Goal: Contribute content: Add original content to the website for others to see

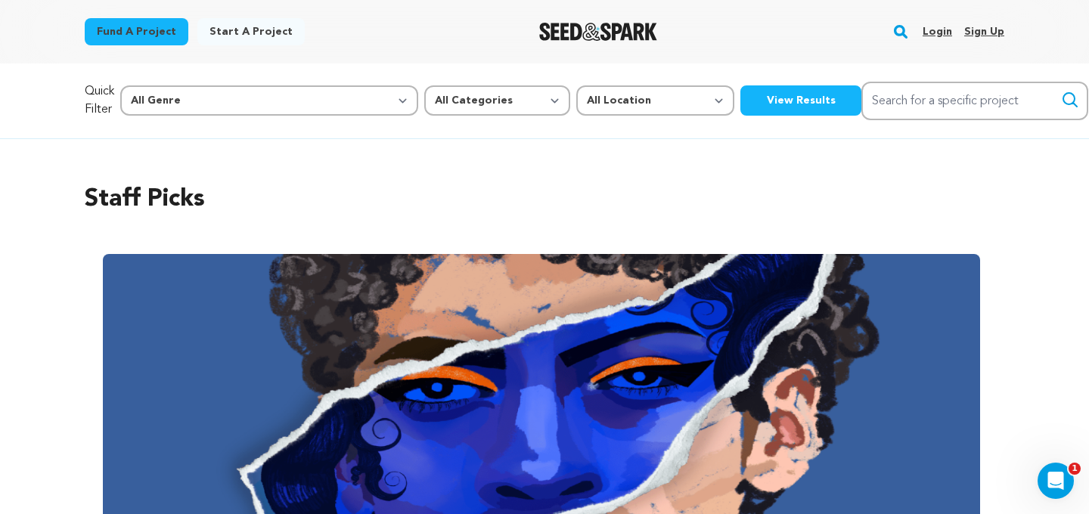
scroll to position [382, 0]
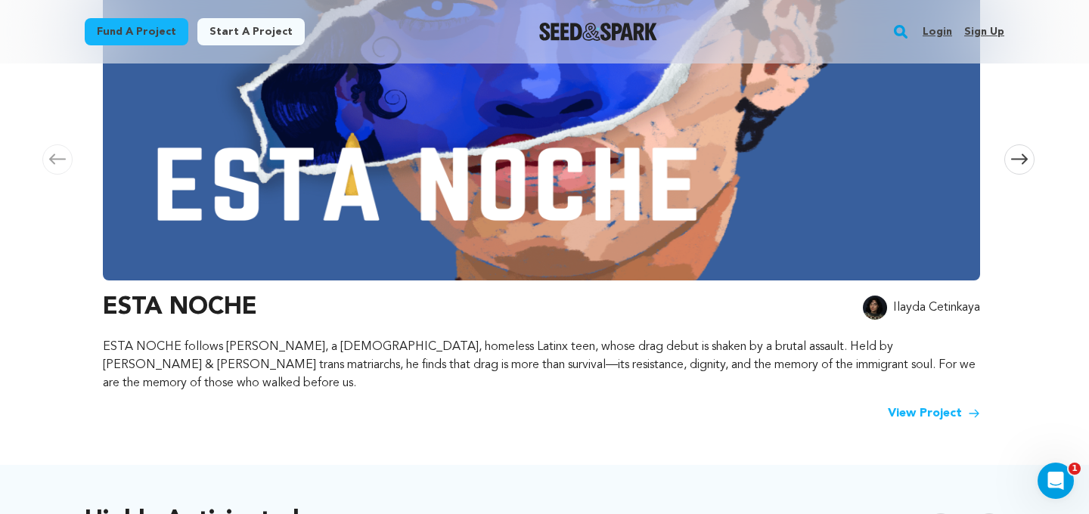
click at [943, 33] on link "Login" at bounding box center [936, 32] width 29 height 24
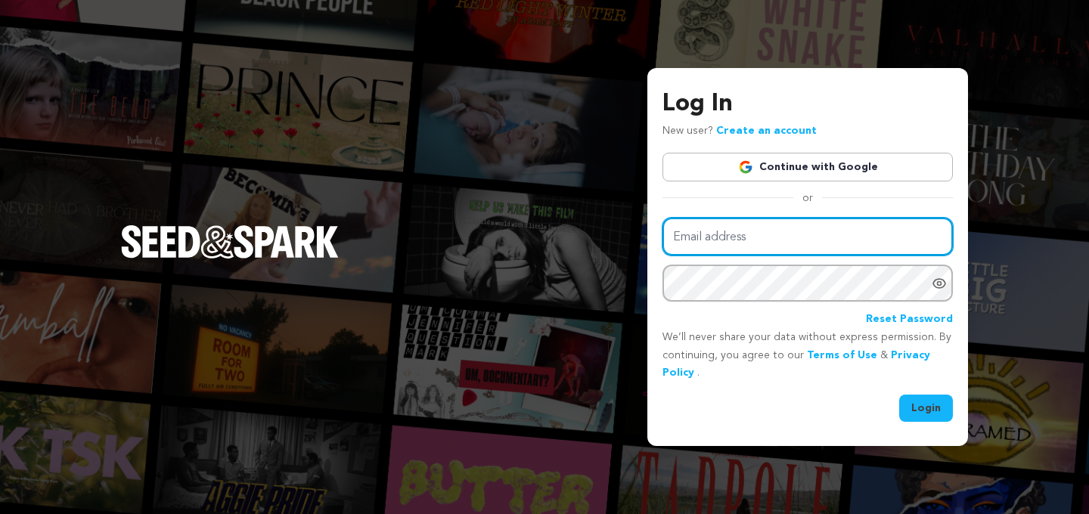
type input "htyler3@elon.edu"
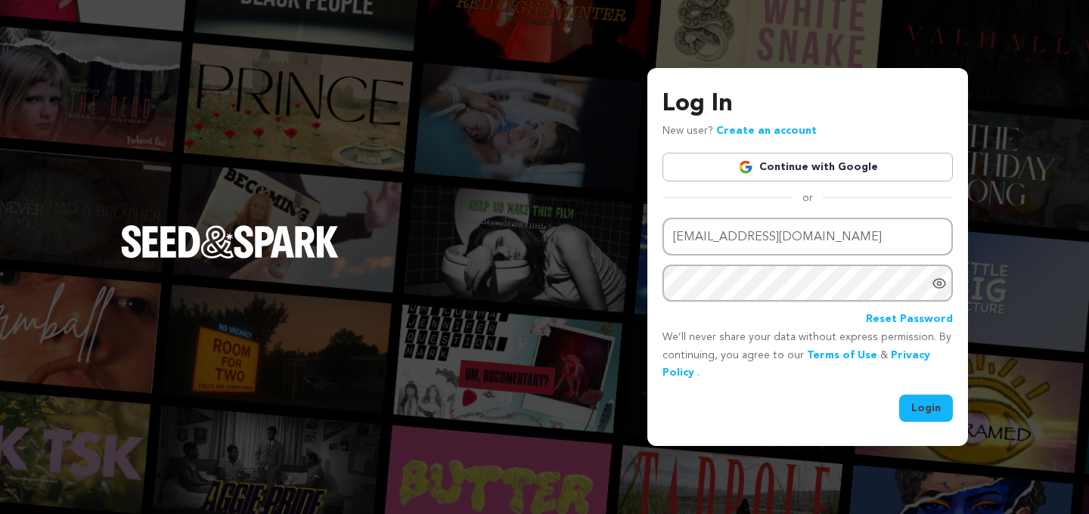
click at [918, 408] on button "Login" at bounding box center [926, 408] width 54 height 27
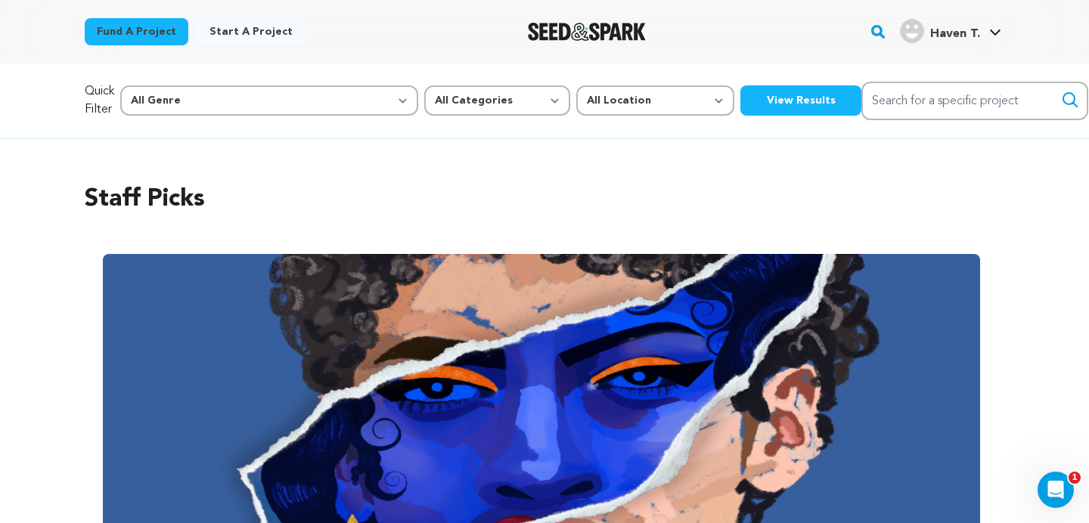
click at [965, 33] on span "Haven T." at bounding box center [955, 34] width 50 height 12
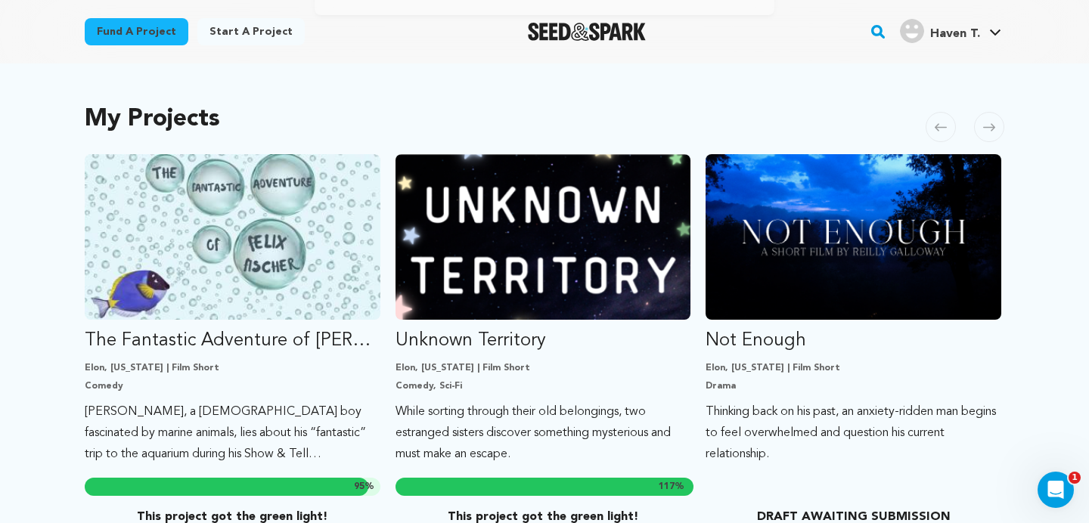
scroll to position [334, 0]
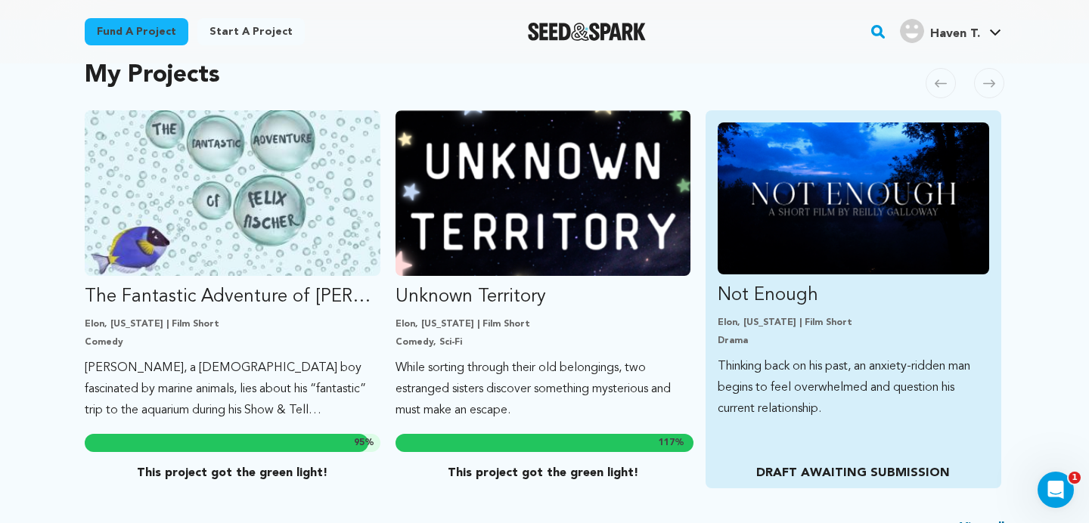
click at [782, 306] on p "Not Enough" at bounding box center [852, 295] width 271 height 24
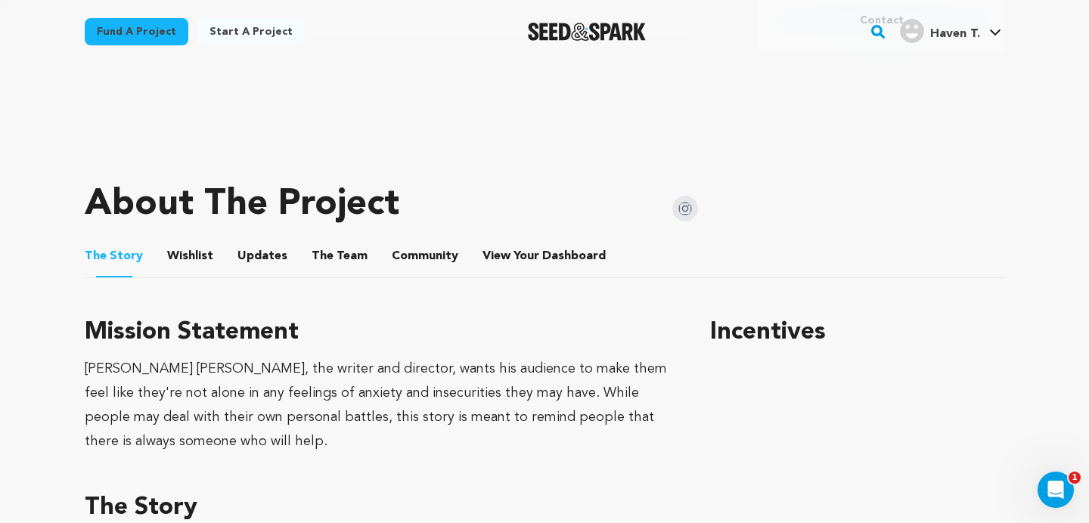
scroll to position [562, 0]
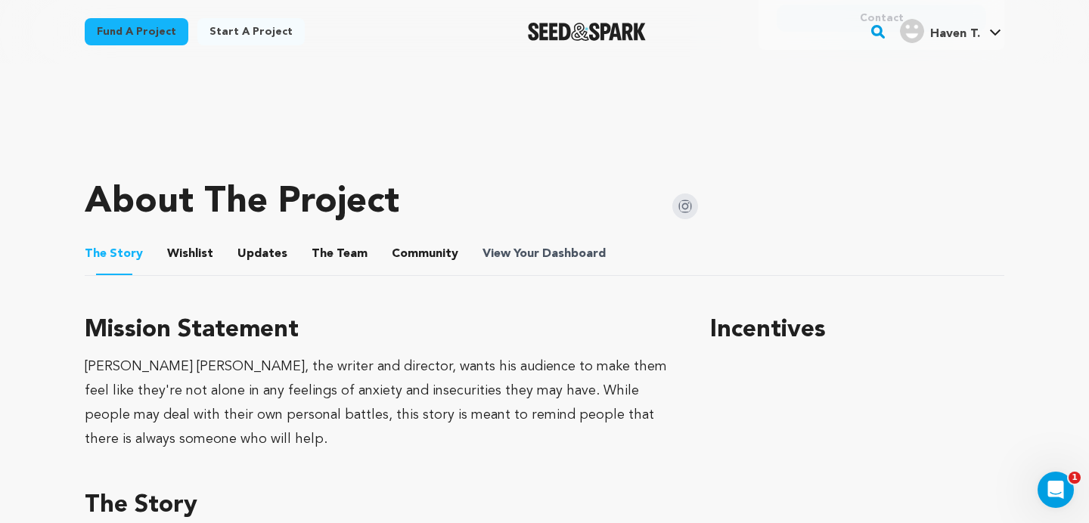
click at [509, 251] on span "View Your Dashboard" at bounding box center [545, 254] width 126 height 18
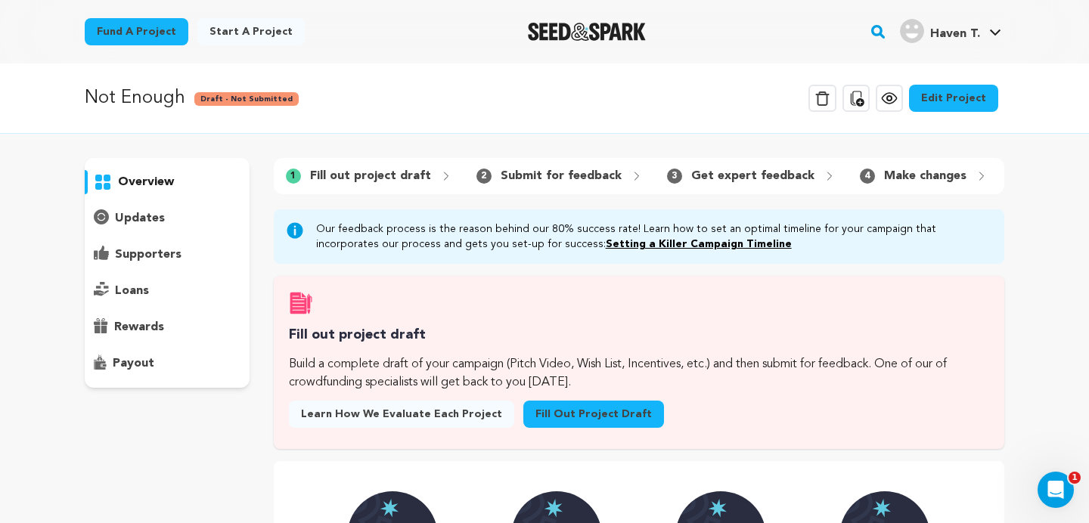
click at [955, 95] on link "Edit Project" at bounding box center [953, 98] width 89 height 27
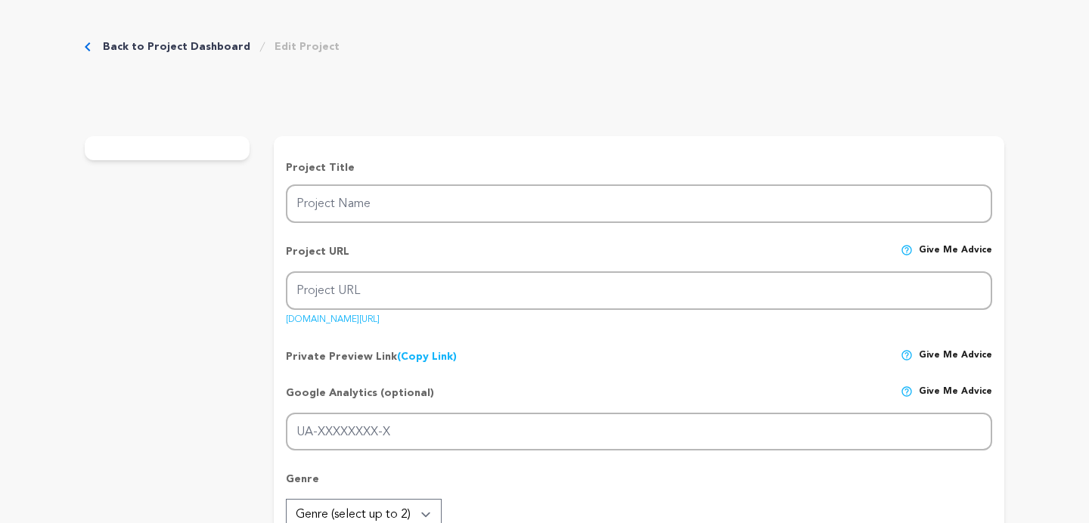
type input "Not Enough"
type input "not-enough-1"
type input "Thinking back on his past, an anxiety-ridden man begins to feel overwhelmed and…"
type textarea "[PERSON_NAME] and [PERSON_NAME], a [PERSON_NAME] couple on vacation plan out th…"
type textarea "[PERSON_NAME] [PERSON_NAME], the writer and director, wants his audience to mak…"
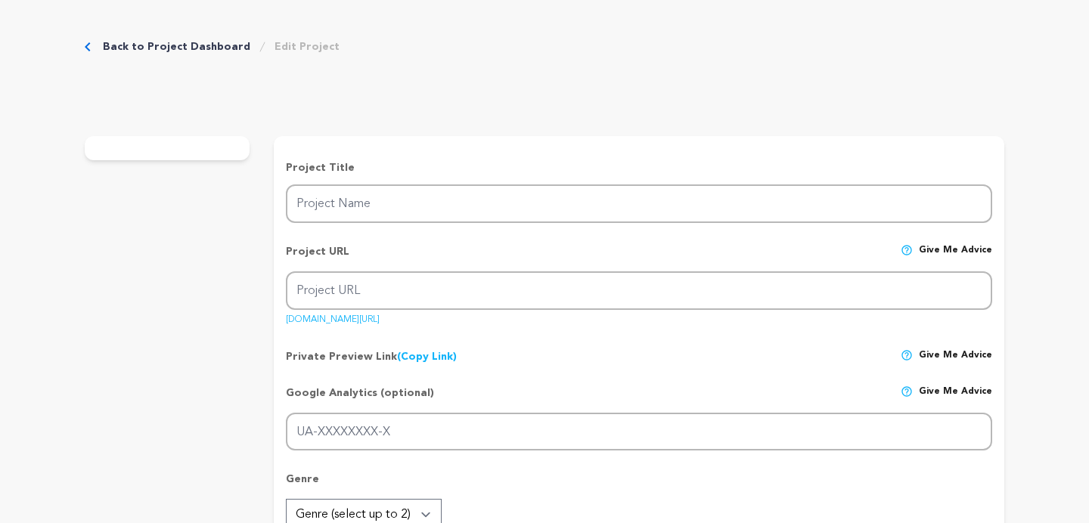
radio input "true"
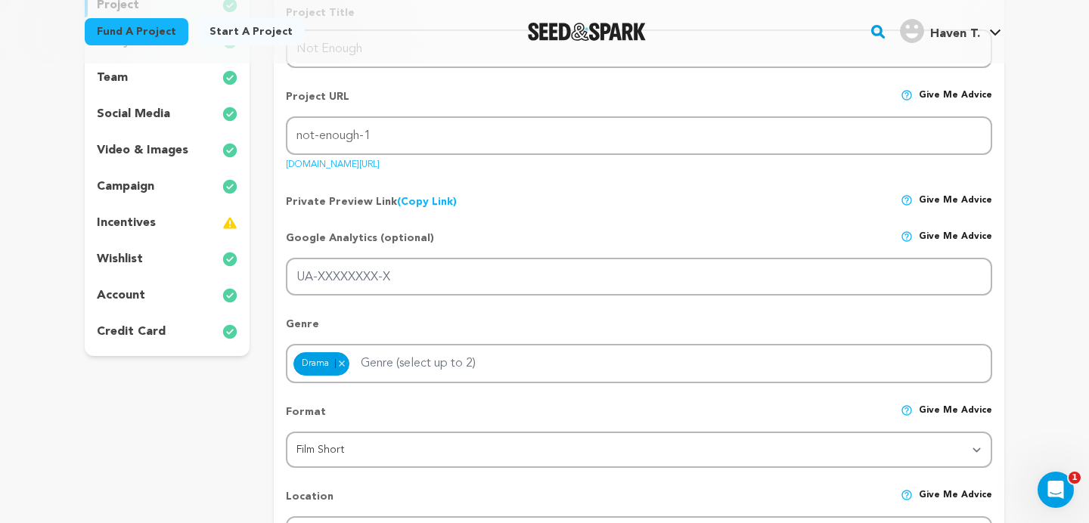
scroll to position [220, 0]
click at [165, 218] on div "incentives" at bounding box center [167, 221] width 165 height 24
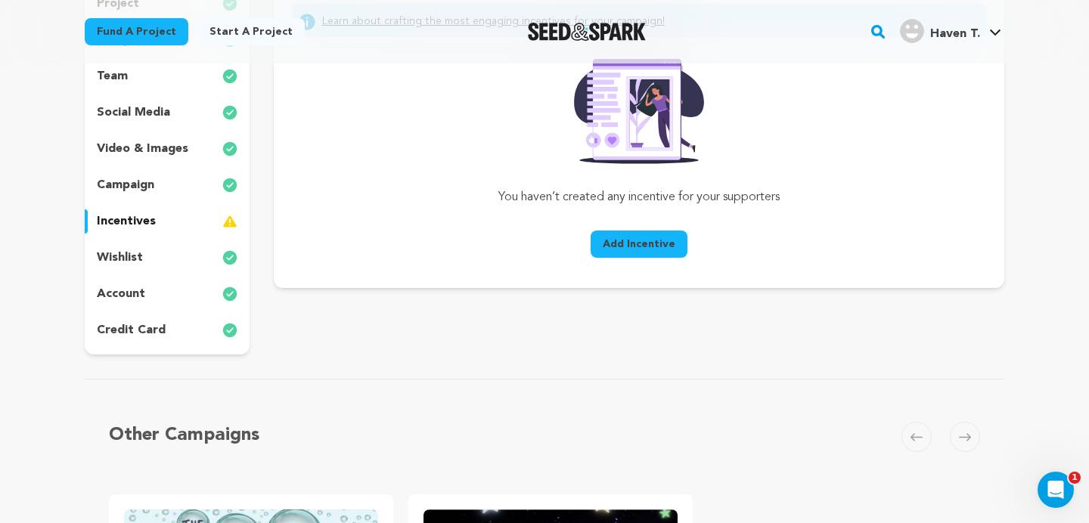
click at [667, 240] on span "Add Incentive" at bounding box center [638, 244] width 73 height 15
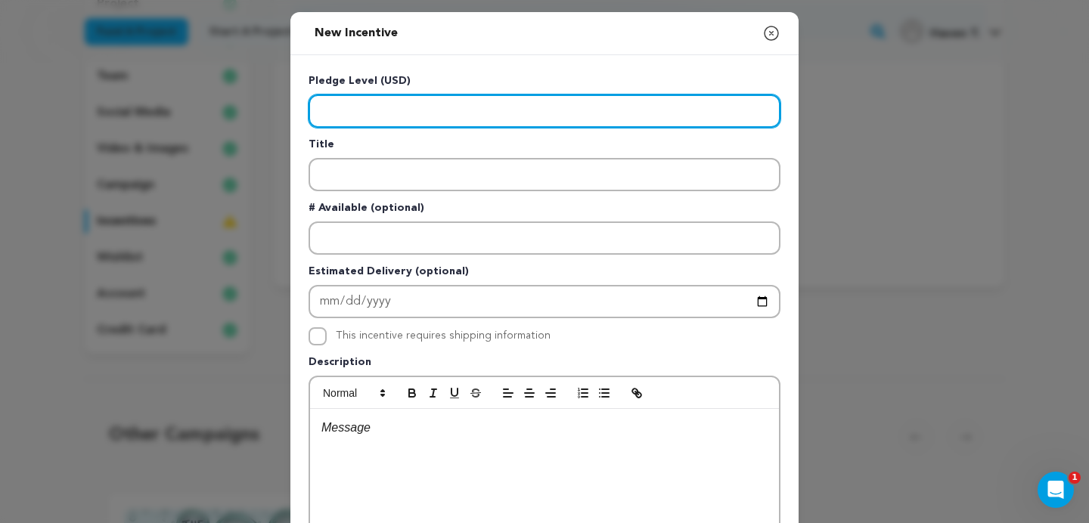
click at [446, 105] on input "Enter level" at bounding box center [544, 110] width 472 height 33
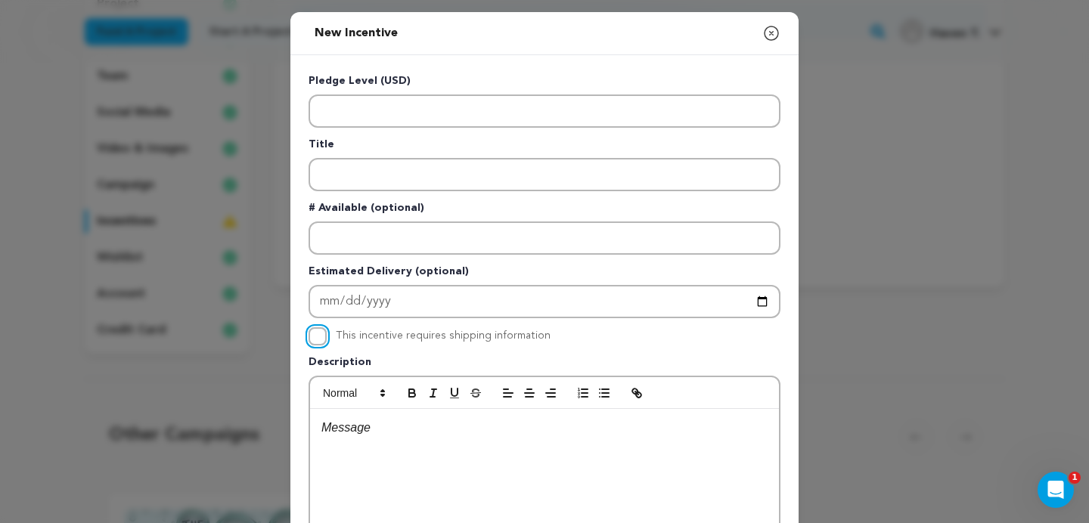
click at [317, 330] on input "This incentive requires shipping information" at bounding box center [317, 336] width 18 height 18
checkbox input "false"
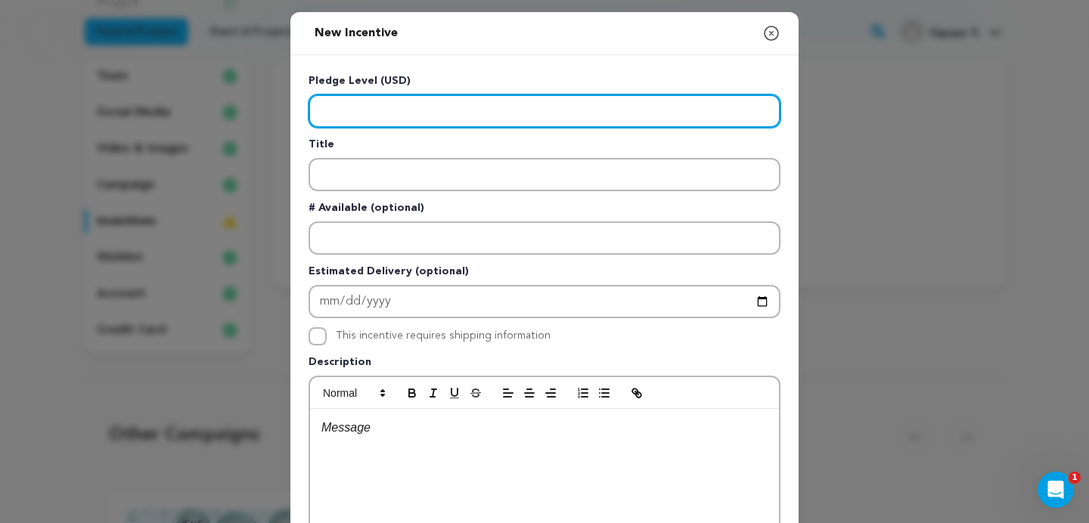
click at [409, 120] on input "Enter level" at bounding box center [544, 110] width 472 height 33
type input "4"
type input "1"
type input "10"
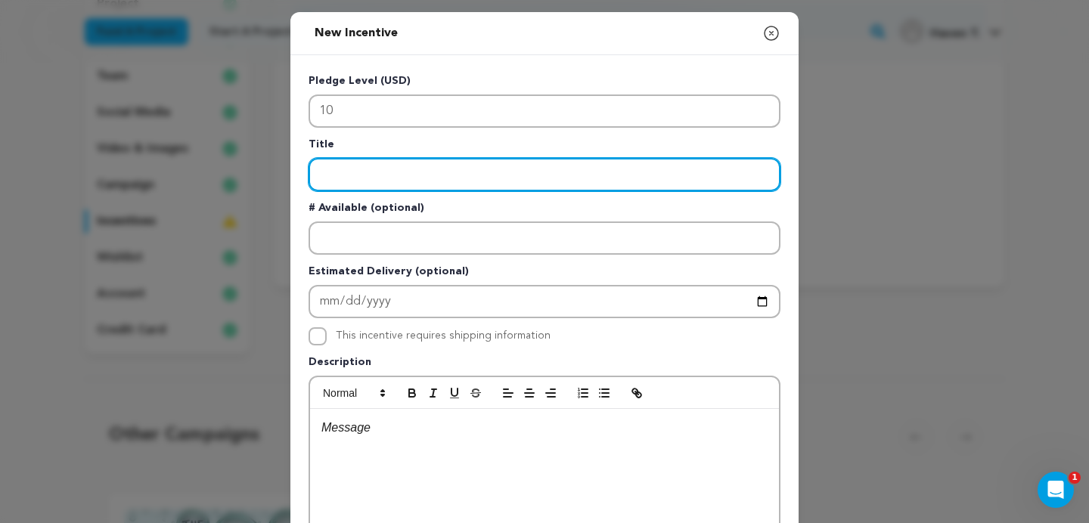
click at [475, 169] on input "Enter title" at bounding box center [544, 174] width 472 height 33
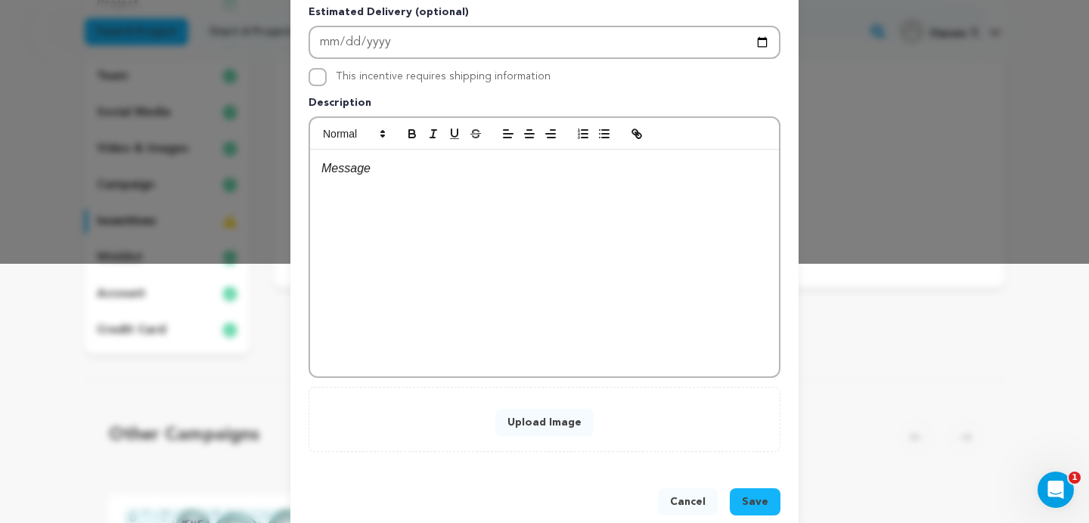
scroll to position [264, 0]
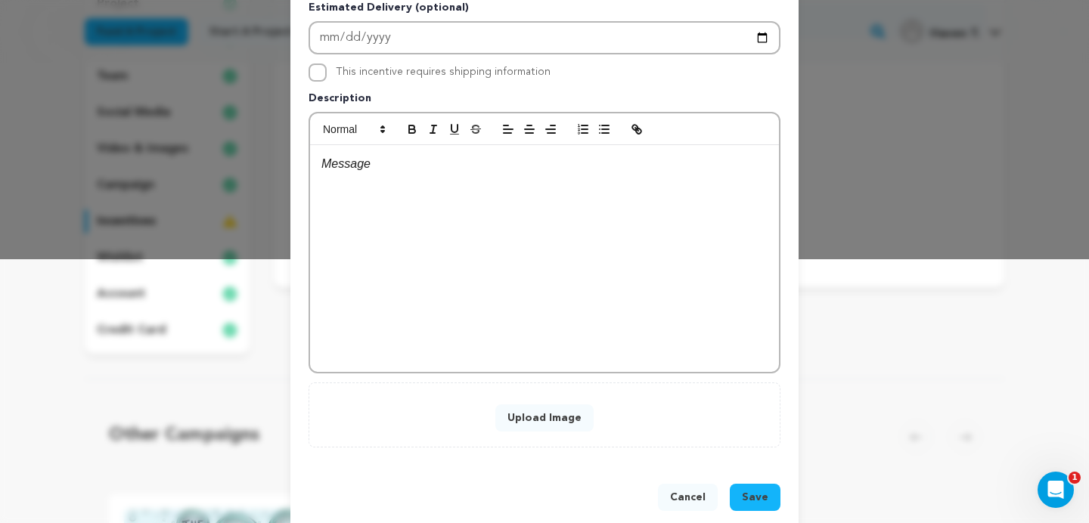
type input "Instagram Shout-Out"
click at [457, 213] on div at bounding box center [544, 258] width 469 height 227
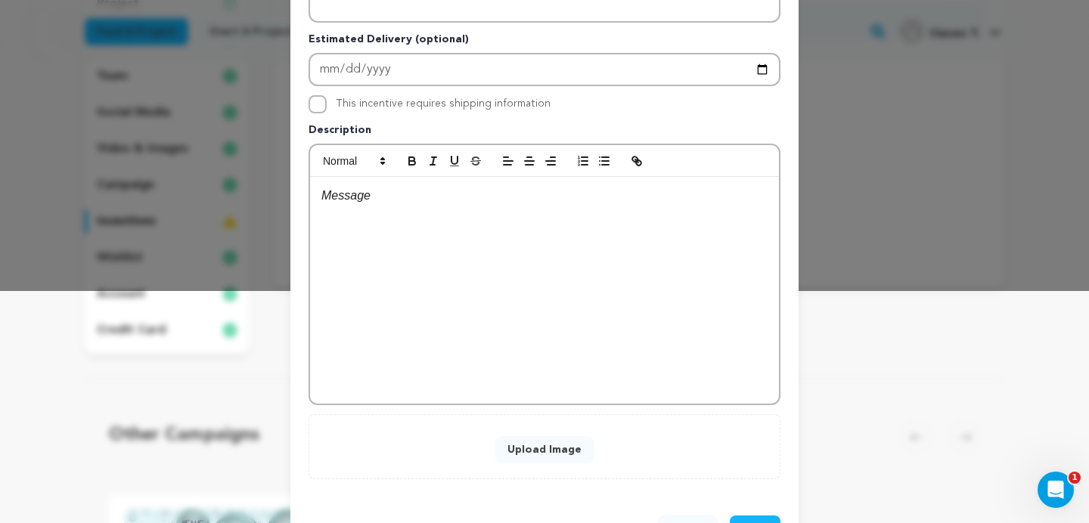
scroll to position [225, 0]
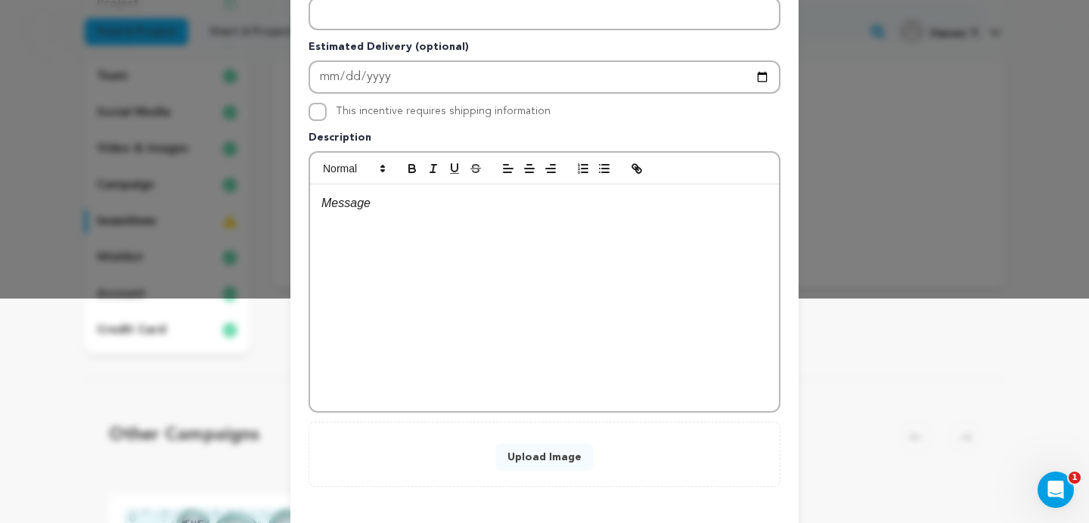
click at [457, 213] on div at bounding box center [544, 297] width 469 height 227
click at [675, 213] on div "For $10, you will receive an Instagram shout-out on @" at bounding box center [544, 297] width 469 height 227
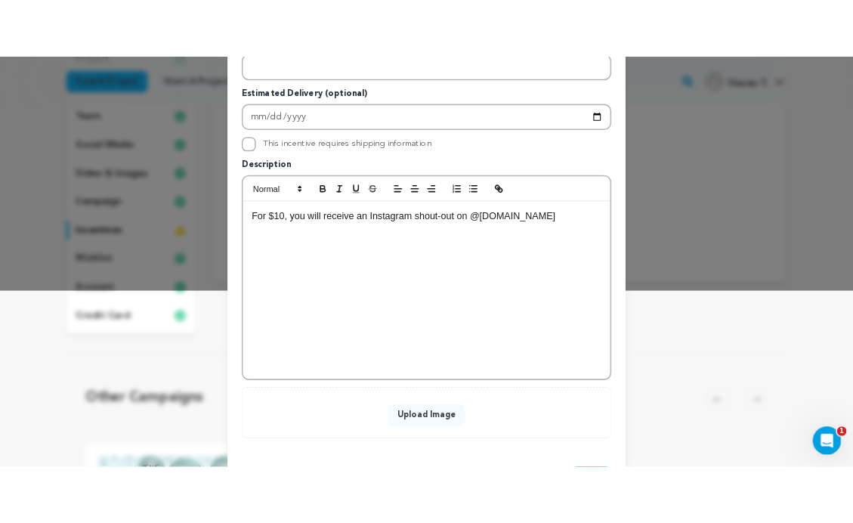
scroll to position [288, 0]
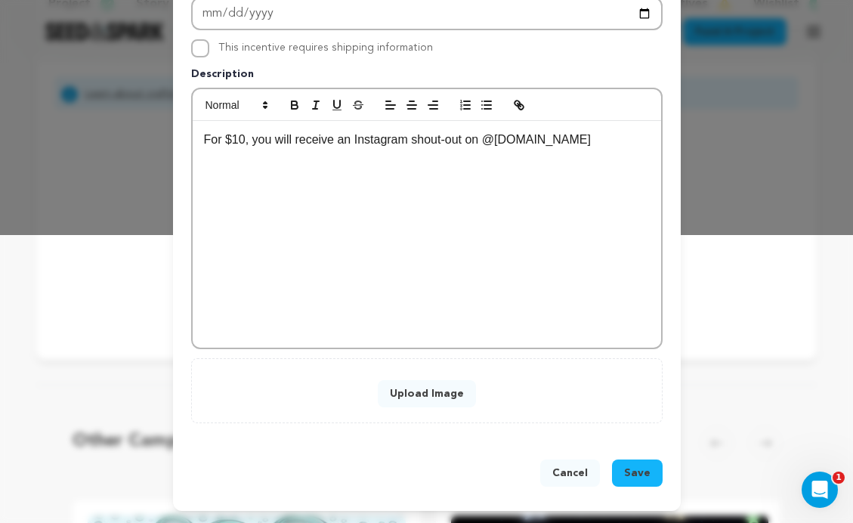
click at [444, 401] on button "Upload Image" at bounding box center [427, 393] width 98 height 27
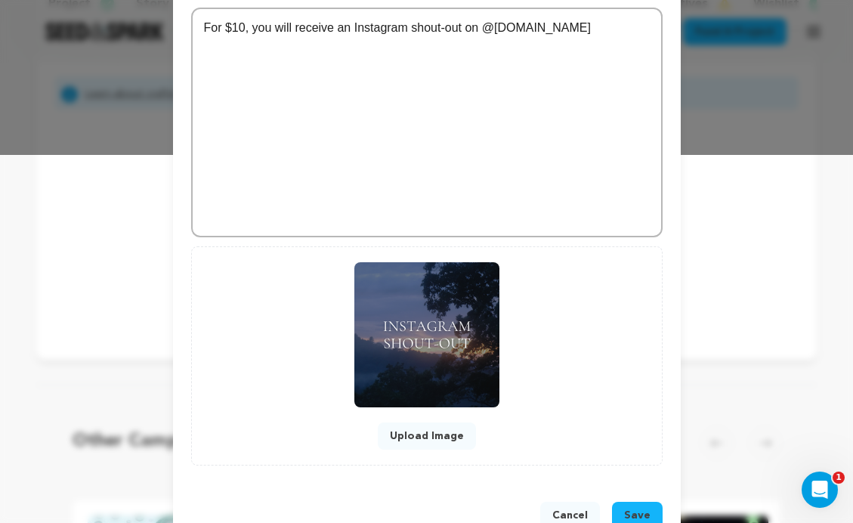
scroll to position [410, 0]
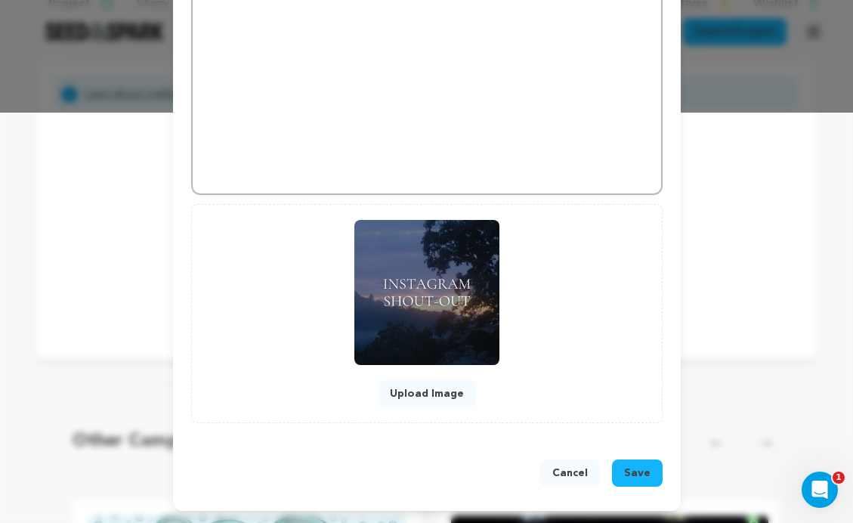
click at [636, 479] on span "Save" at bounding box center [637, 473] width 26 height 15
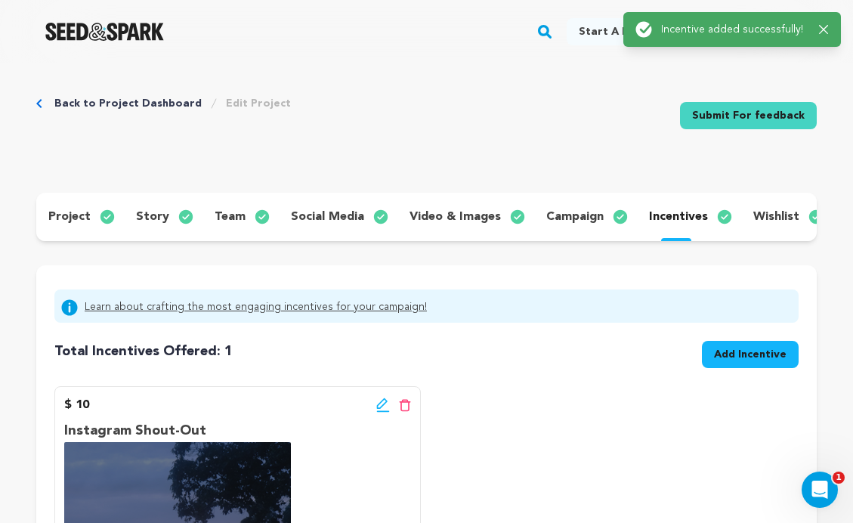
scroll to position [0, 0]
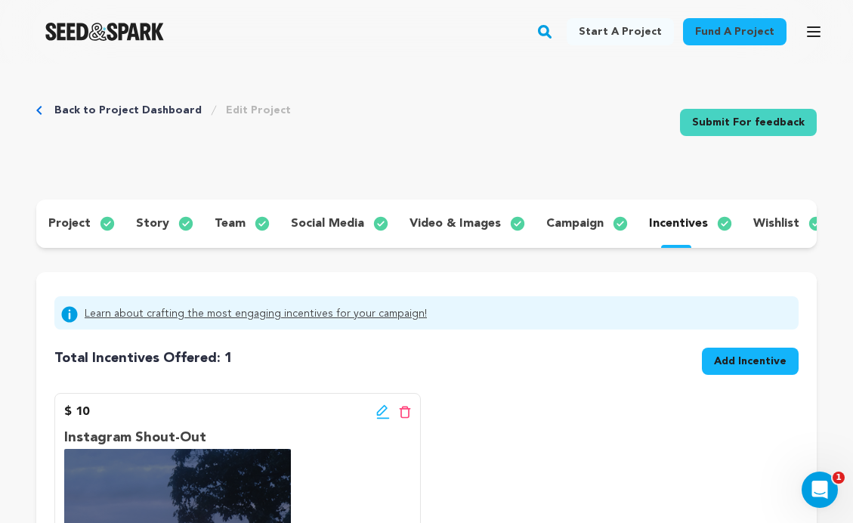
click at [763, 364] on span "Add Incentive" at bounding box center [750, 361] width 73 height 15
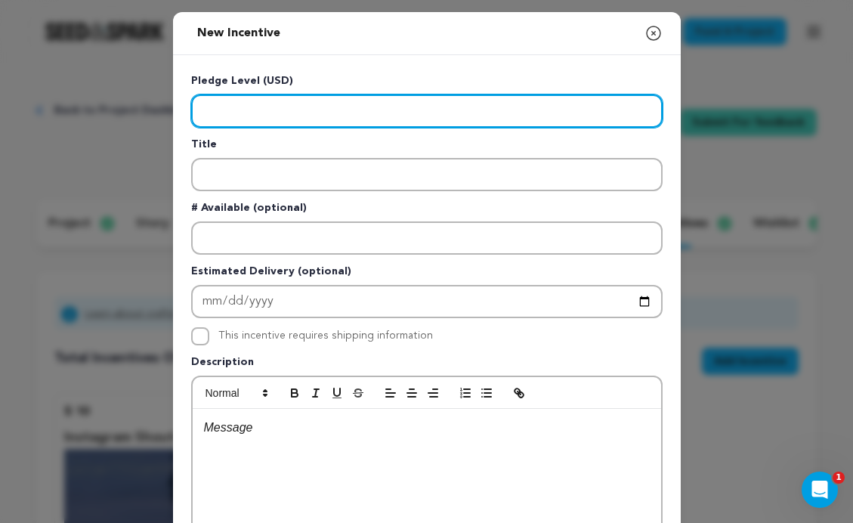
click at [394, 121] on input "Enter level" at bounding box center [427, 110] width 472 height 33
type input "20"
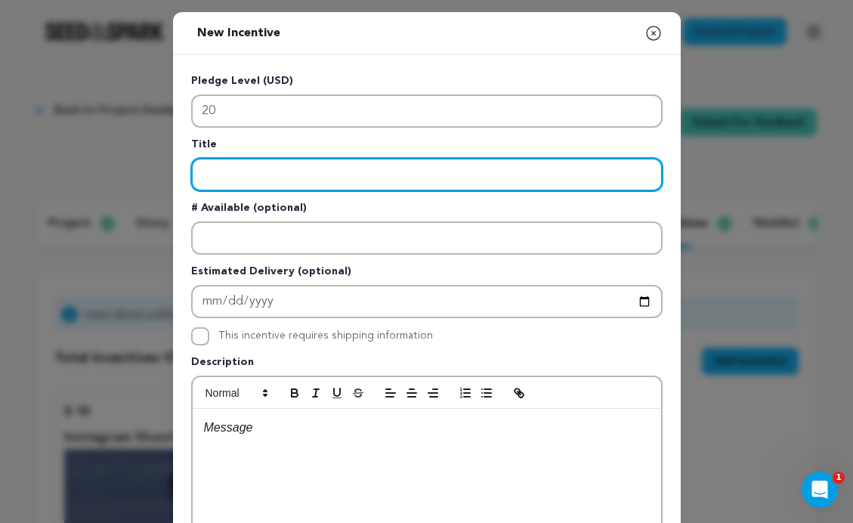
click at [299, 178] on input "Enter title" at bounding box center [427, 174] width 472 height 33
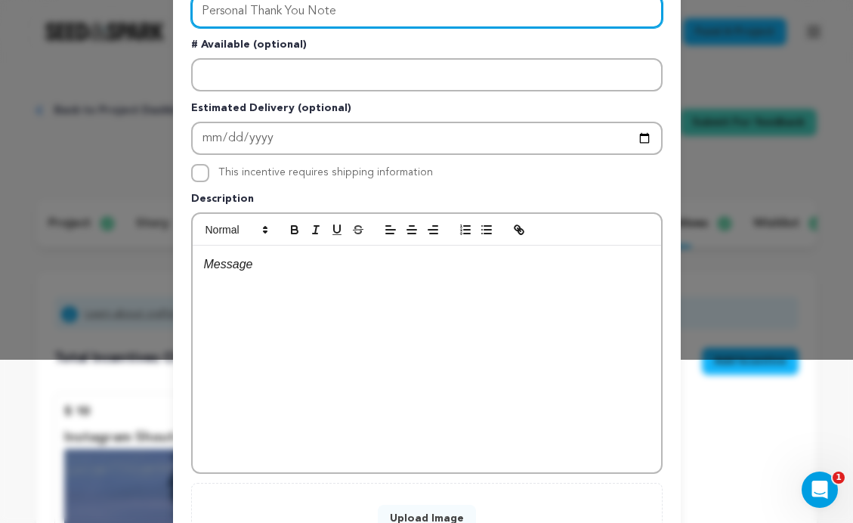
scroll to position [165, 0]
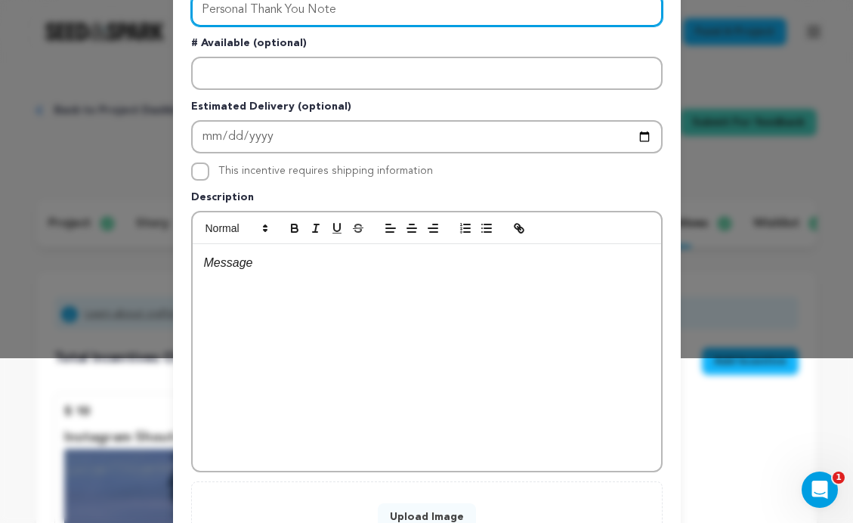
type input "Personal Thank You Note"
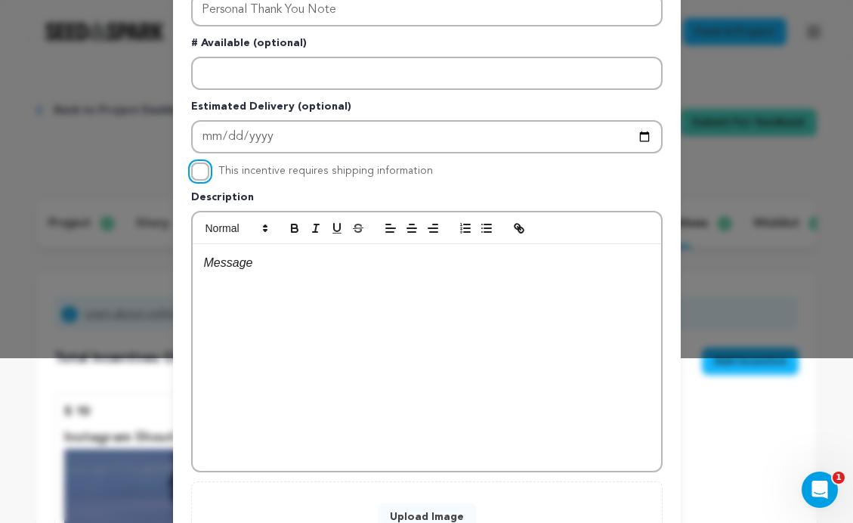
click at [202, 170] on input "This incentive requires shipping information" at bounding box center [200, 172] width 18 height 18
checkbox input "true"
click at [259, 297] on div at bounding box center [427, 357] width 469 height 227
click at [259, 274] on div at bounding box center [427, 357] width 469 height 227
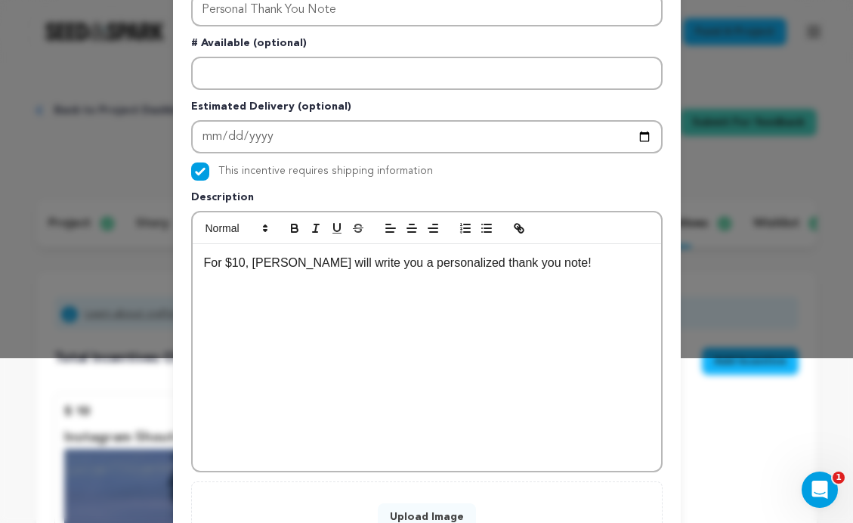
click at [538, 261] on p "For $10, Reilly will write you a personalized thank you note!" at bounding box center [427, 263] width 446 height 20
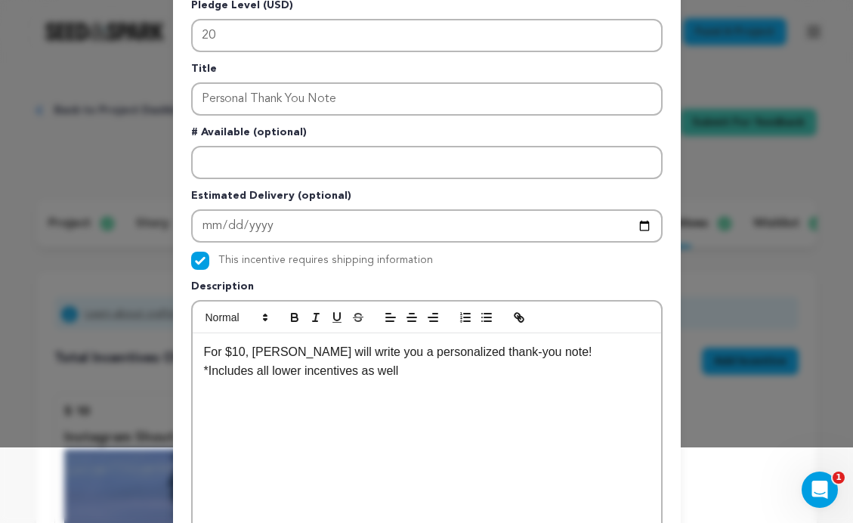
scroll to position [68, 0]
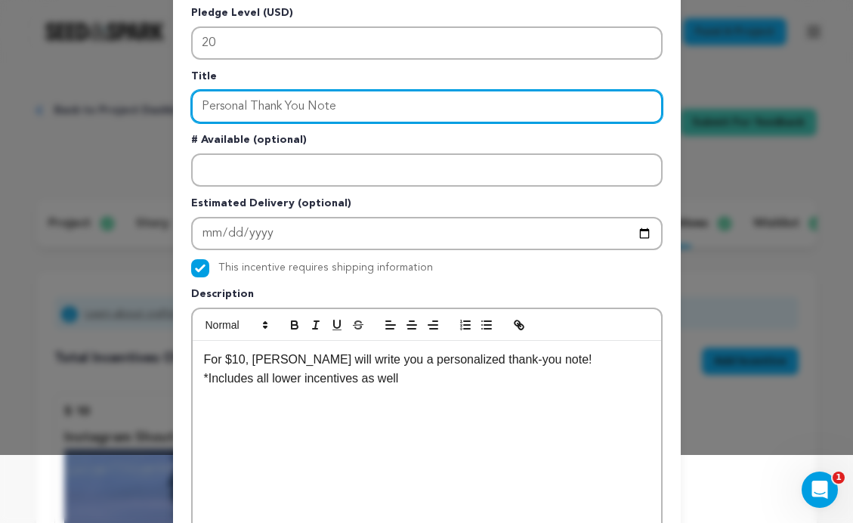
click at [288, 104] on input "Personal Thank You Note" at bounding box center [427, 106] width 472 height 33
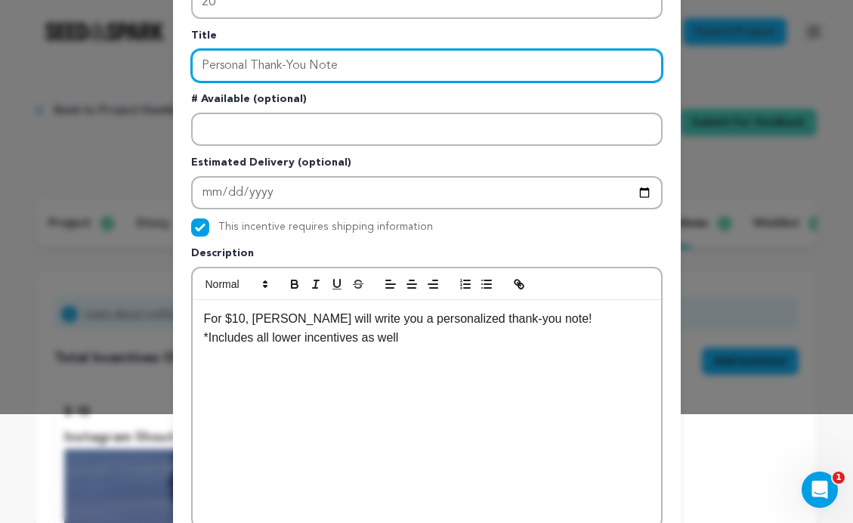
scroll to position [137, 0]
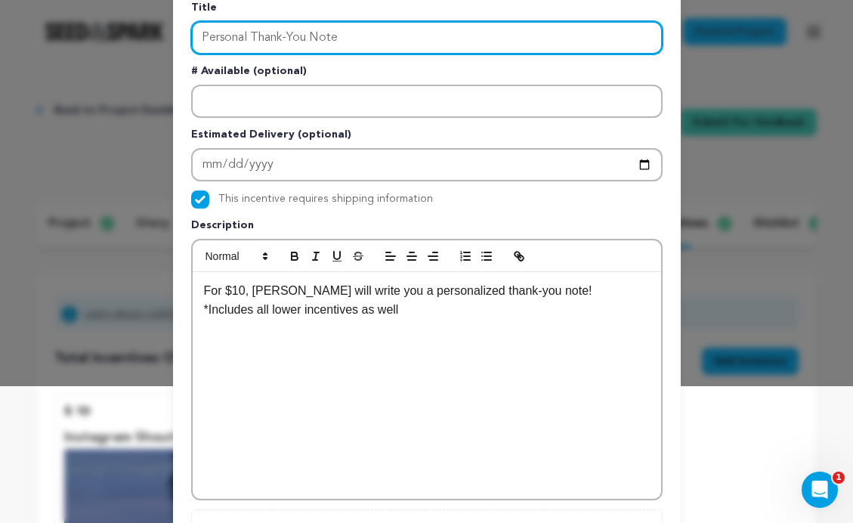
type input "Personal Thank-You Note"
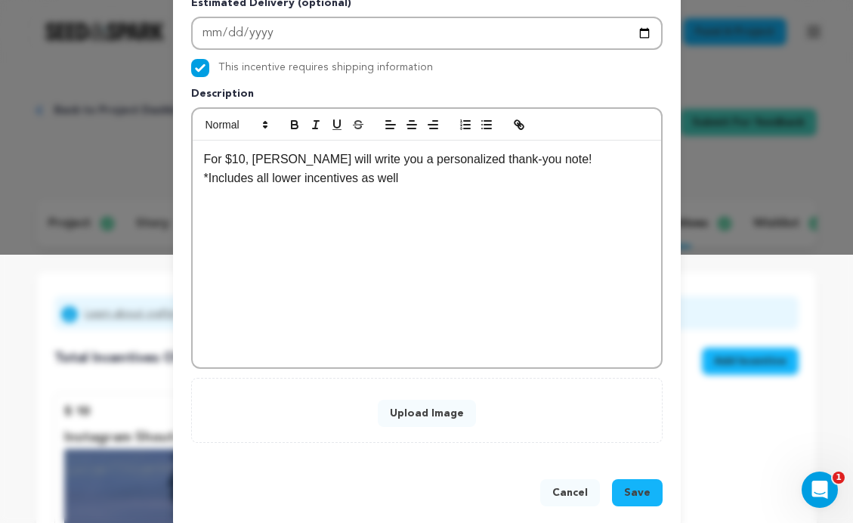
scroll to position [278, 0]
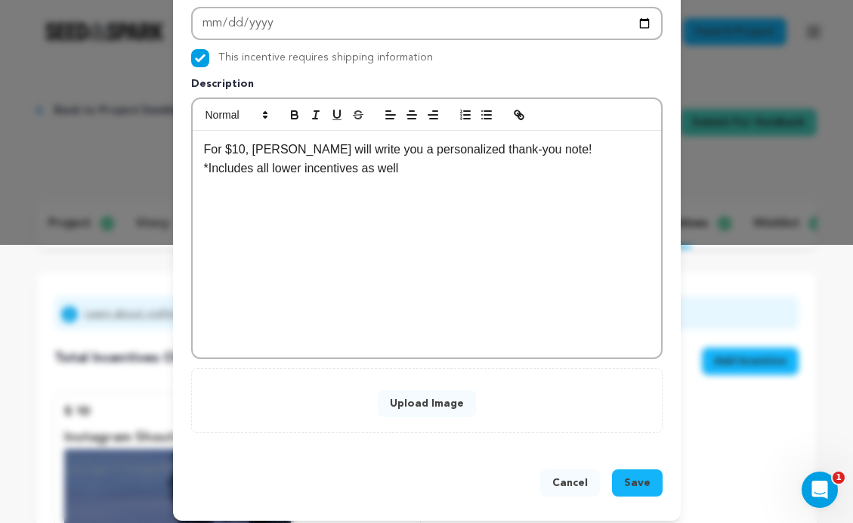
click at [240, 148] on p "For $10, Reilly will write you a personalized thank-you note!" at bounding box center [427, 150] width 446 height 20
click at [309, 239] on div "For $20, Reilly will write you a personalized thank-you note! *Includes all low…" at bounding box center [427, 244] width 469 height 227
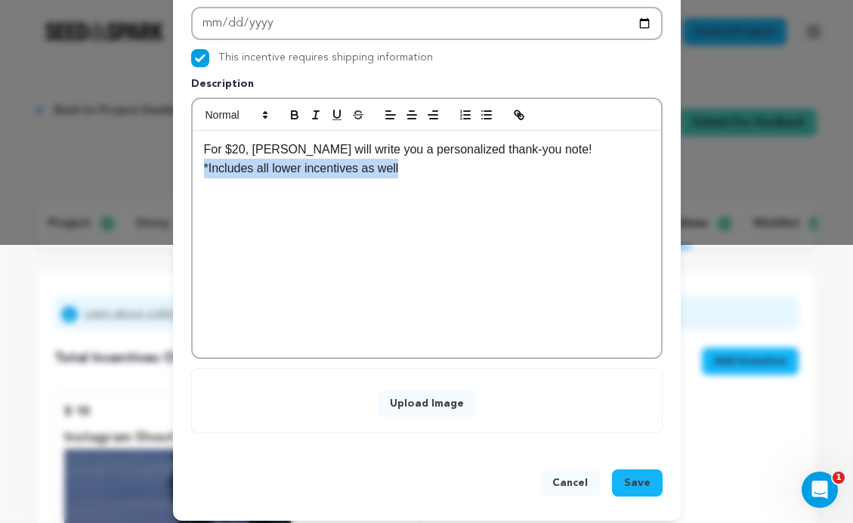
drag, startPoint x: 415, startPoint y: 172, endPoint x: 192, endPoint y: 172, distance: 223.0
click at [193, 172] on div "For $20, Reilly will write you a personalized thank-you note! *Includes all low…" at bounding box center [427, 244] width 469 height 227
copy p "*Includes all lower incentives as well"
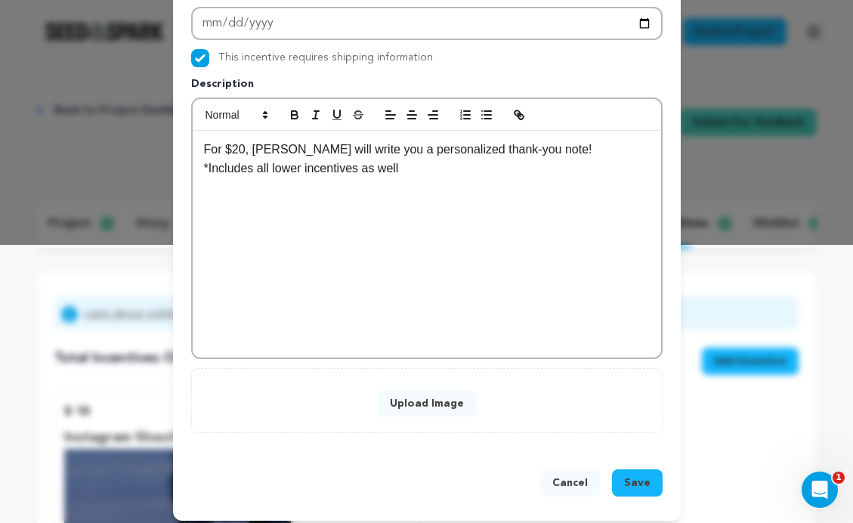
click at [388, 184] on div "For $20, Reilly will write you a personalized thank-you note! *Includes all low…" at bounding box center [427, 244] width 469 height 227
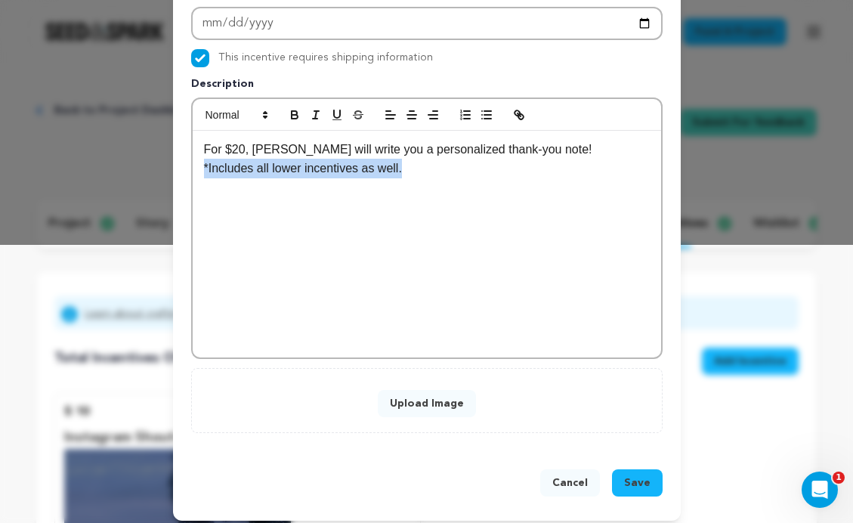
drag, startPoint x: 440, startPoint y: 178, endPoint x: 170, endPoint y: 177, distance: 269.9
click at [170, 177] on div "New Incentive Close modal Pledge Level (USD) 20 Title Personal Thank-You Note #…" at bounding box center [426, 127] width 853 height 811
copy p "*Includes all lower incentives as well."
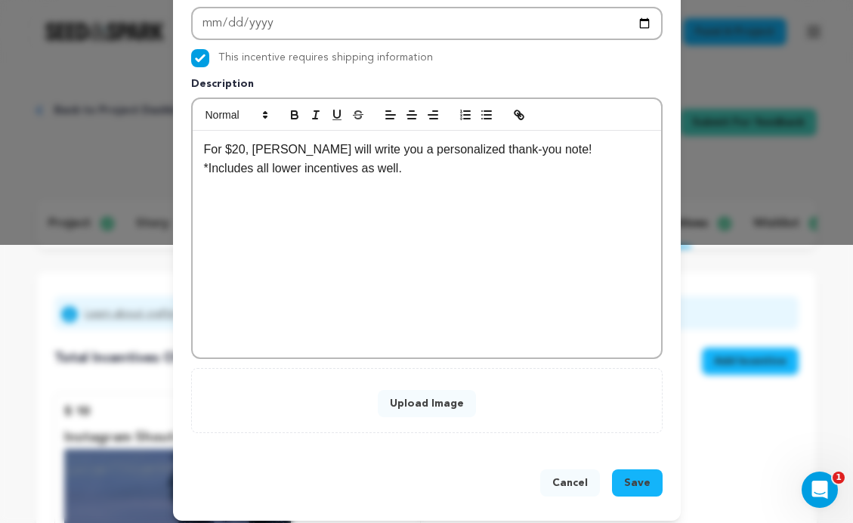
click at [373, 221] on div "For $20, Reilly will write you a personalized thank-you note! *Includes all low…" at bounding box center [427, 244] width 469 height 227
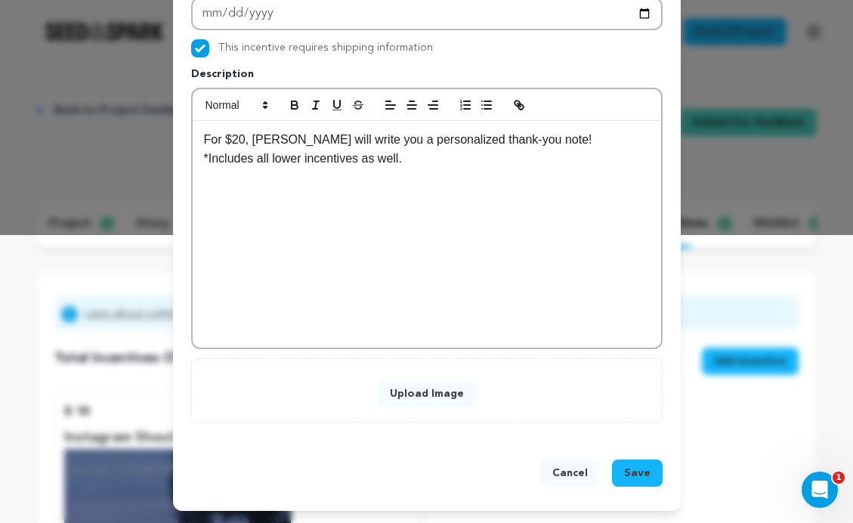
click at [440, 393] on button "Upload Image" at bounding box center [427, 393] width 98 height 27
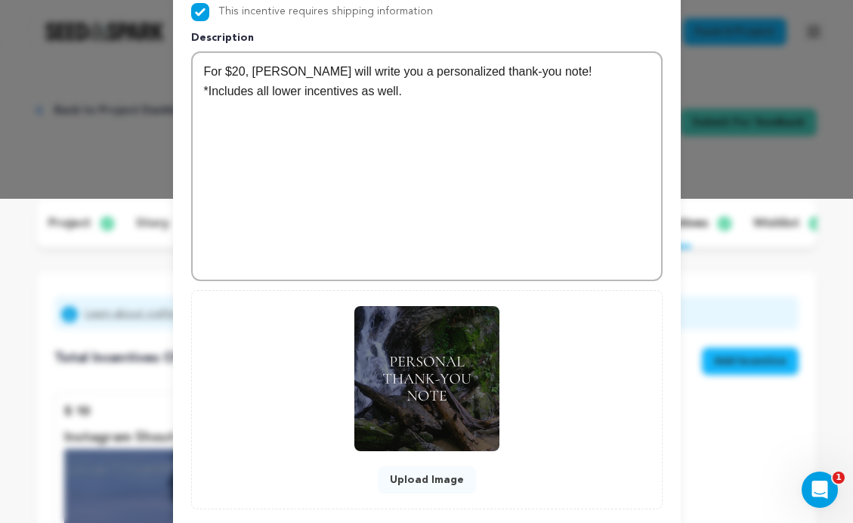
scroll to position [410, 0]
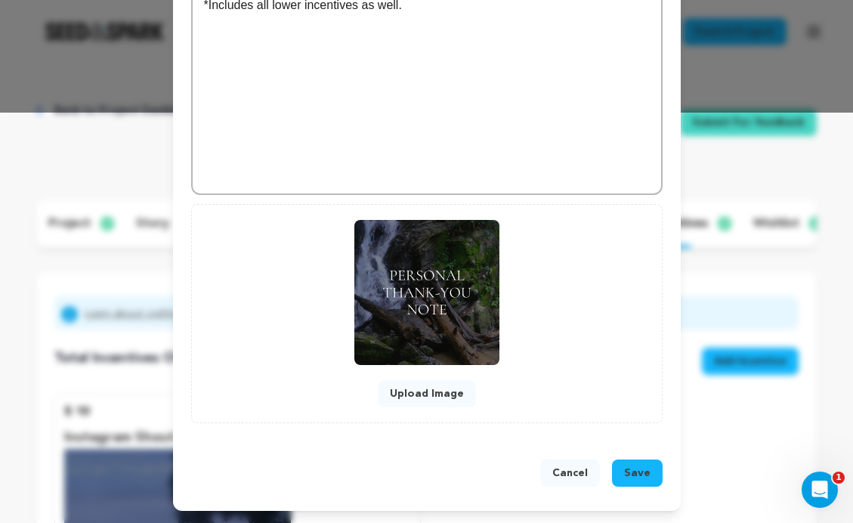
click at [636, 475] on span "Save" at bounding box center [637, 473] width 26 height 15
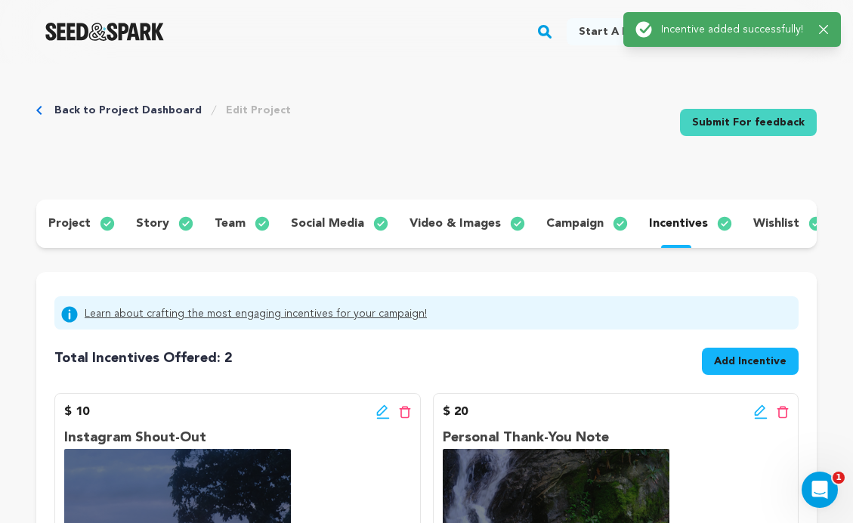
click at [735, 361] on span "Add Incentive" at bounding box center [750, 361] width 73 height 15
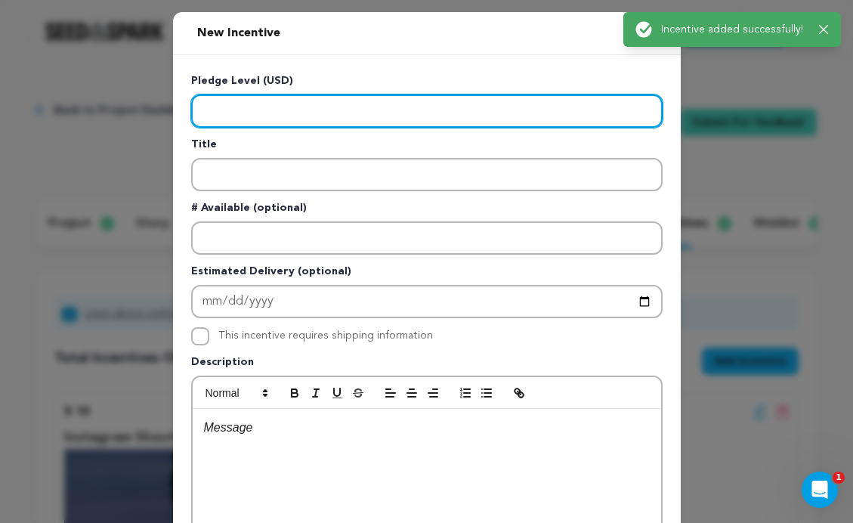
click at [330, 107] on input "Enter level" at bounding box center [427, 110] width 472 height 33
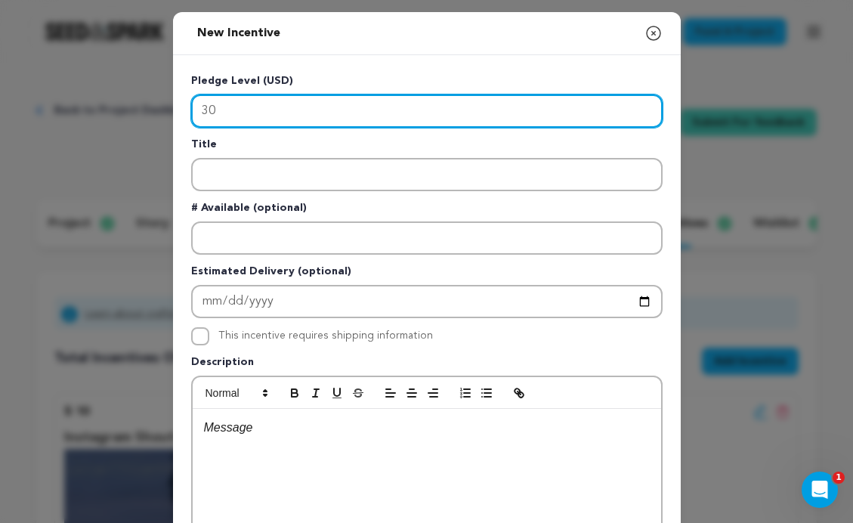
type input "30"
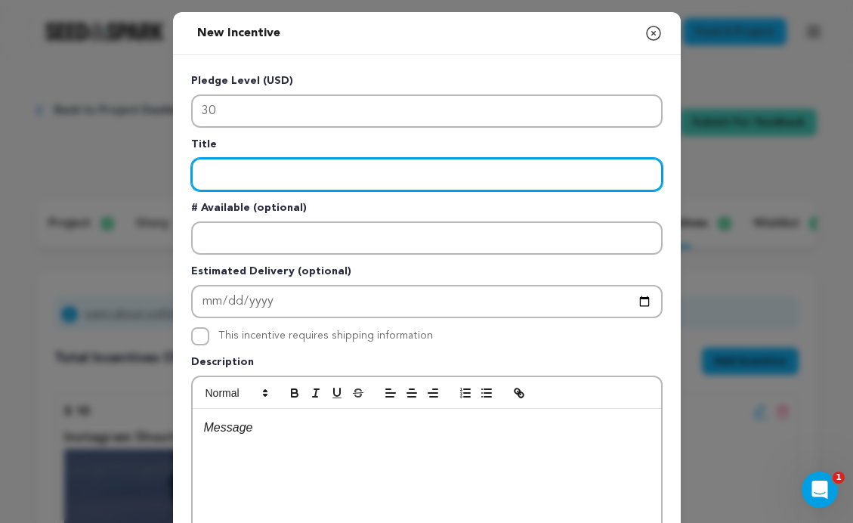
click at [291, 180] on input "Enter title" at bounding box center [427, 174] width 472 height 33
type input "BTS Photo Access"
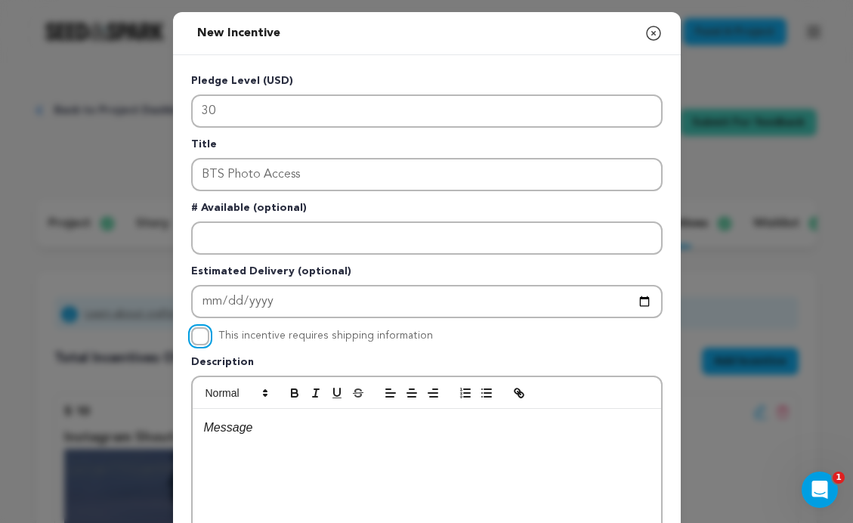
click at [196, 342] on input "This incentive requires shipping information" at bounding box center [200, 336] width 18 height 18
checkbox input "true"
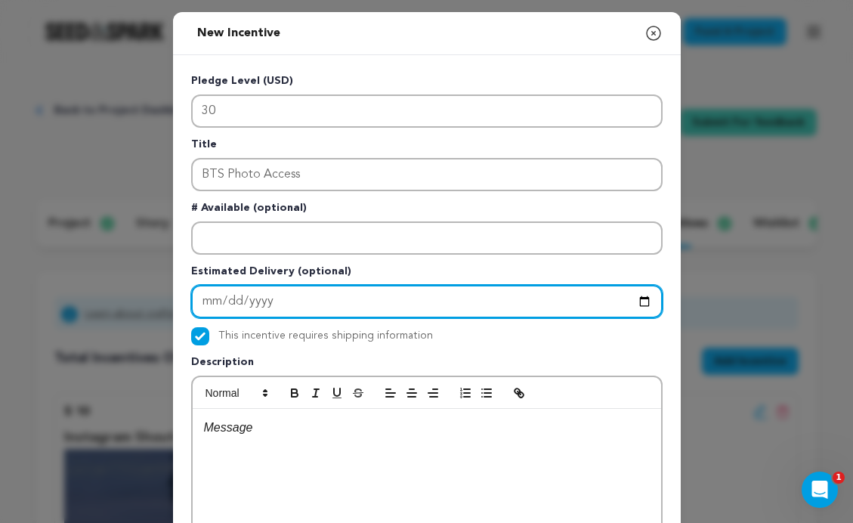
click at [237, 308] on input "Enter Estimated Delivery" at bounding box center [427, 301] width 472 height 33
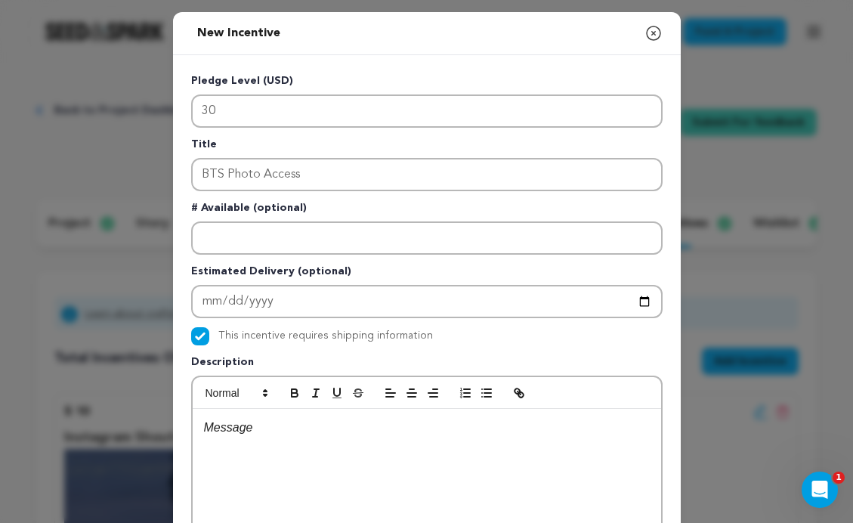
click at [233, 438] on div at bounding box center [427, 522] width 469 height 227
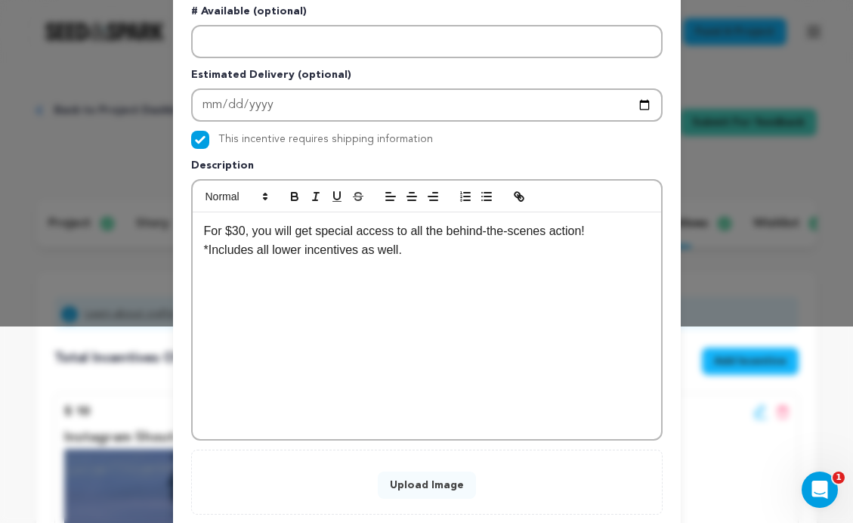
scroll to position [288, 0]
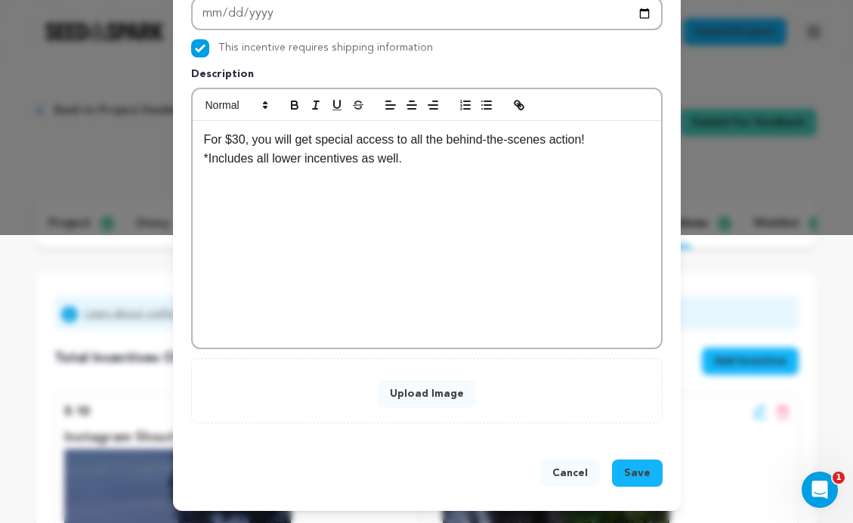
click at [445, 395] on button "Upload Image" at bounding box center [427, 393] width 98 height 27
click at [425, 393] on button "Upload Image" at bounding box center [427, 393] width 98 height 27
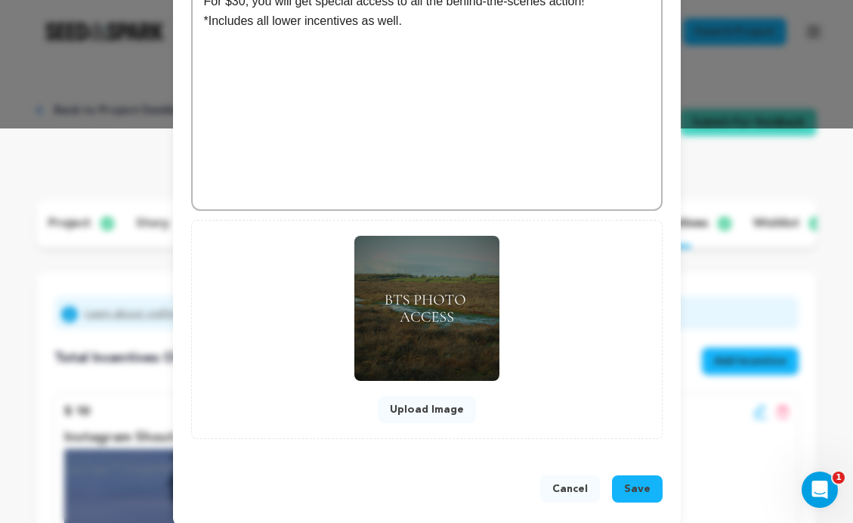
scroll to position [410, 0]
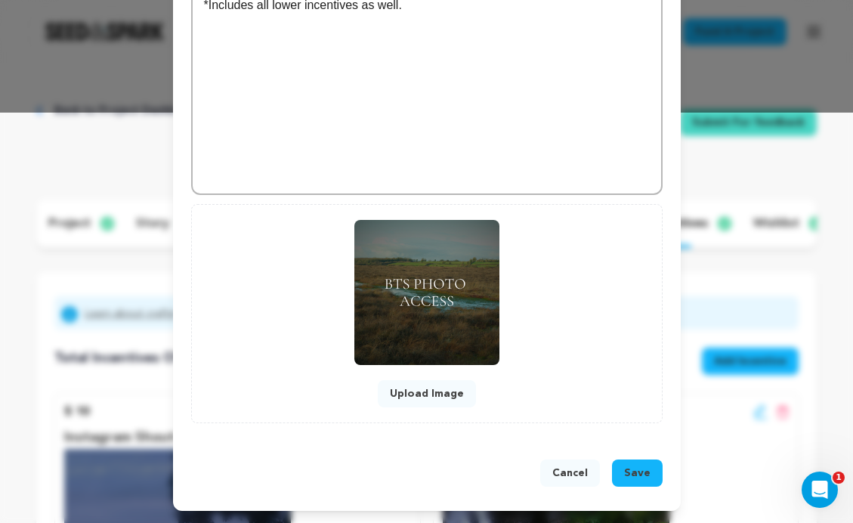
click at [642, 476] on span "Save" at bounding box center [637, 473] width 26 height 15
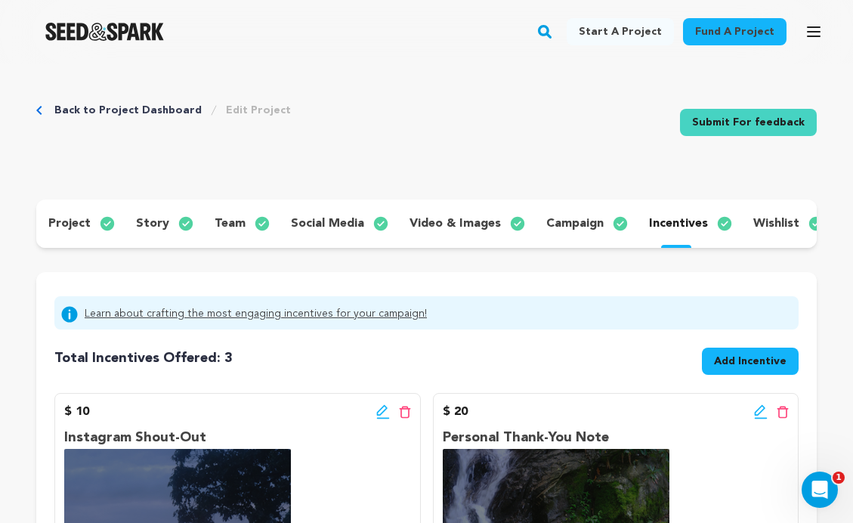
click at [588, 311] on div "Learn about crafting the most engaging incentives for your campaign!" at bounding box center [426, 312] width 732 height 21
click at [747, 361] on span "Add Incentive" at bounding box center [750, 361] width 73 height 15
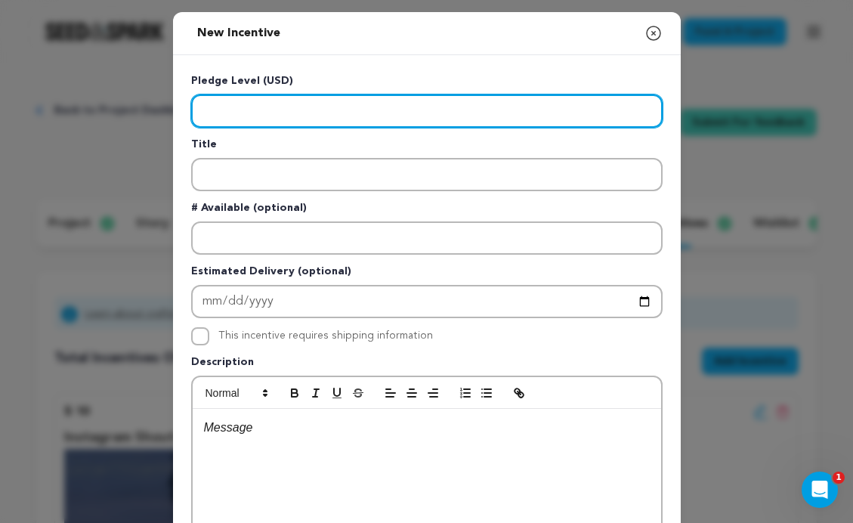
click at [416, 113] on input "Enter level" at bounding box center [427, 110] width 472 height 33
type input "50"
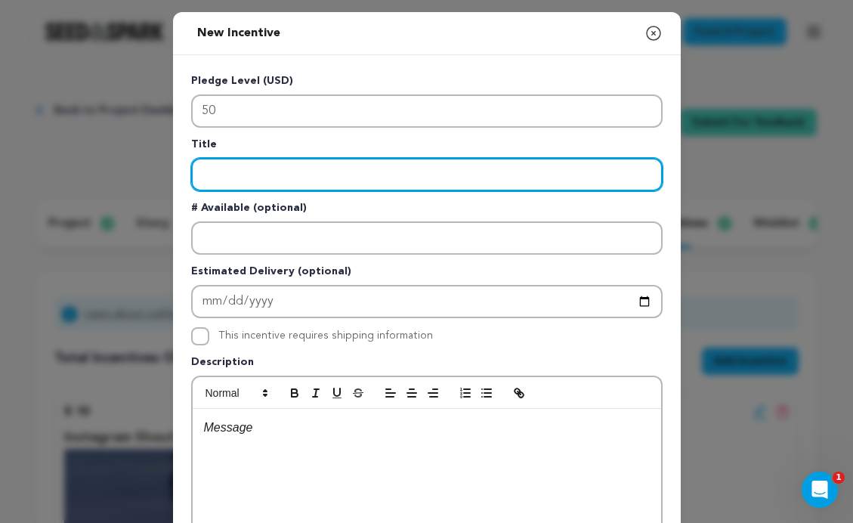
click at [284, 180] on input "Enter title" at bounding box center [427, 174] width 472 height 33
type input "Special Thanks in Credits"
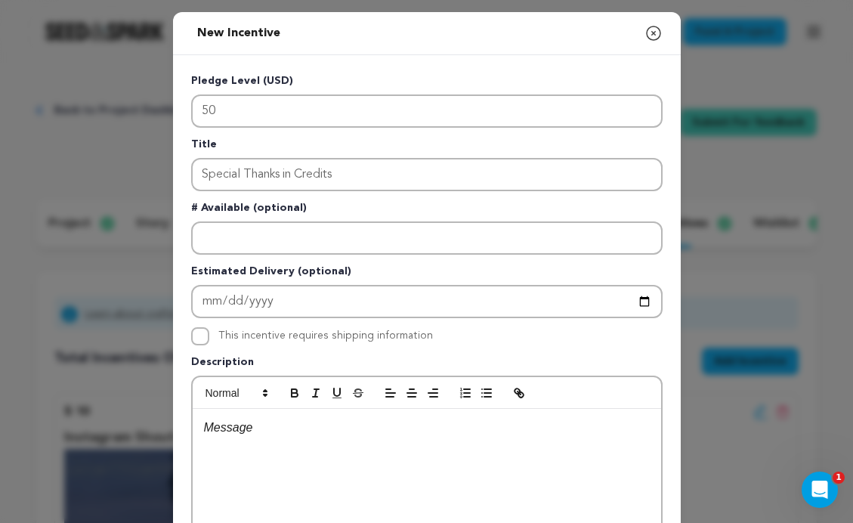
click at [240, 441] on div at bounding box center [427, 522] width 469 height 227
click at [200, 338] on input "This incentive requires shipping information" at bounding box center [200, 336] width 18 height 18
checkbox input "true"
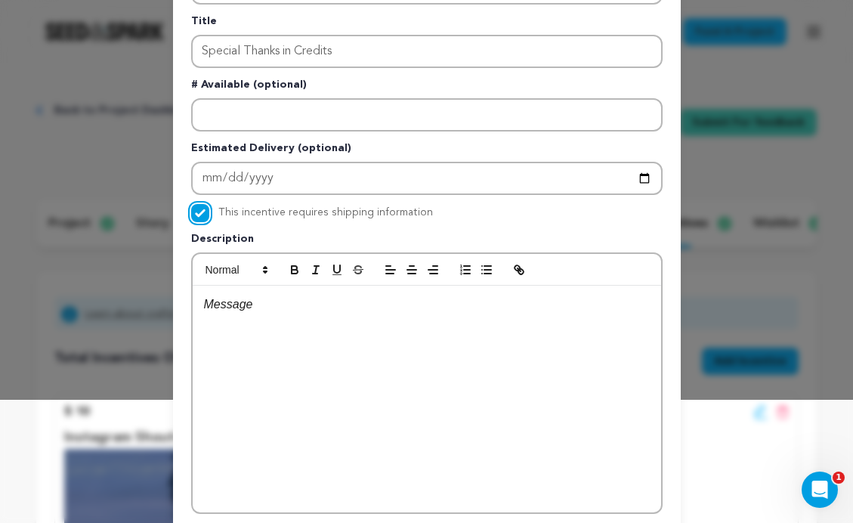
scroll to position [153, 0]
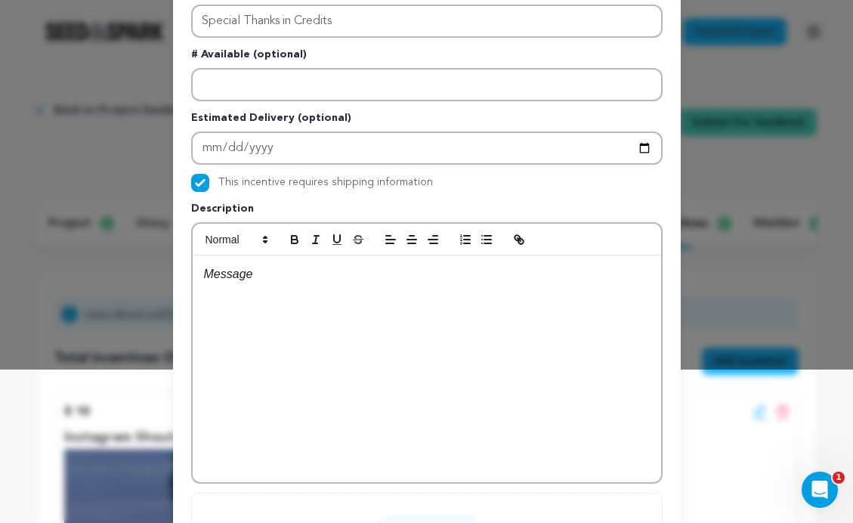
click at [239, 301] on div at bounding box center [427, 369] width 469 height 227
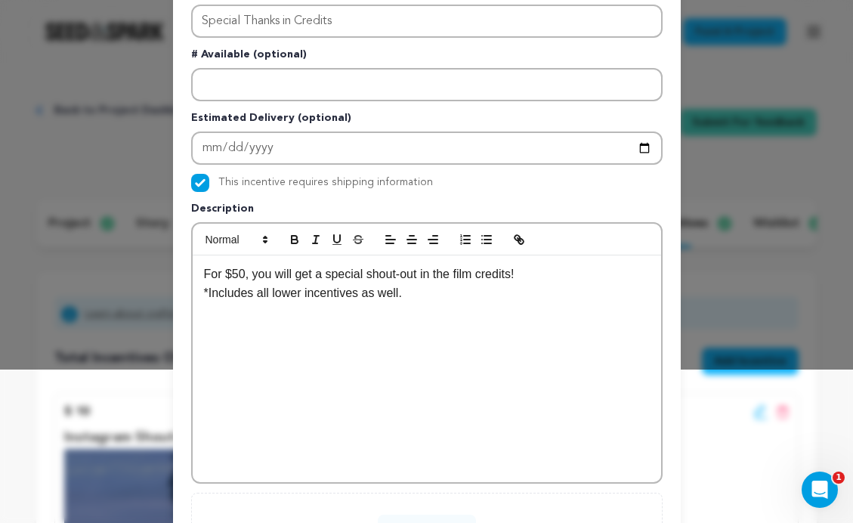
scroll to position [288, 0]
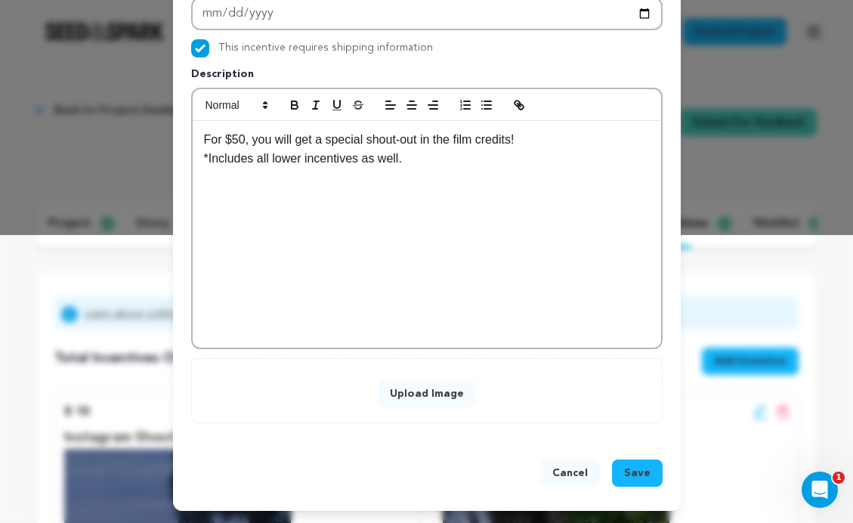
click at [459, 397] on button "Upload Image" at bounding box center [427, 393] width 98 height 27
click at [435, 395] on button "Upload Image" at bounding box center [427, 393] width 98 height 27
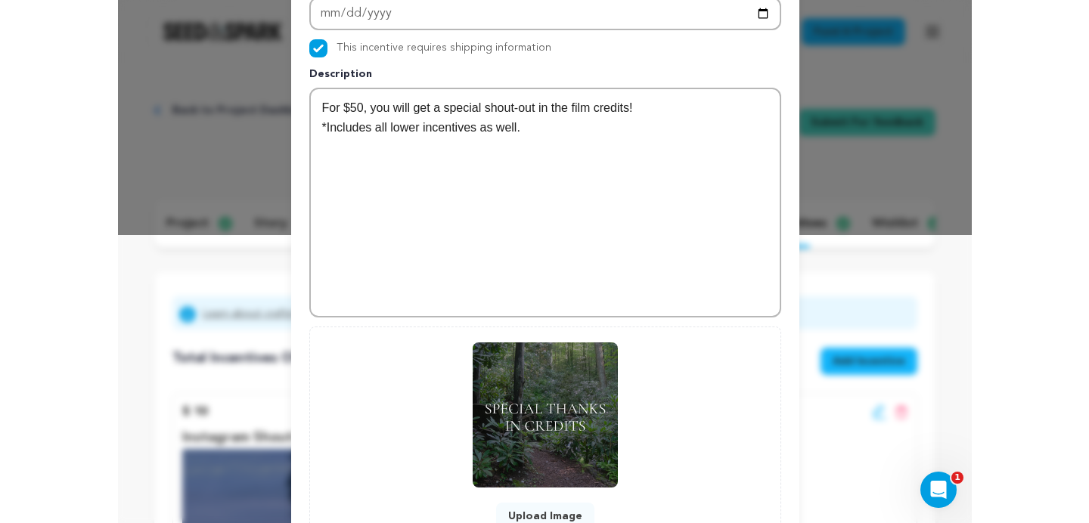
scroll to position [410, 0]
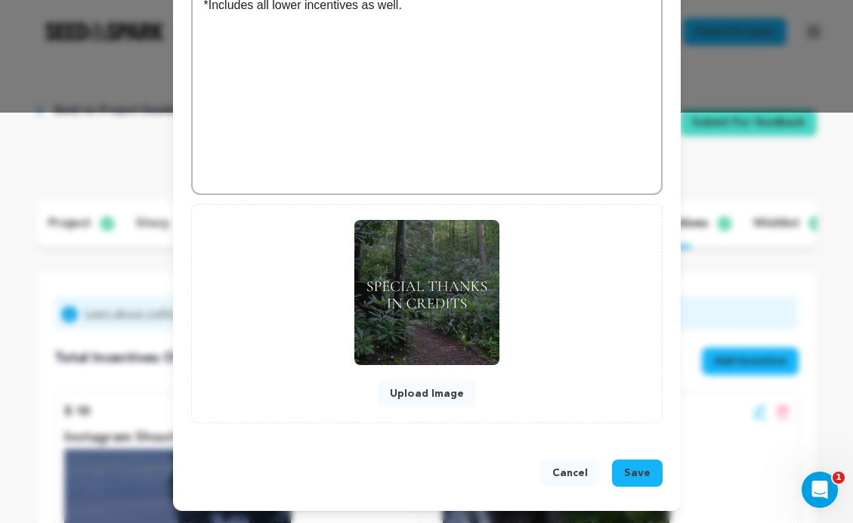
click at [643, 470] on span "Save" at bounding box center [637, 473] width 26 height 15
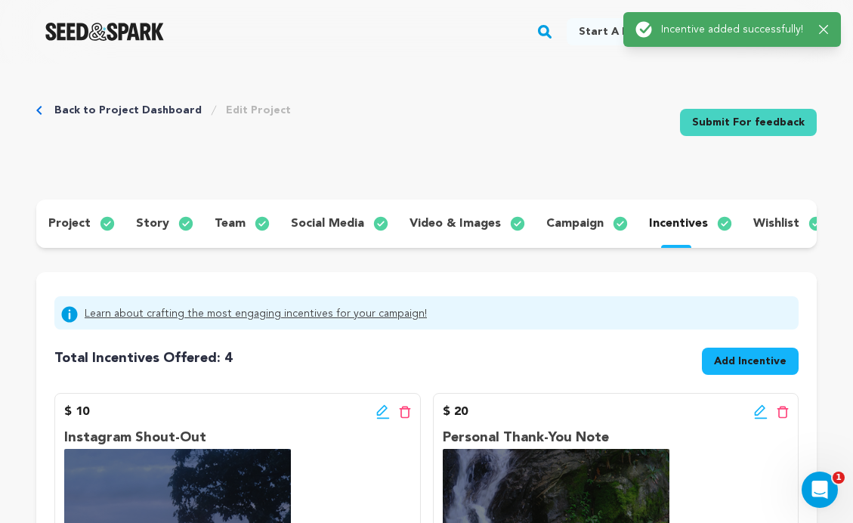
click at [753, 355] on span "Add Incentive" at bounding box center [750, 361] width 73 height 15
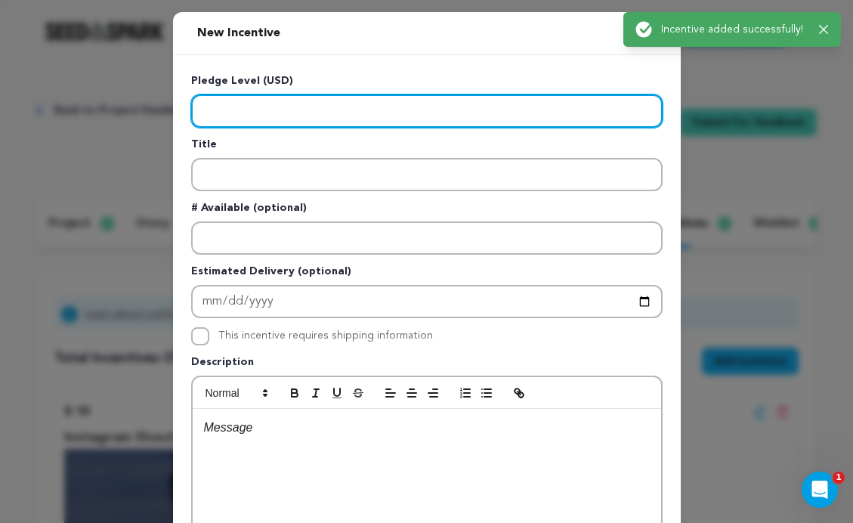
click at [263, 105] on input "Enter level" at bounding box center [427, 110] width 472 height 33
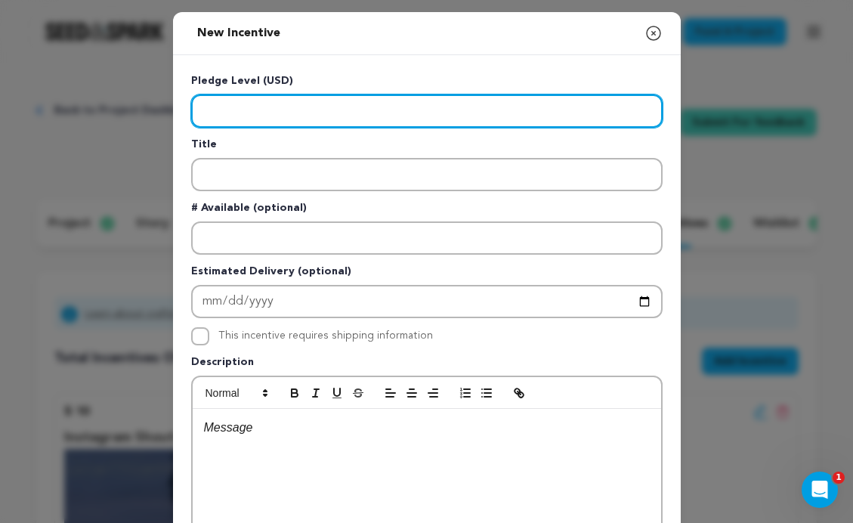
click at [215, 103] on input "Enter level" at bounding box center [427, 110] width 472 height 33
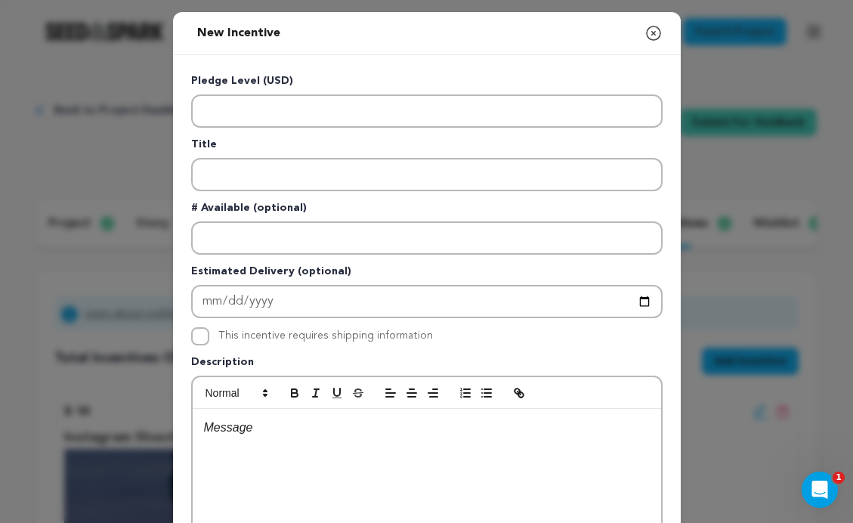
click at [247, 144] on p "Title" at bounding box center [427, 147] width 472 height 21
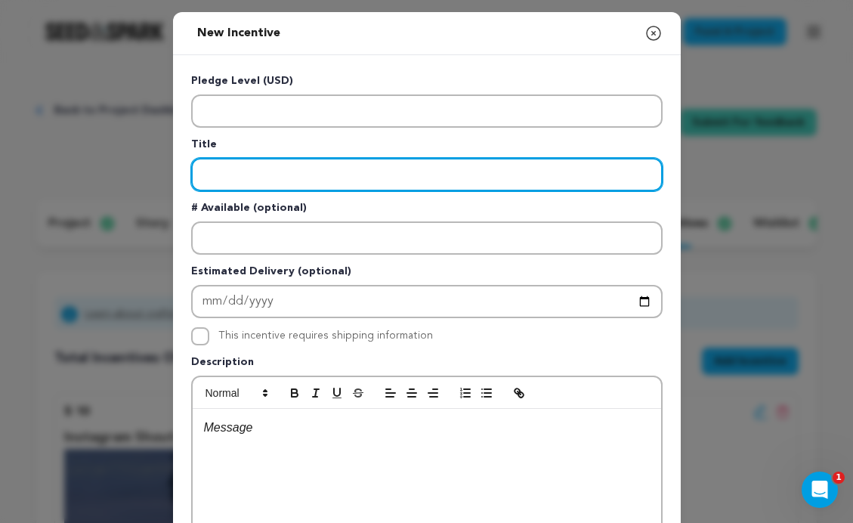
click at [249, 177] on input "Enter title" at bounding box center [427, 174] width 472 height 33
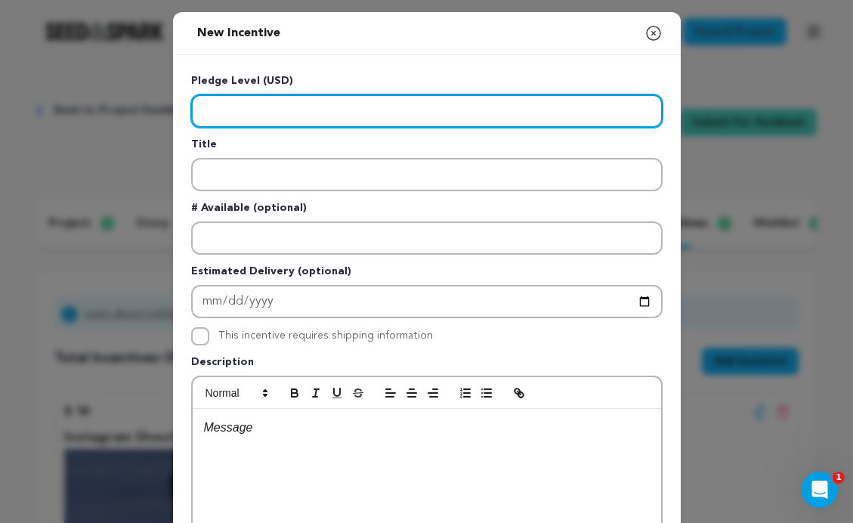
click at [249, 112] on input "Enter level" at bounding box center [427, 110] width 472 height 33
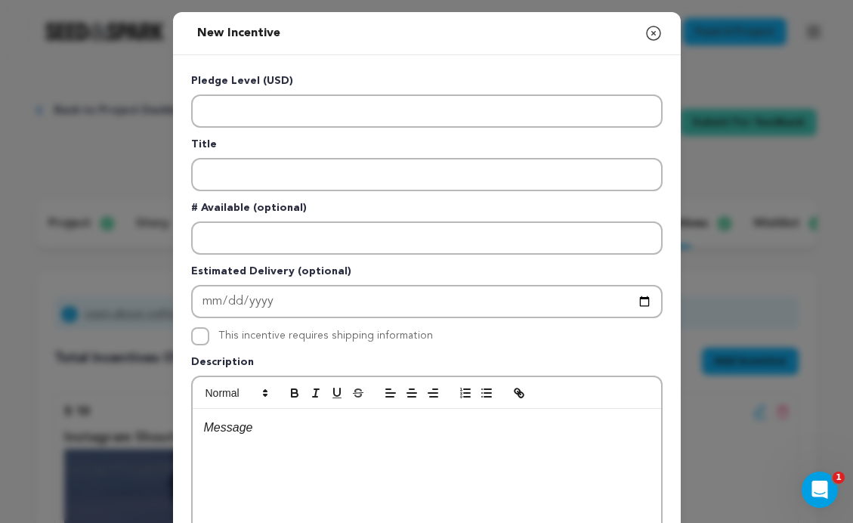
click at [656, 34] on icon "button" at bounding box center [654, 33] width 18 height 18
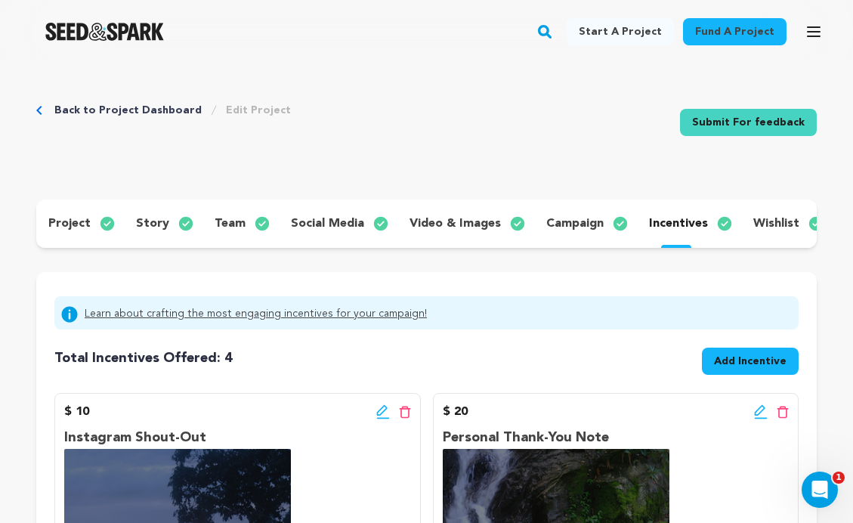
click at [745, 367] on span "Add Incentive" at bounding box center [750, 361] width 73 height 15
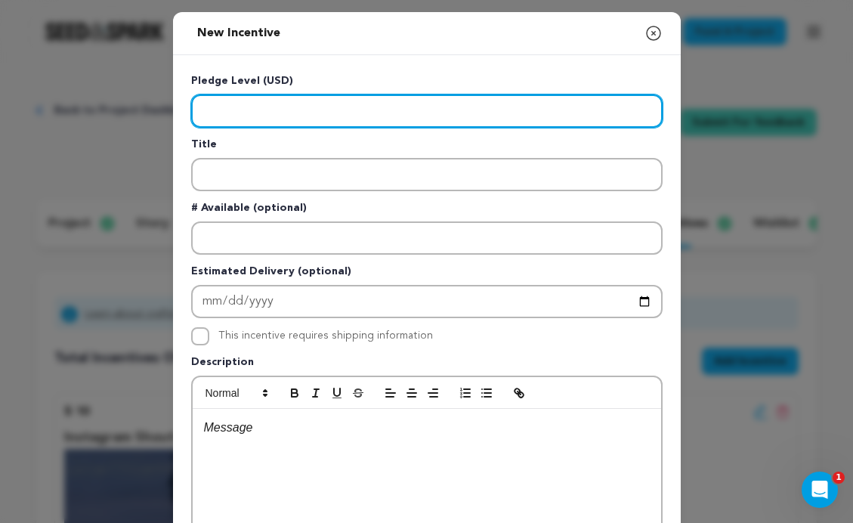
click at [299, 107] on input "Enter level" at bounding box center [427, 110] width 472 height 33
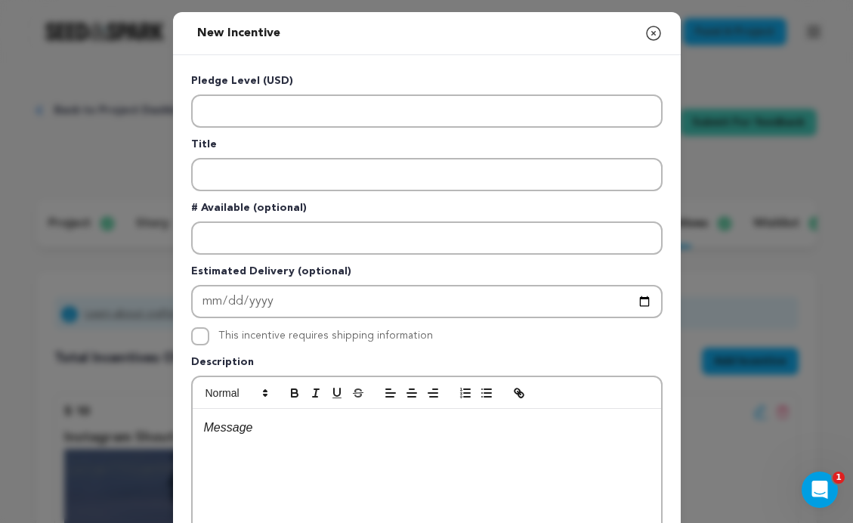
click at [649, 26] on icon "button" at bounding box center [654, 33] width 18 height 18
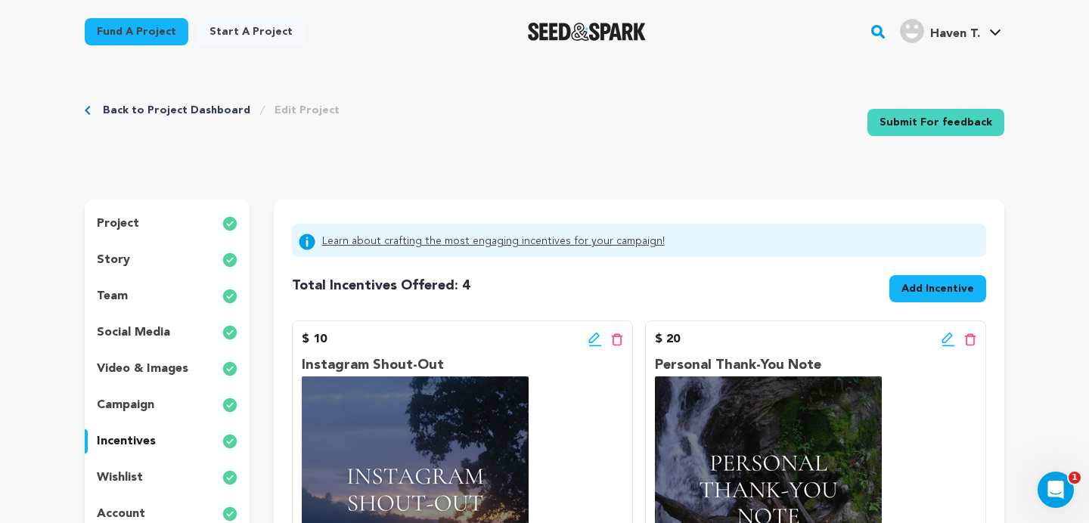
click at [560, 27] on img "Seed&Spark Homepage" at bounding box center [587, 32] width 119 height 18
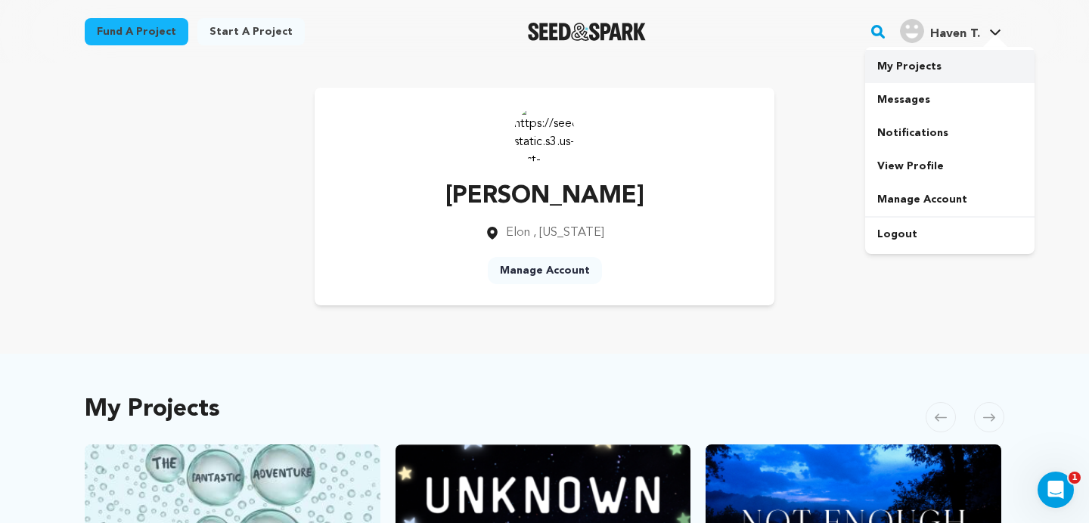
click at [908, 70] on link "My Projects" at bounding box center [949, 66] width 169 height 33
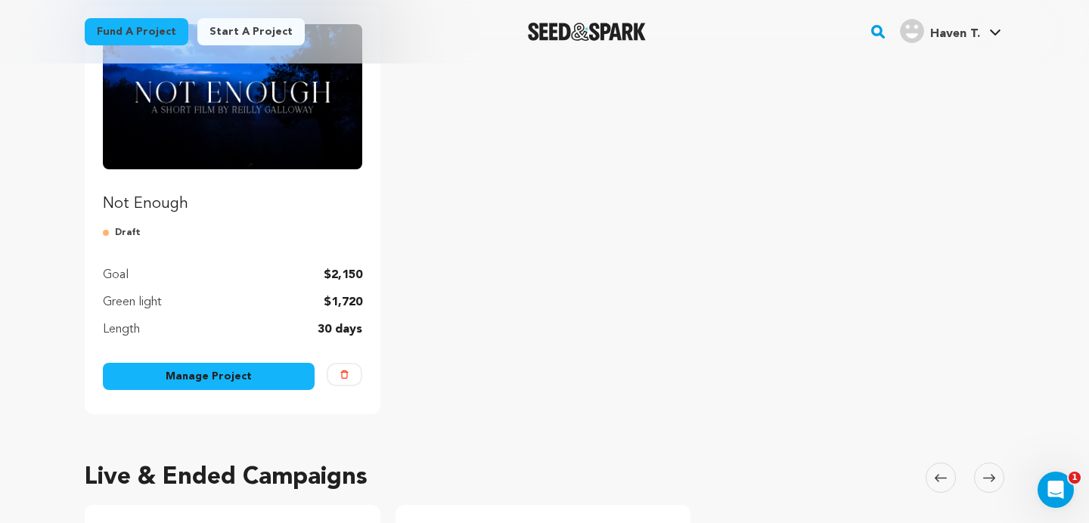
scroll to position [203, 0]
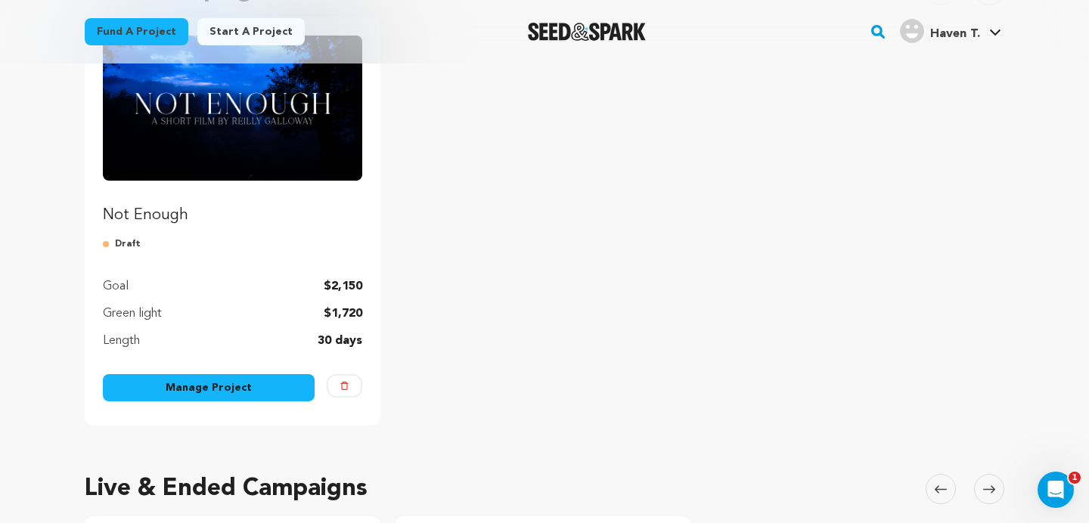
click at [234, 195] on link "Not Enough" at bounding box center [232, 131] width 259 height 190
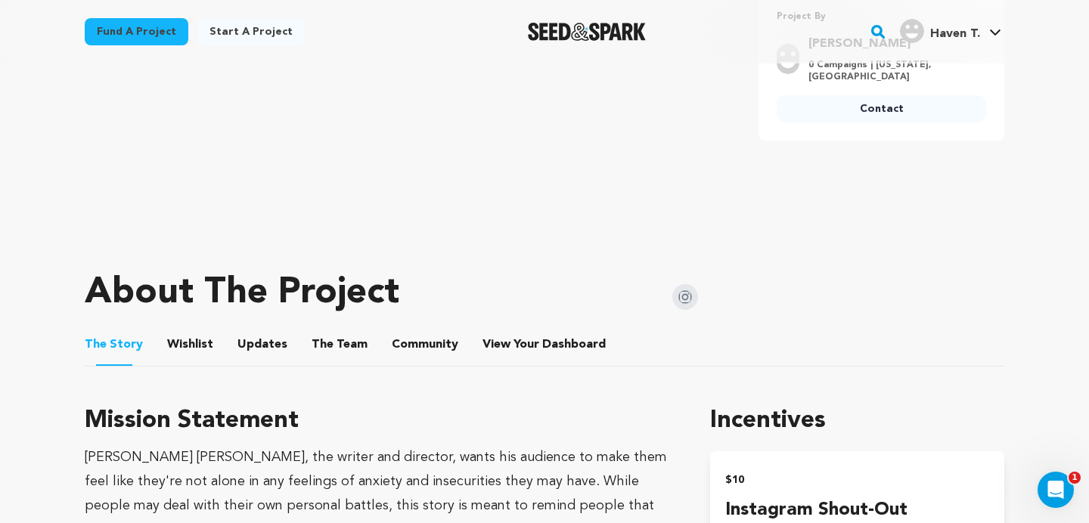
scroll to position [484, 0]
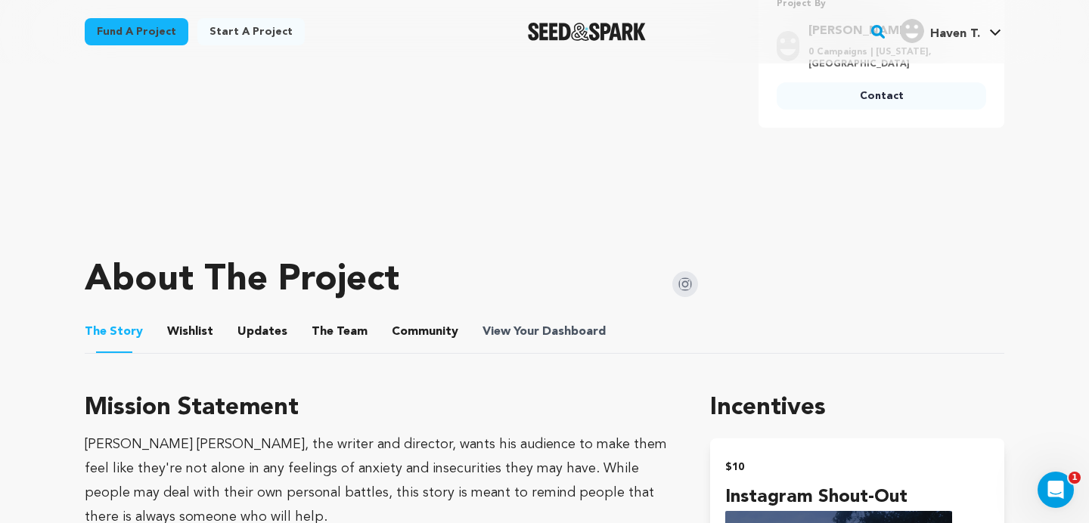
click at [527, 333] on span "View Your Dashboard" at bounding box center [545, 332] width 126 height 18
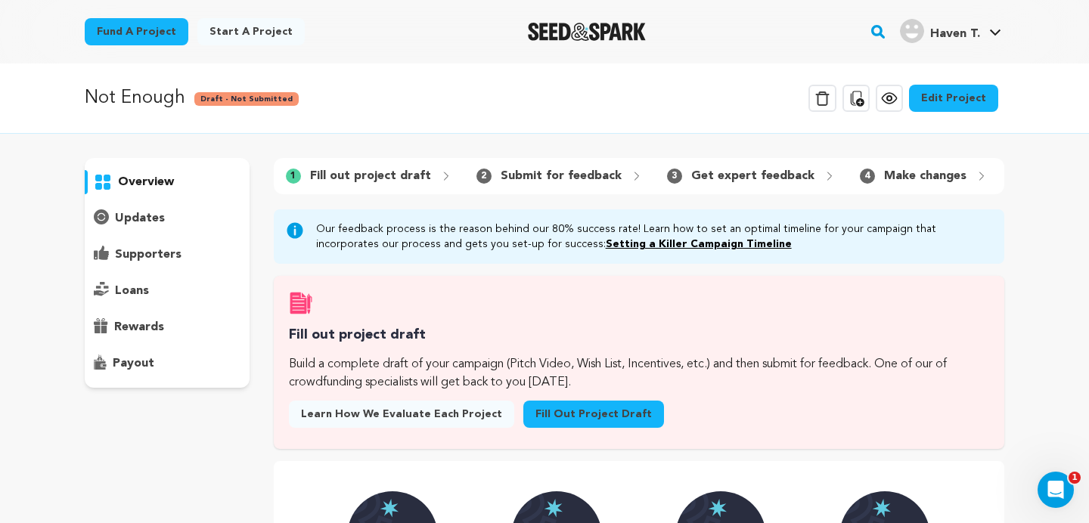
click at [952, 94] on link "Edit Project" at bounding box center [953, 98] width 89 height 27
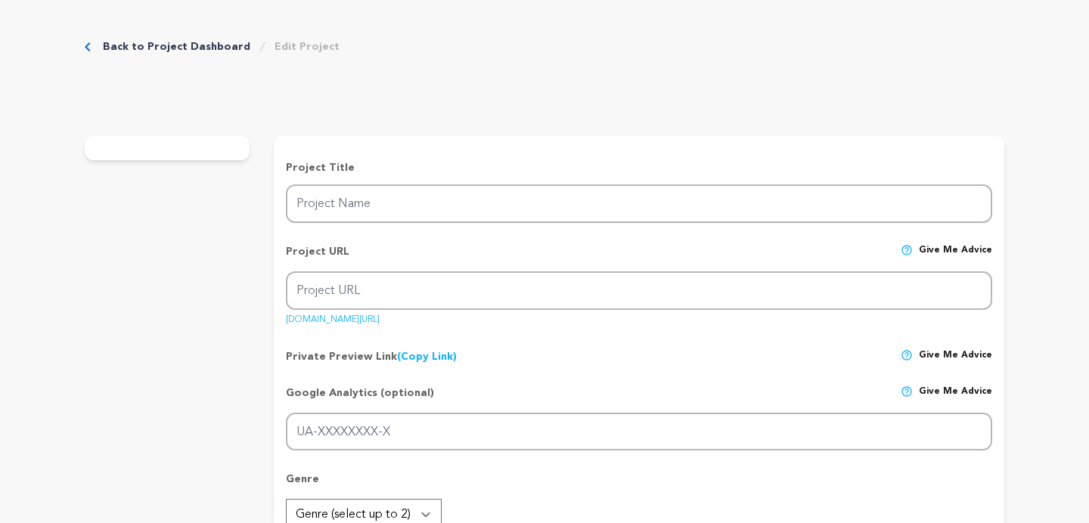
type input "Not Enough"
type input "not-enough-1"
type input "Thinking back on his past, an anxiety-ridden man begins to feel overwhelmed and…"
type textarea "[PERSON_NAME] and [PERSON_NAME], a [PERSON_NAME] couple on vacation plan out th…"
type textarea "[PERSON_NAME] [PERSON_NAME], the writer and director, wants his audience to mak…"
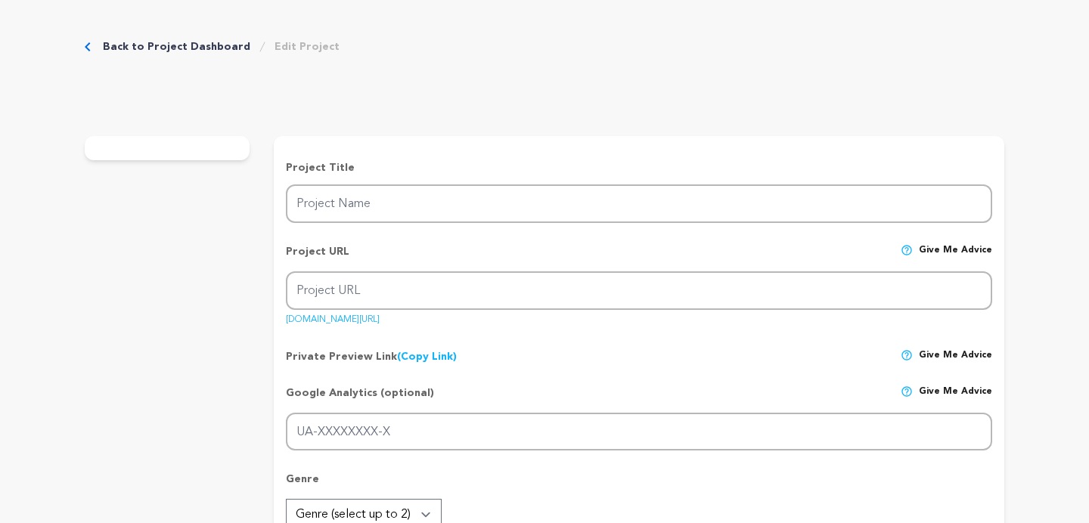
radio input "true"
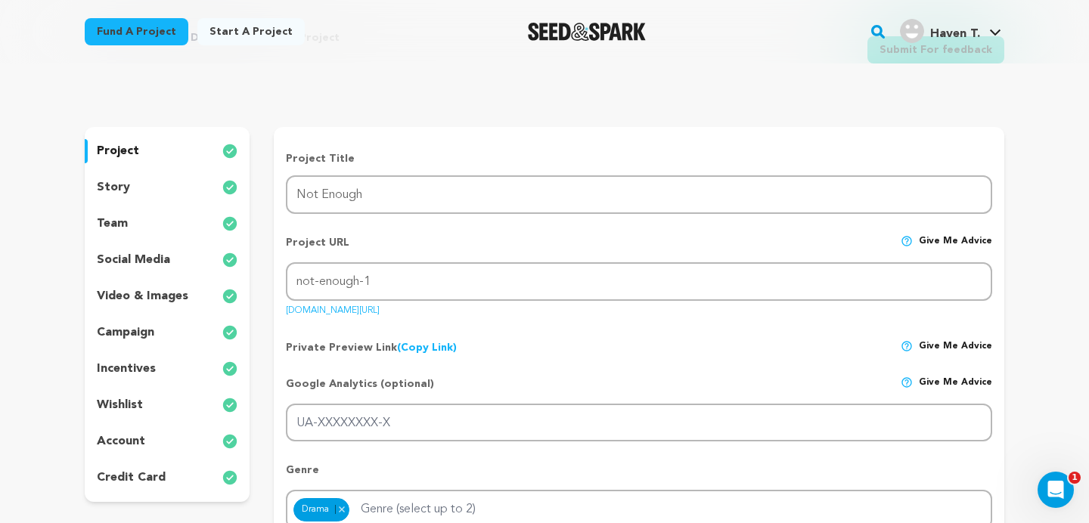
scroll to position [98, 0]
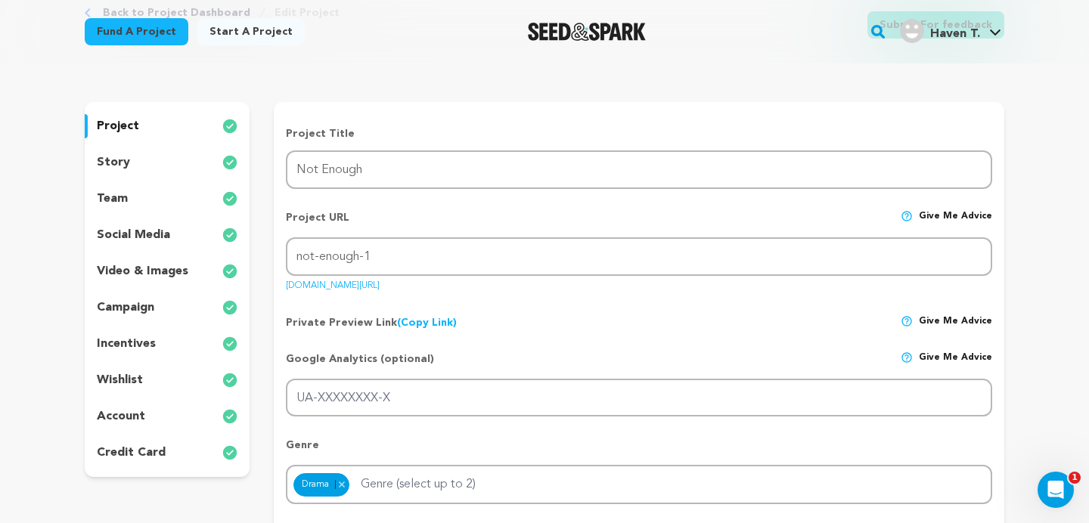
click at [162, 348] on div "incentives" at bounding box center [167, 344] width 165 height 24
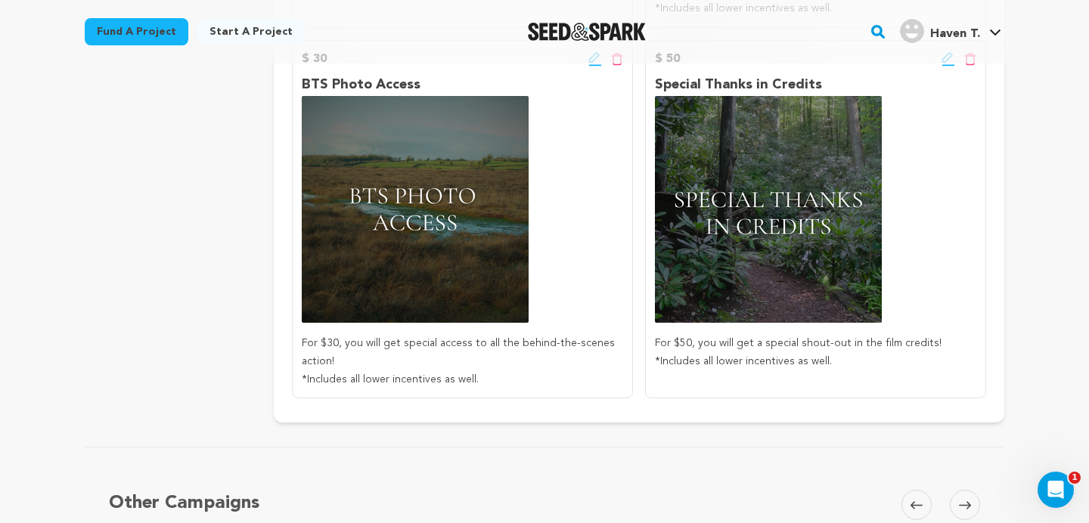
scroll to position [531, 0]
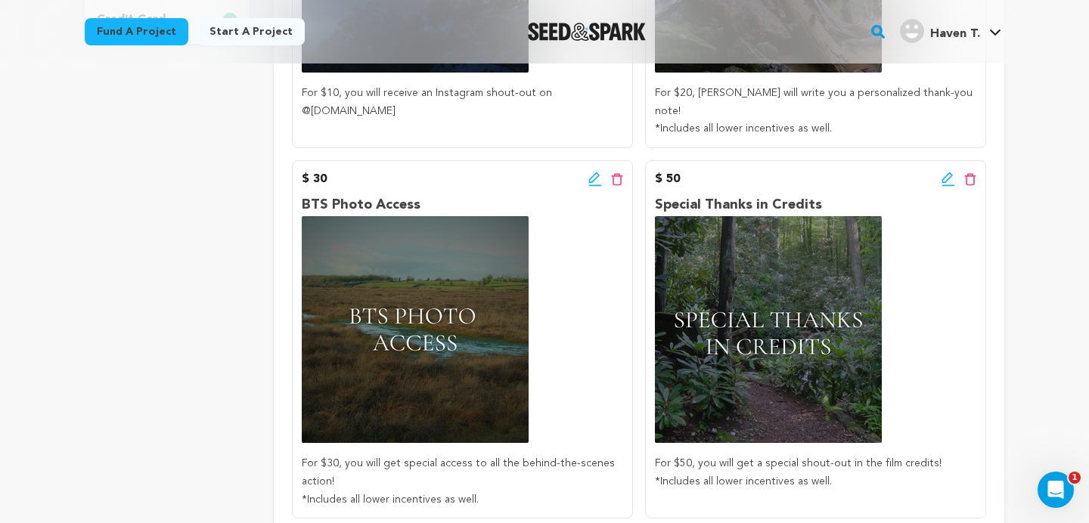
click at [949, 172] on icon at bounding box center [948, 179] width 14 height 15
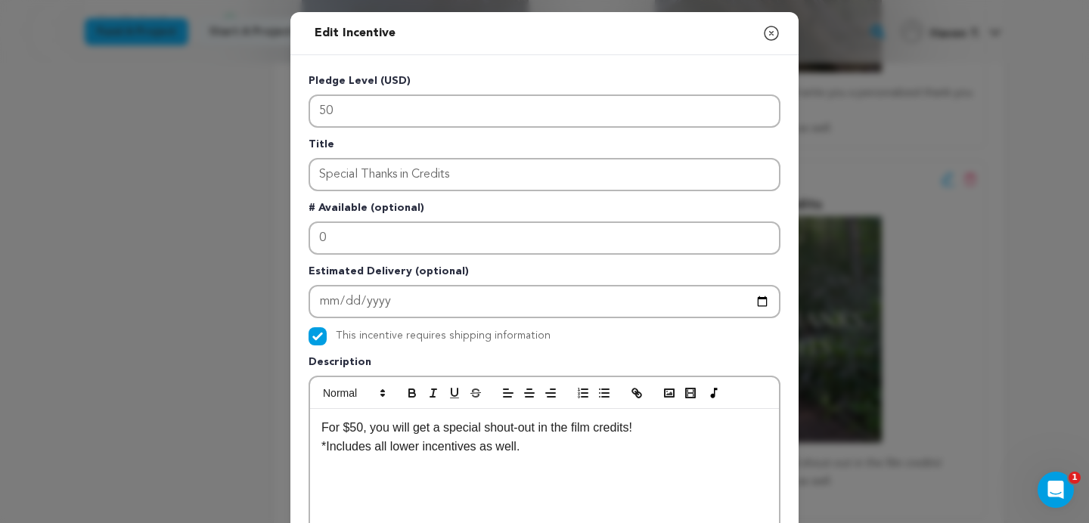
scroll to position [104, 0]
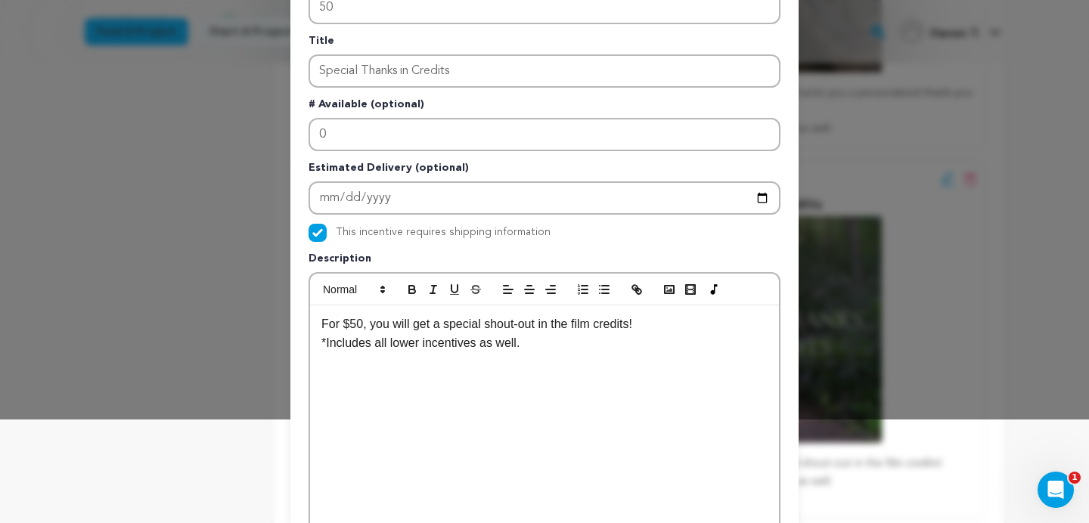
click at [598, 324] on p "For $50, you will get a special shout-out in the film credits!" at bounding box center [544, 324] width 446 height 20
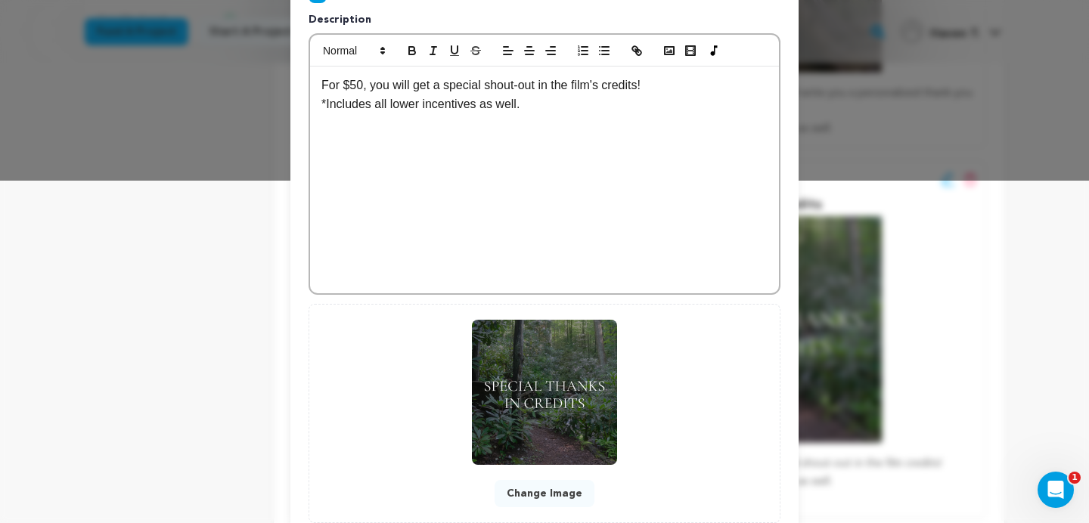
scroll to position [442, 0]
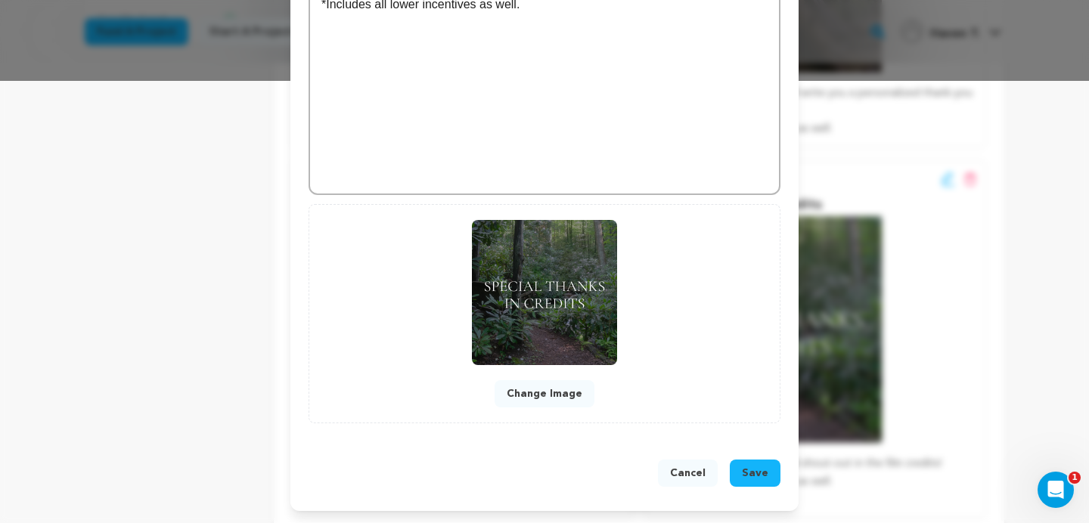
click at [767, 472] on span "Save" at bounding box center [755, 473] width 26 height 15
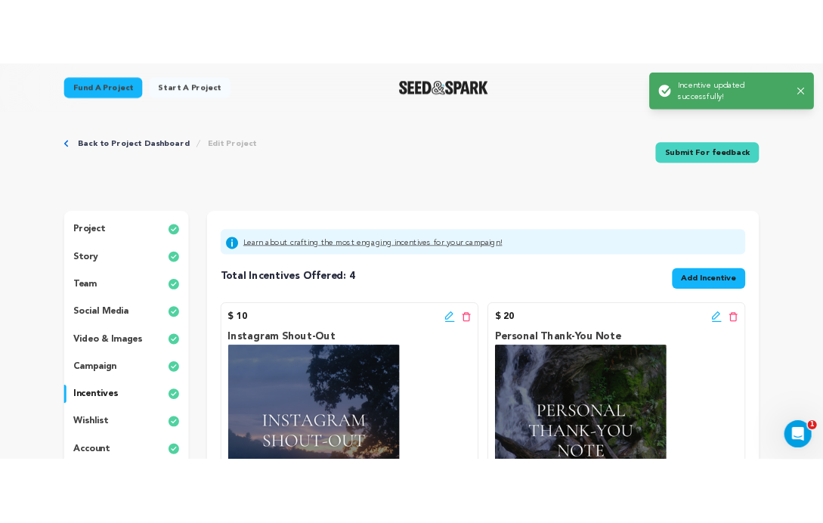
scroll to position [0, 0]
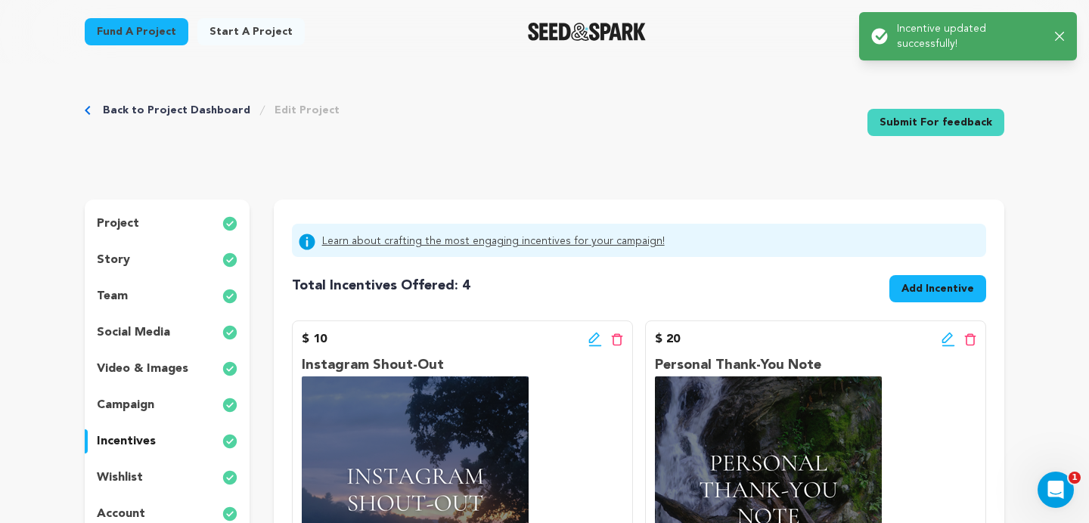
click at [949, 293] on span "Add Incentive" at bounding box center [937, 288] width 73 height 15
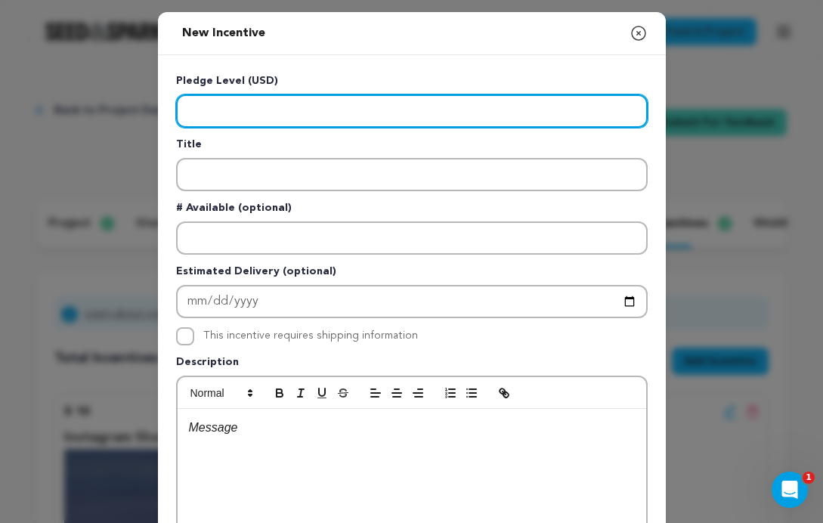
click at [256, 114] on input "Enter level" at bounding box center [412, 110] width 472 height 33
type input "100"
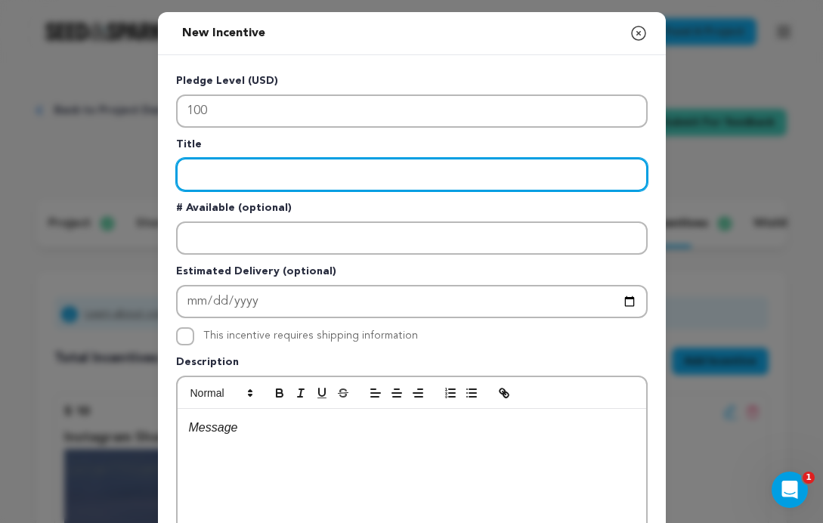
click at [237, 173] on input "Enter title" at bounding box center [412, 174] width 472 height 33
type input "Associate Producer Credit"
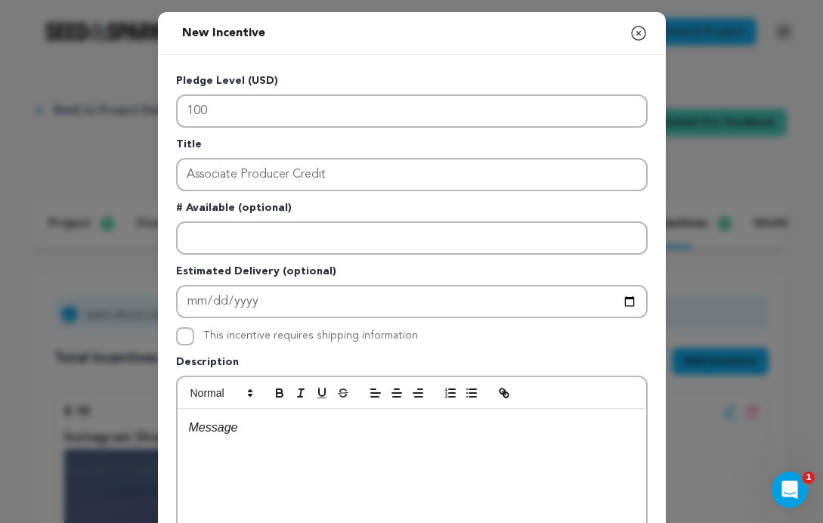
click at [234, 407] on div at bounding box center [412, 393] width 469 height 32
click at [234, 427] on p at bounding box center [412, 428] width 446 height 20
click at [184, 324] on div "Pledge Level (USD) 100 Title Associate Producer Credit # Available (optional) E…" at bounding box center [412, 392] width 472 height 638
click at [184, 341] on input "This incentive requires shipping information" at bounding box center [185, 336] width 18 height 18
checkbox input "true"
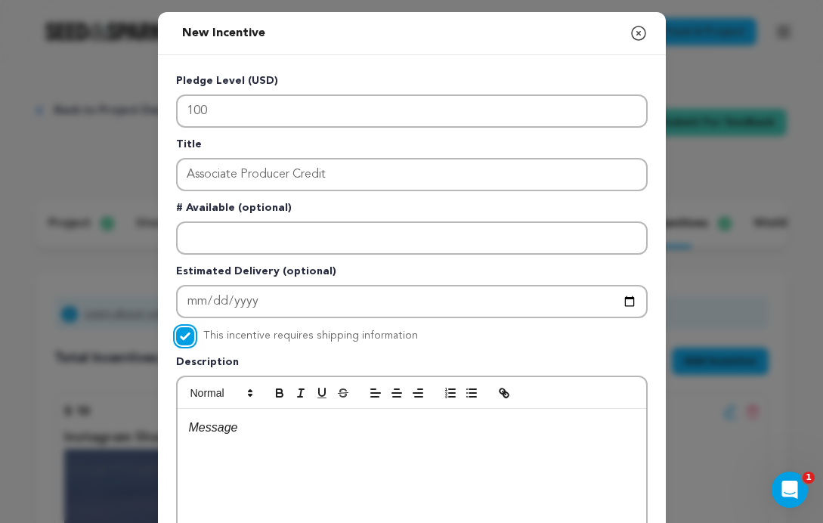
scroll to position [59, 0]
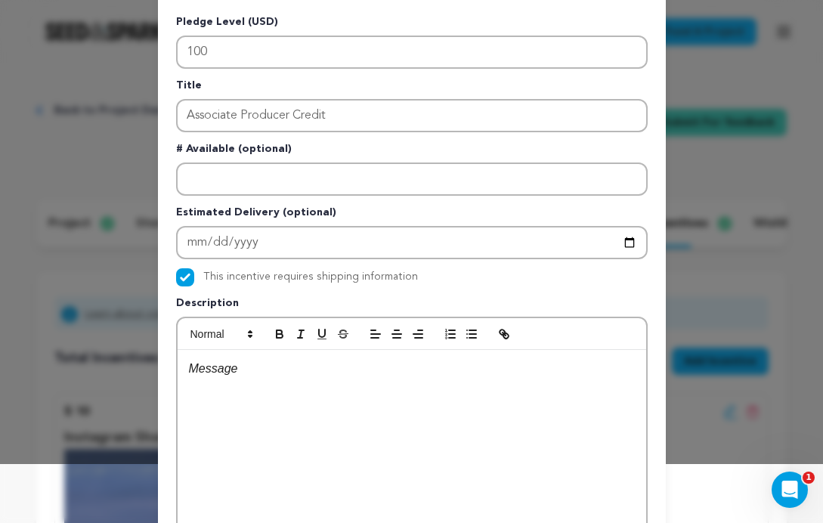
click at [206, 379] on div at bounding box center [412, 463] width 469 height 227
click at [392, 367] on p "For $100, you will be credited as an associate producer!" at bounding box center [412, 369] width 446 height 20
click at [447, 369] on p "For $100, you will be credited as an Associate producer!" at bounding box center [412, 369] width 446 height 20
click at [490, 368] on p "For $100, you will be credited as an Associate Producer!" at bounding box center [412, 369] width 446 height 20
click at [609, 367] on p "For $100, you will be credited as an Associate Producer for this film!" at bounding box center [412, 369] width 446 height 20
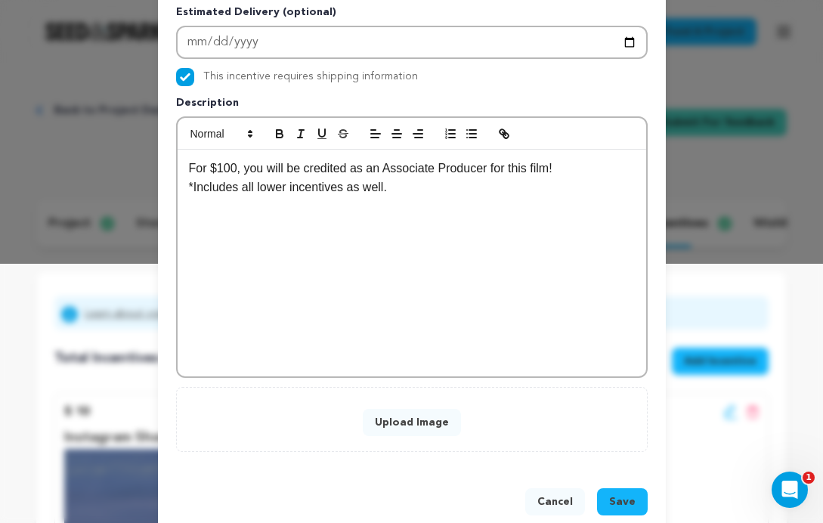
scroll to position [288, 0]
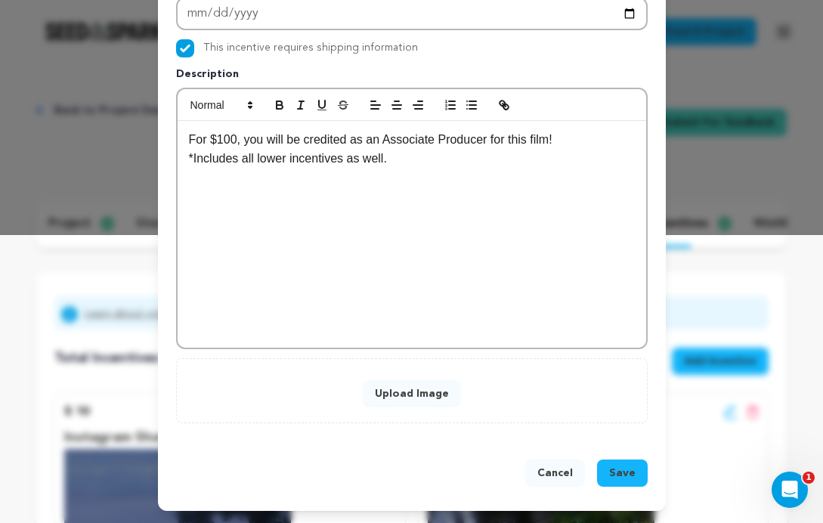
click at [435, 388] on button "Upload Image" at bounding box center [412, 393] width 98 height 27
click at [413, 393] on button "Upload Image" at bounding box center [412, 393] width 98 height 27
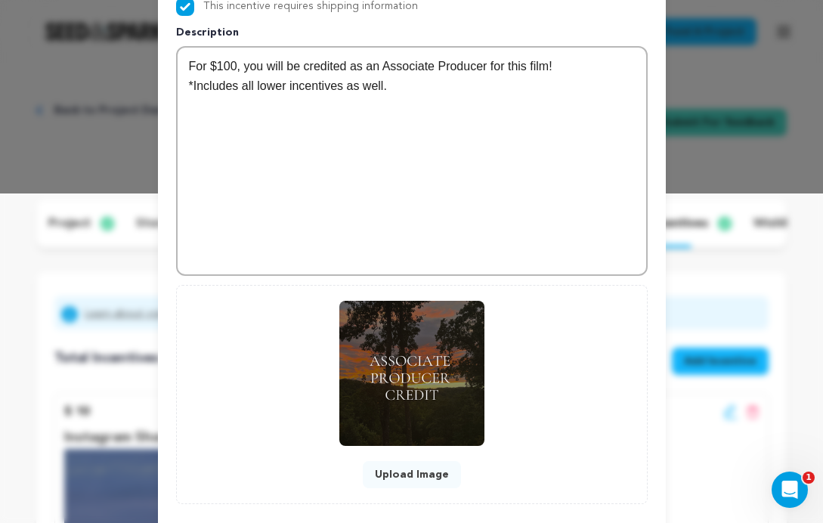
scroll to position [410, 0]
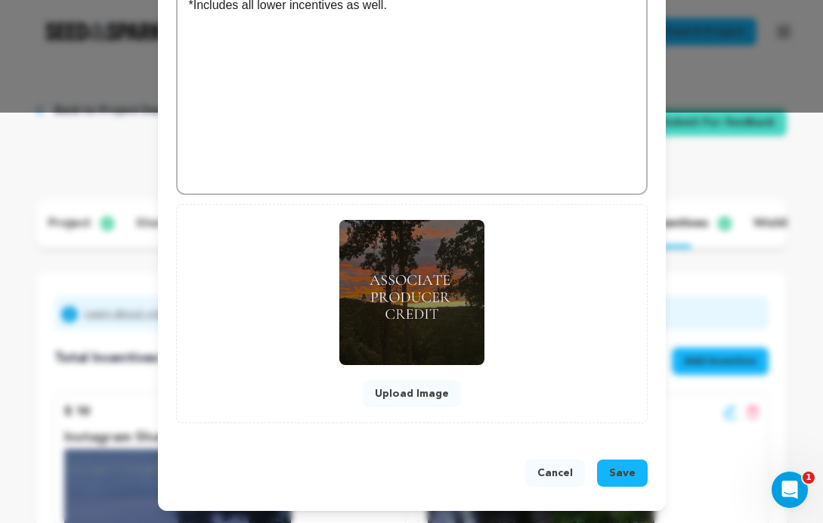
click at [634, 475] on span "Save" at bounding box center [622, 473] width 26 height 15
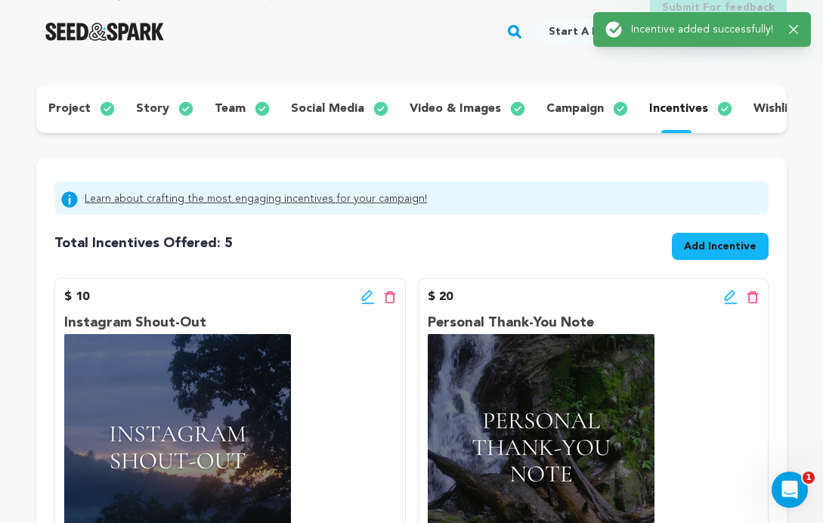
scroll to position [48, 0]
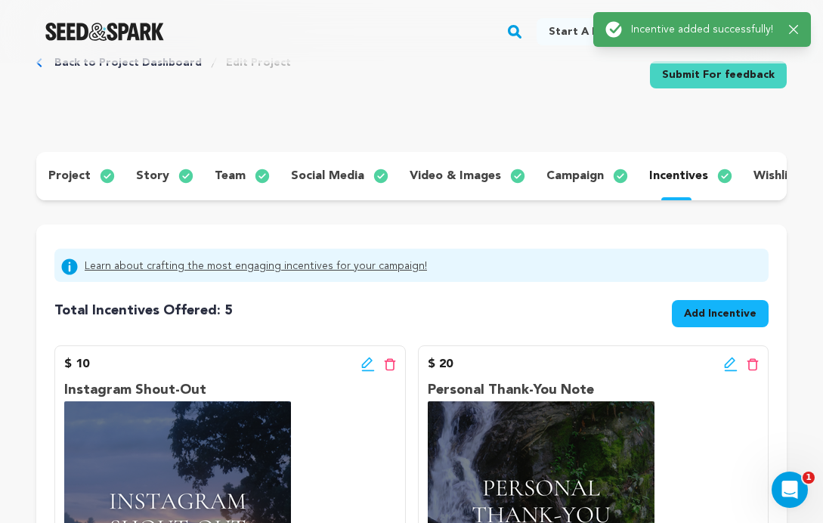
click at [723, 314] on span "Add Incentive" at bounding box center [720, 313] width 73 height 15
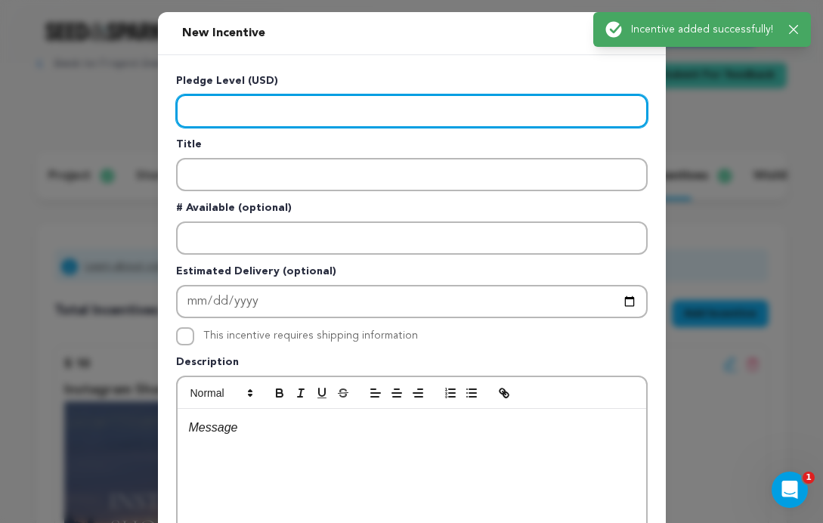
click at [353, 107] on input "Enter level" at bounding box center [412, 110] width 472 height 33
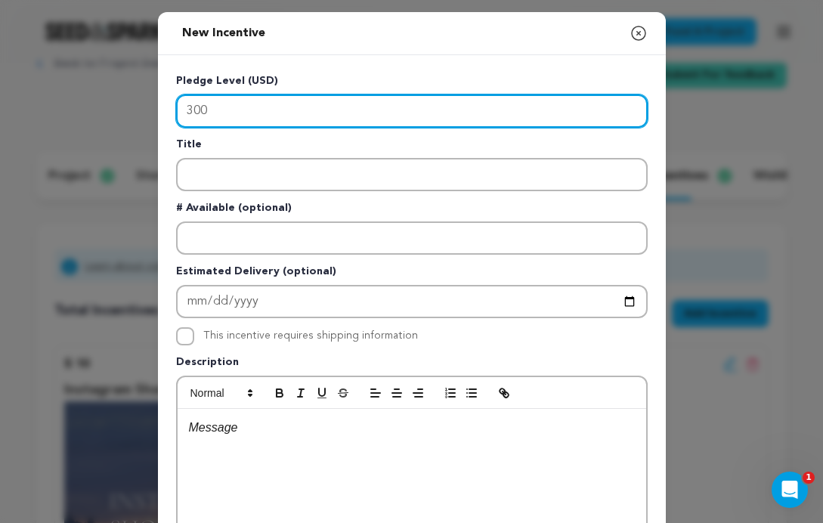
type input "300"
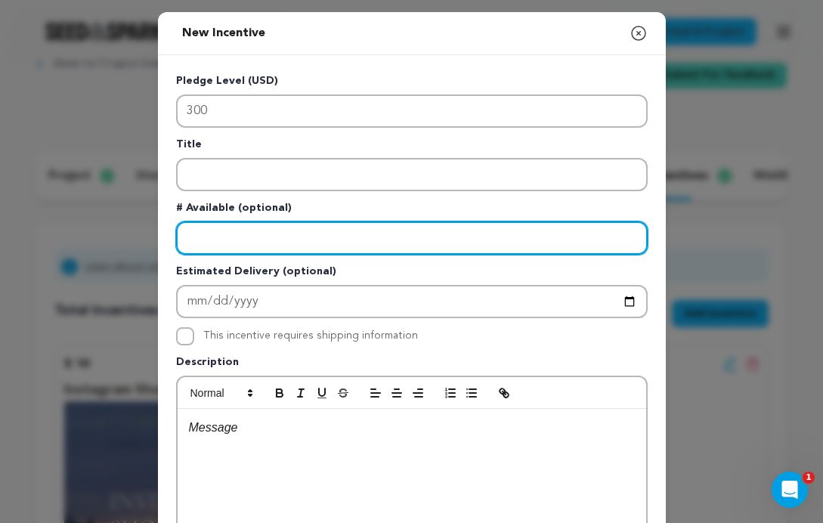
click at [348, 231] on input "Enter number available" at bounding box center [412, 237] width 472 height 33
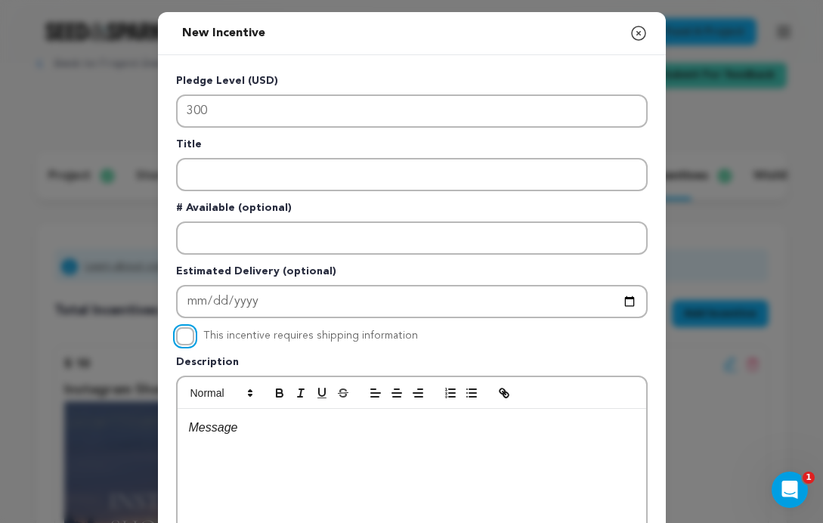
click at [187, 339] on input "This incentive requires shipping information" at bounding box center [185, 336] width 18 height 18
checkbox input "true"
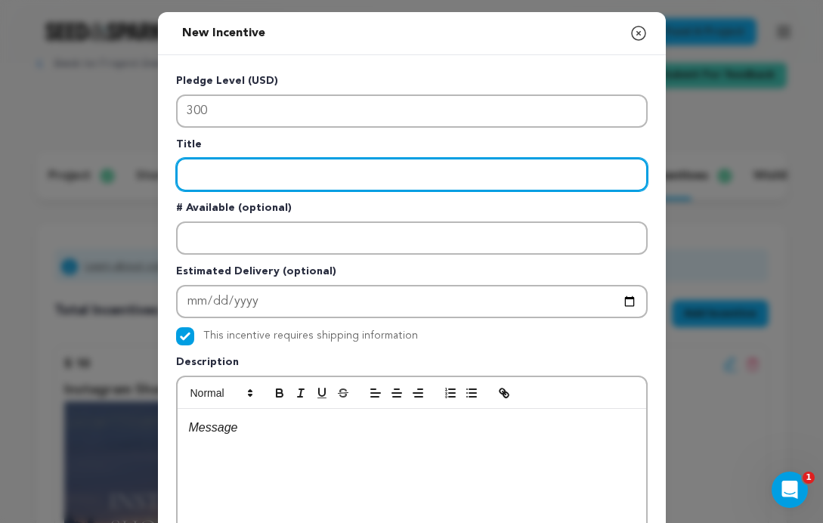
click at [240, 179] on input "Enter title" at bounding box center [412, 174] width 472 height 33
type input "Executive Producer Credit"
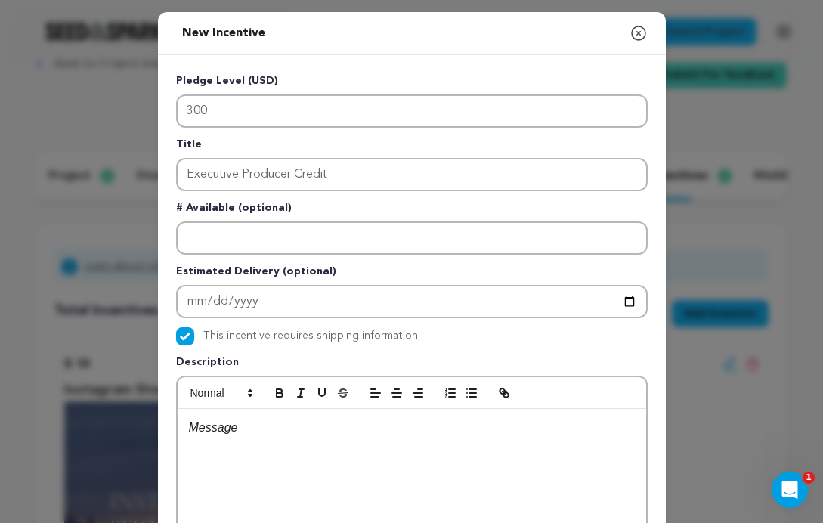
click at [234, 452] on div at bounding box center [412, 522] width 469 height 227
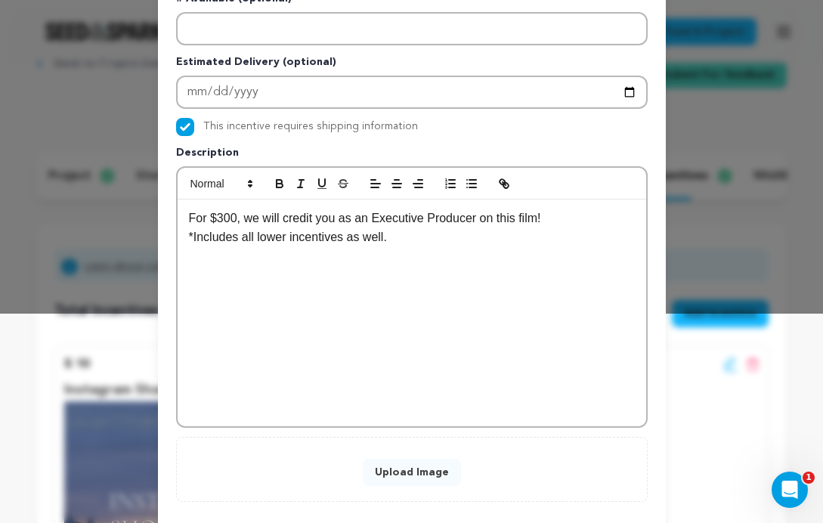
scroll to position [288, 0]
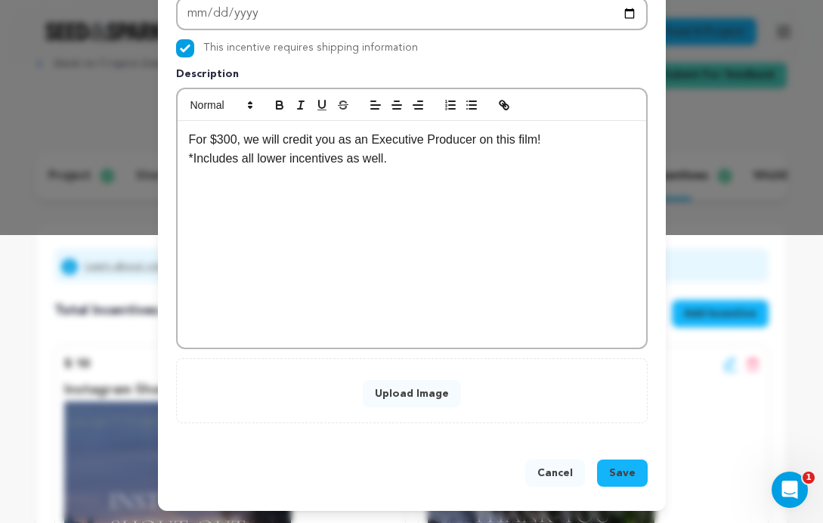
click at [435, 392] on button "Upload Image" at bounding box center [412, 393] width 98 height 27
click at [413, 401] on button "Upload Image" at bounding box center [412, 393] width 98 height 27
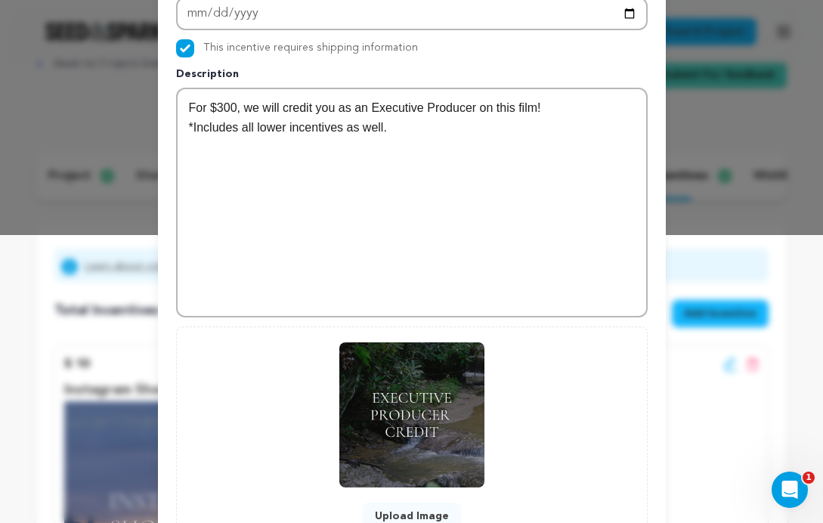
scroll to position [410, 0]
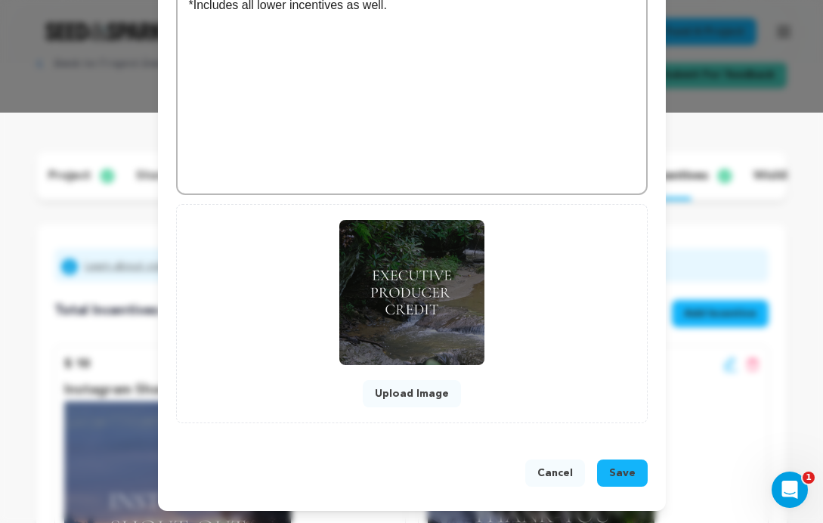
click at [629, 472] on span "Save" at bounding box center [622, 473] width 26 height 15
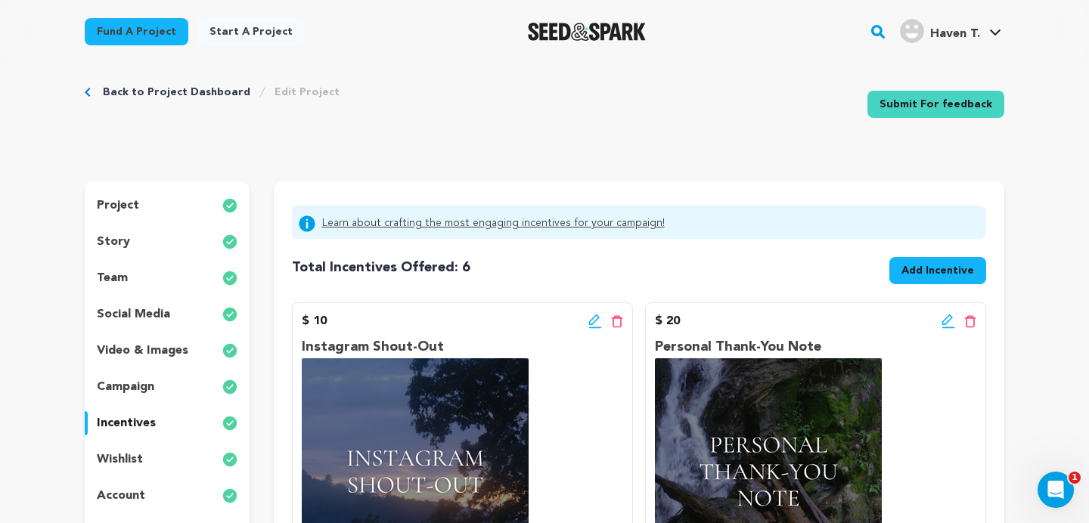
scroll to position [0, 0]
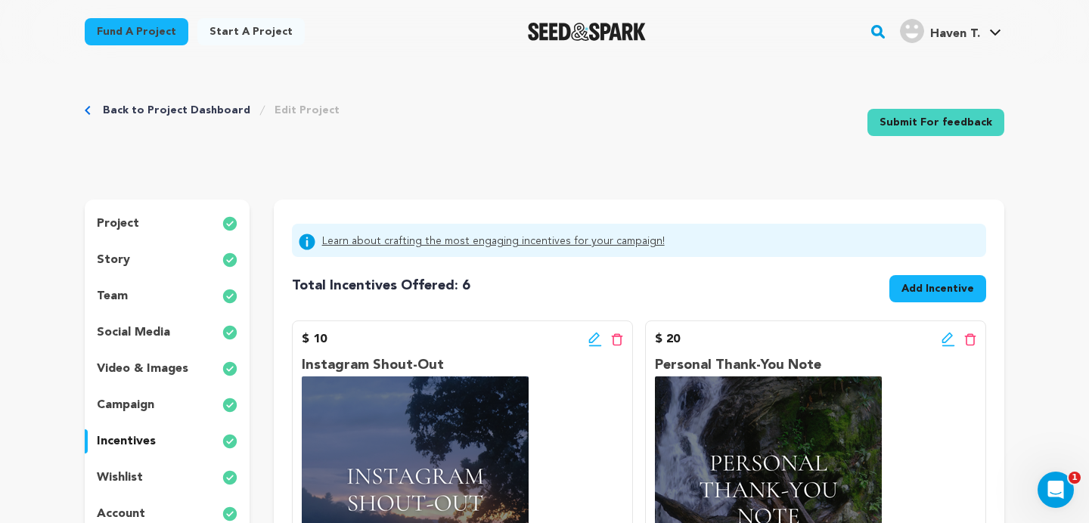
click at [972, 123] on link "Submit For feedback" at bounding box center [935, 122] width 137 height 27
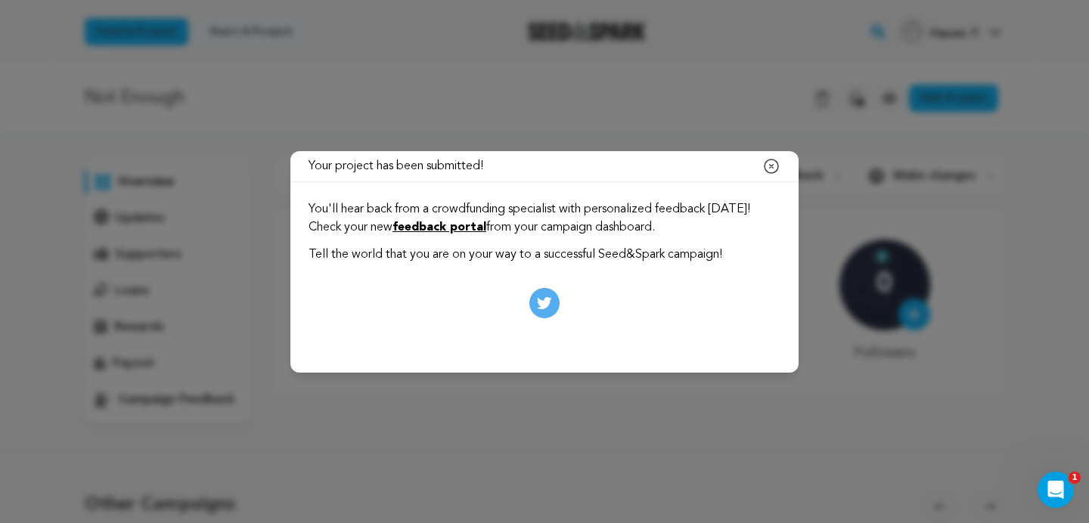
click at [766, 166] on icon "button" at bounding box center [771, 166] width 18 height 18
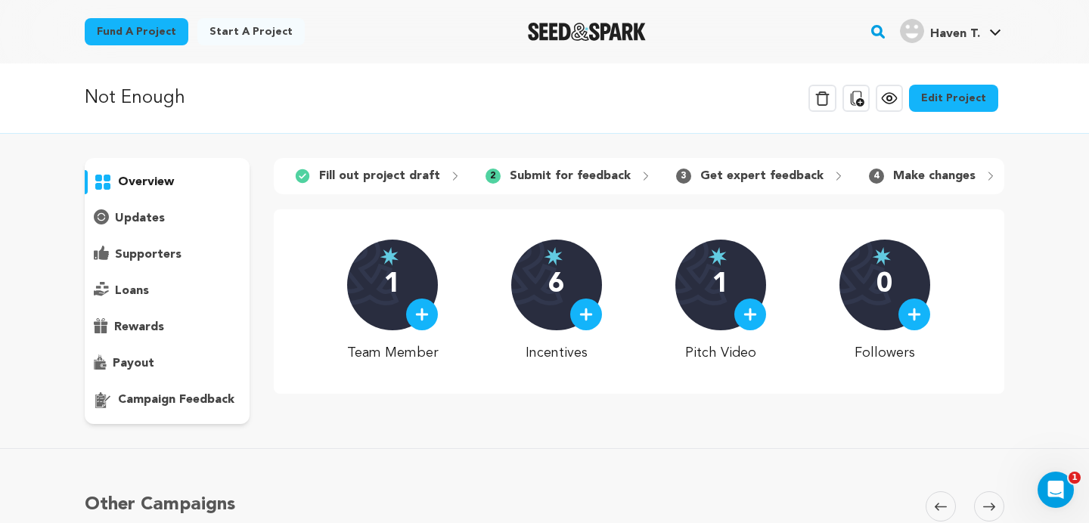
click at [984, 170] on icon at bounding box center [990, 176] width 12 height 12
click at [984, 171] on icon at bounding box center [990, 176] width 12 height 12
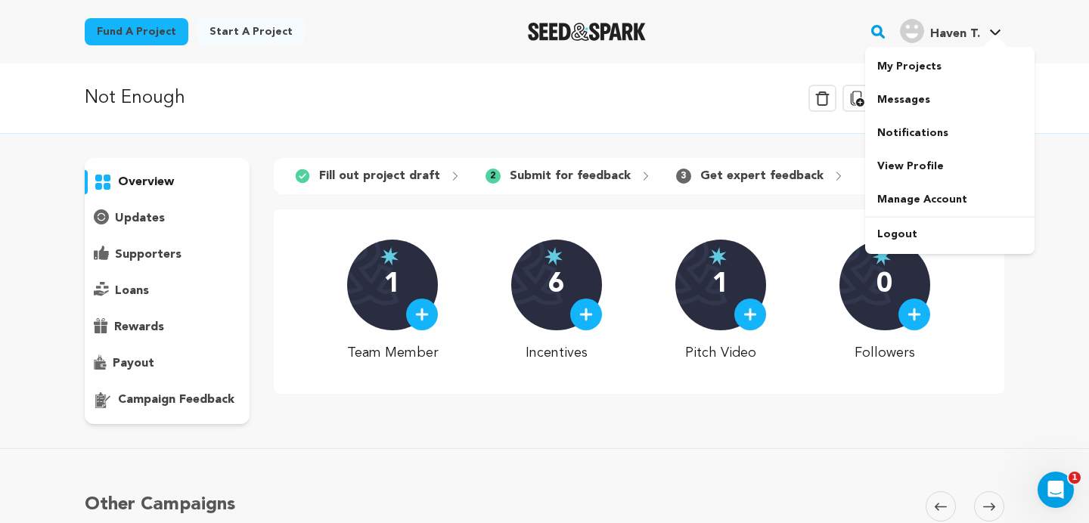
click at [906, 19] on div "Haven T.'s Profile" at bounding box center [912, 31] width 24 height 24
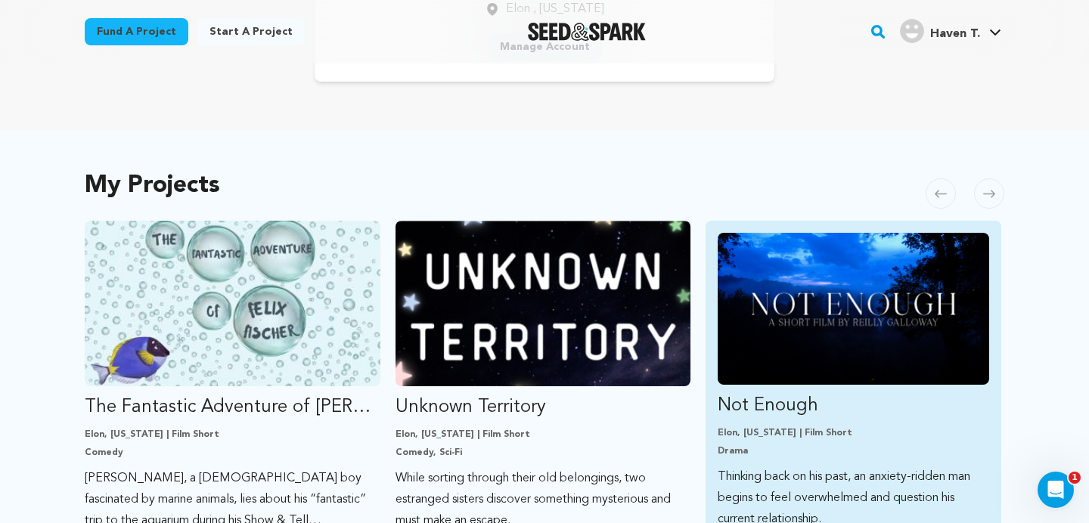
scroll to position [229, 0]
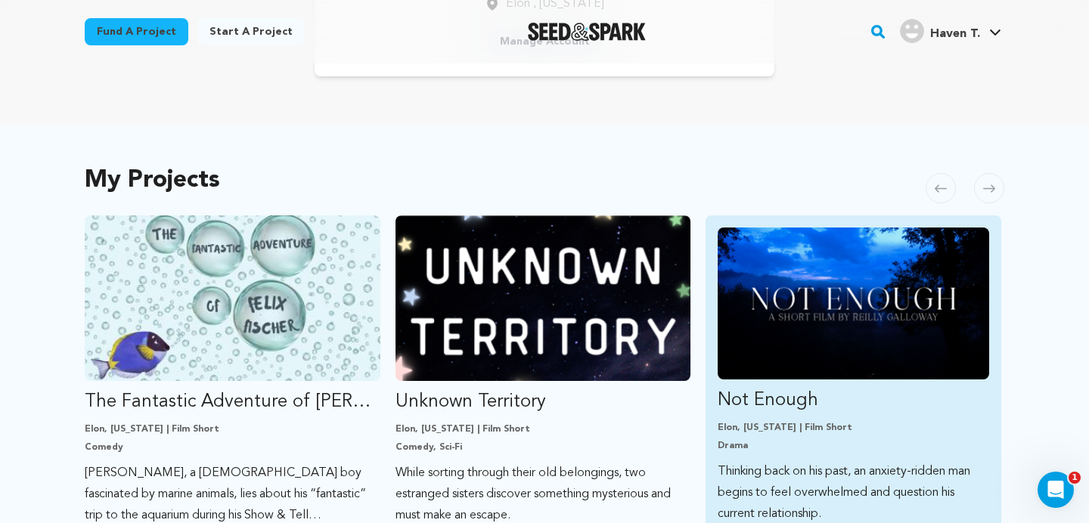
click at [813, 289] on img "Fund Not Enough" at bounding box center [852, 304] width 271 height 152
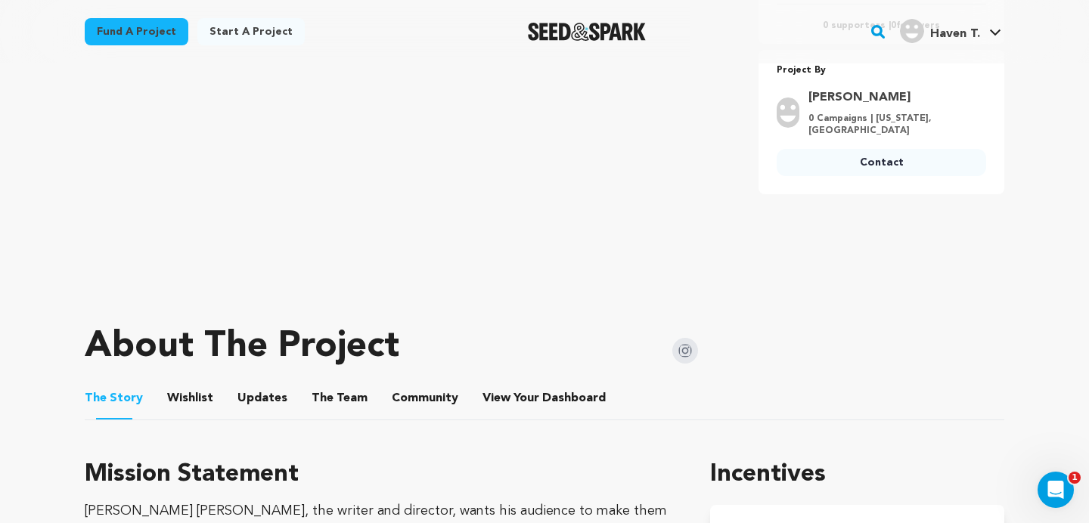
scroll to position [358, 0]
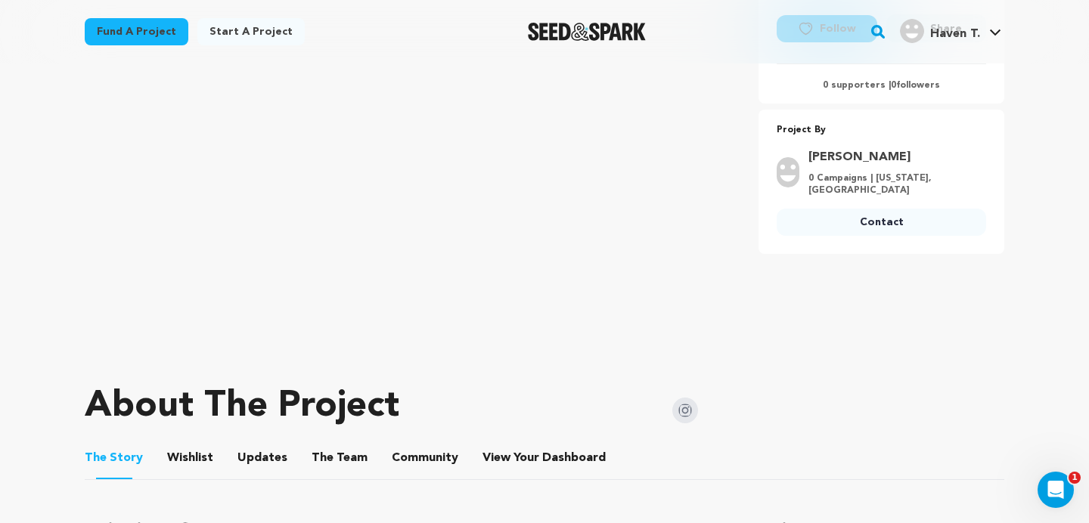
click at [194, 447] on button "Wishlist" at bounding box center [190, 461] width 36 height 36
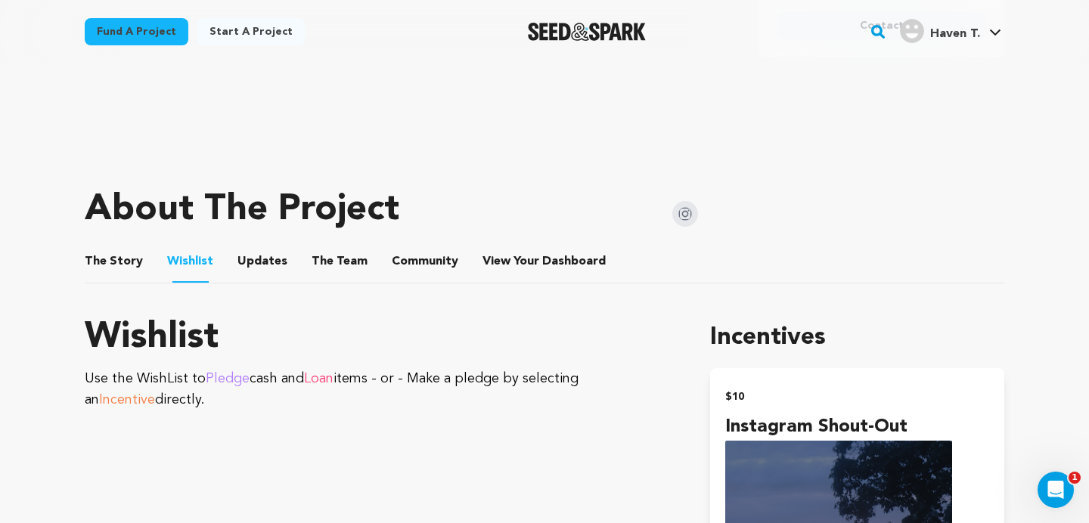
scroll to position [553, 0]
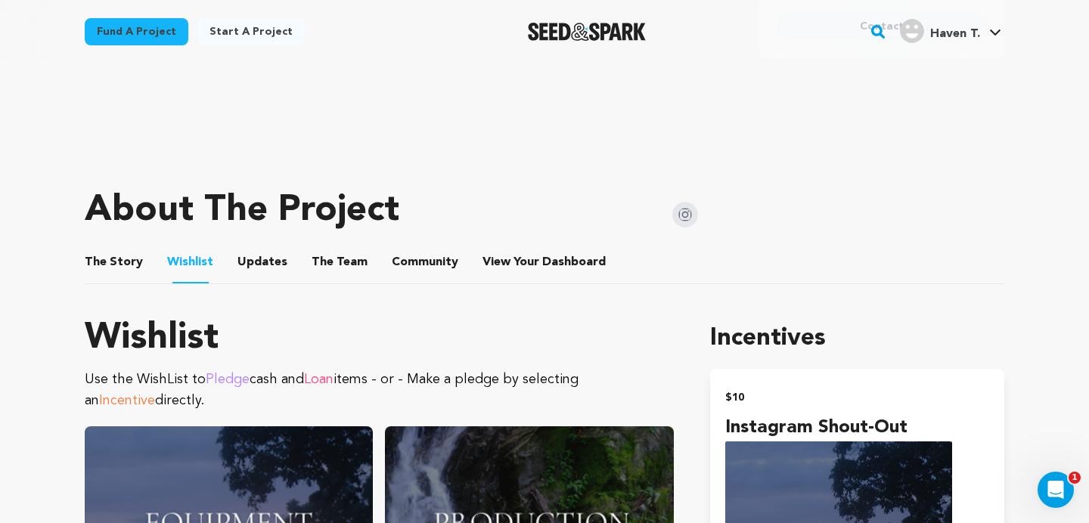
click at [271, 256] on button "Updates" at bounding box center [262, 265] width 36 height 36
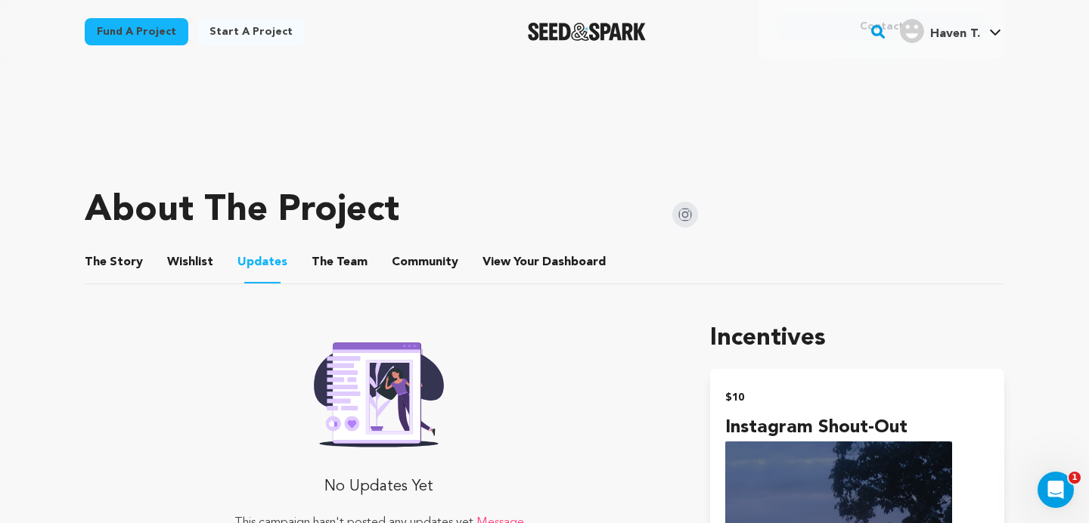
click at [321, 259] on button "The Team" at bounding box center [339, 265] width 36 height 36
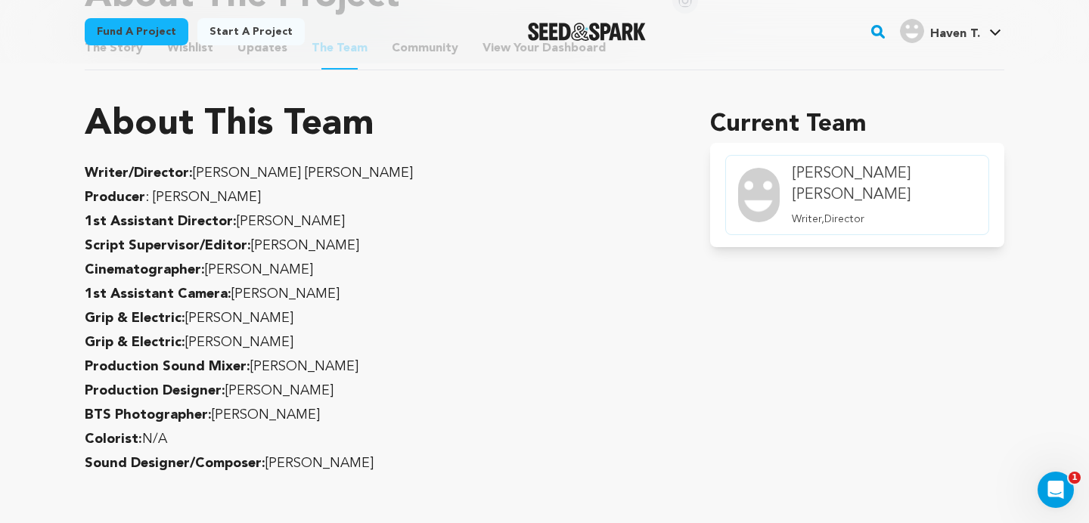
scroll to position [766, 0]
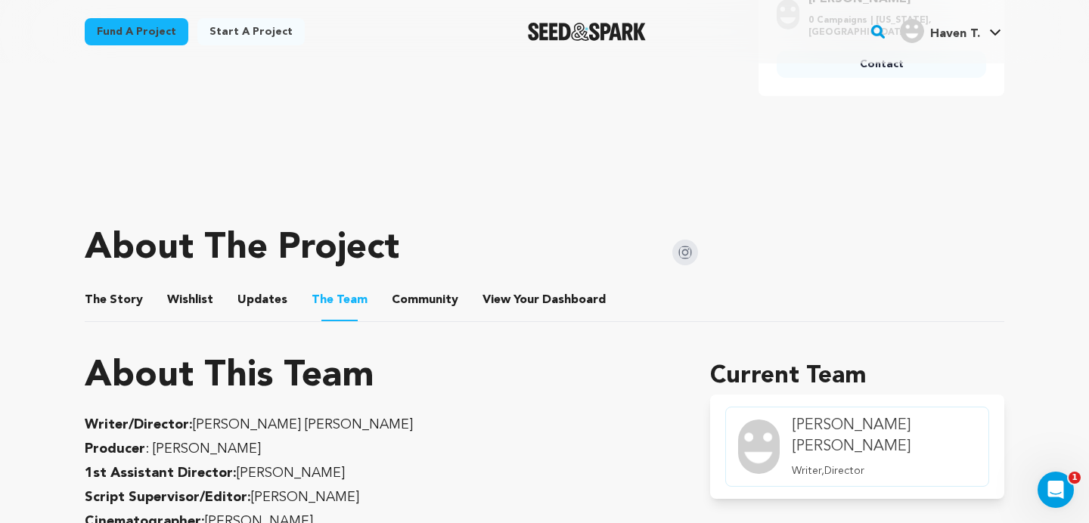
click at [424, 308] on button "Community" at bounding box center [425, 303] width 36 height 36
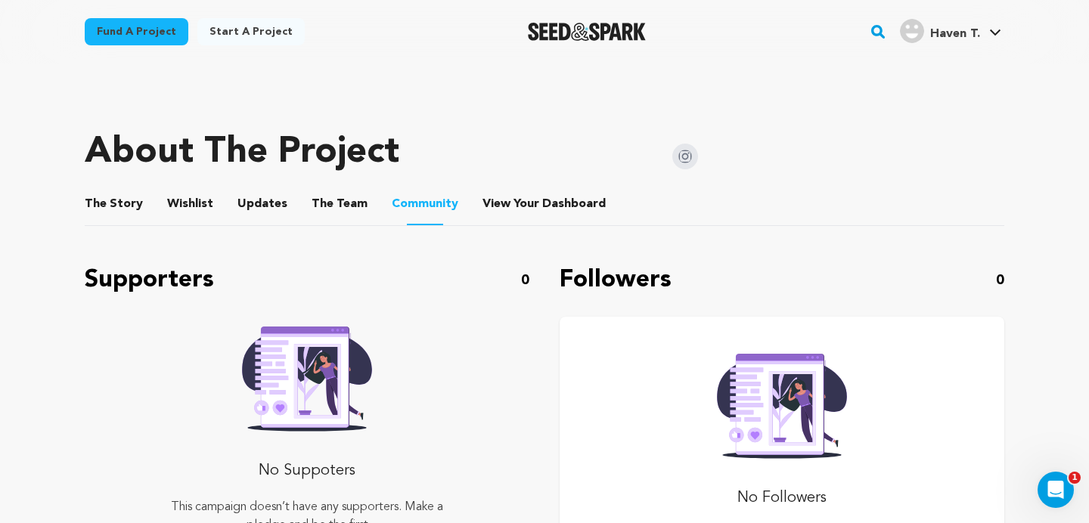
scroll to position [685, 0]
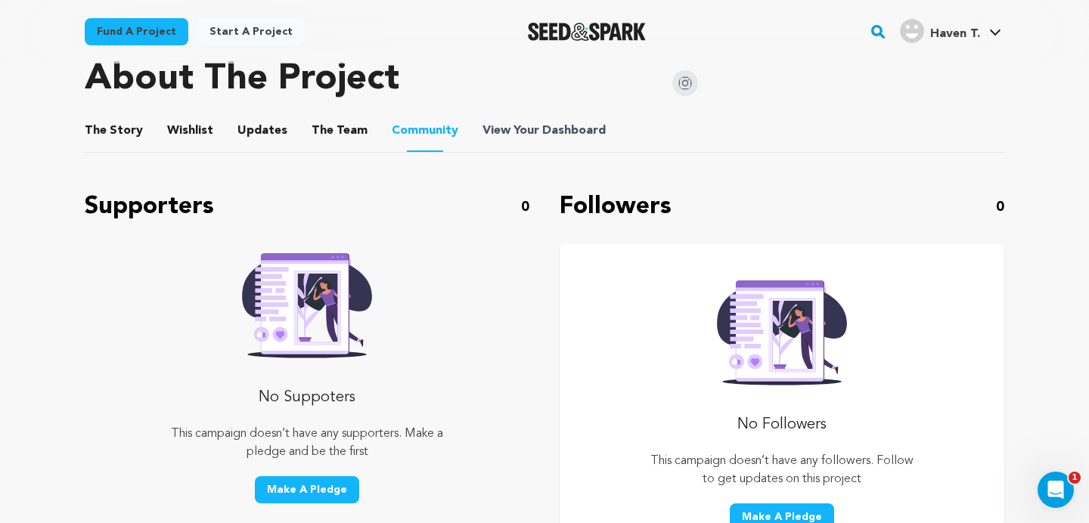
click at [516, 126] on span "View Your Dashboard" at bounding box center [545, 131] width 126 height 18
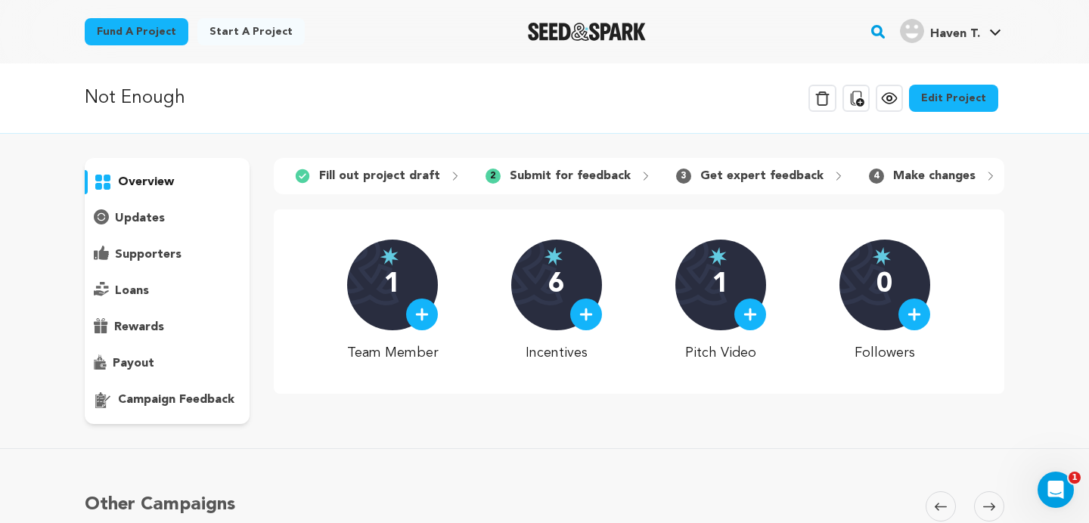
click at [962, 178] on div "4 Make changes" at bounding box center [932, 176] width 152 height 24
click at [984, 177] on icon at bounding box center [990, 176] width 12 height 12
click at [939, 177] on p "Make changes" at bounding box center [934, 176] width 82 height 18
click at [589, 175] on p "Submit for feedback" at bounding box center [569, 176] width 121 height 18
click at [415, 173] on p "Fill out project draft" at bounding box center [379, 176] width 121 height 18
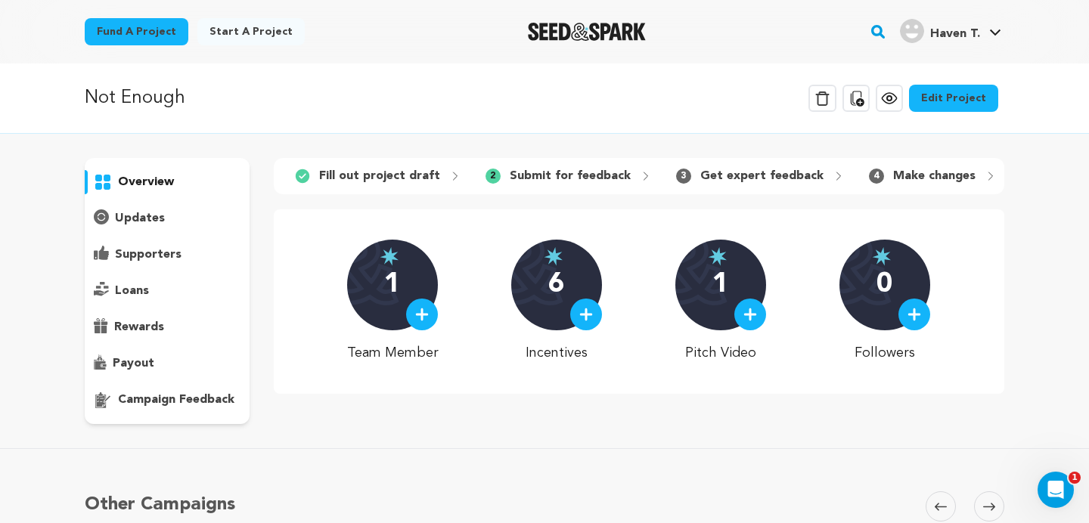
click at [891, 101] on icon at bounding box center [889, 98] width 5 height 5
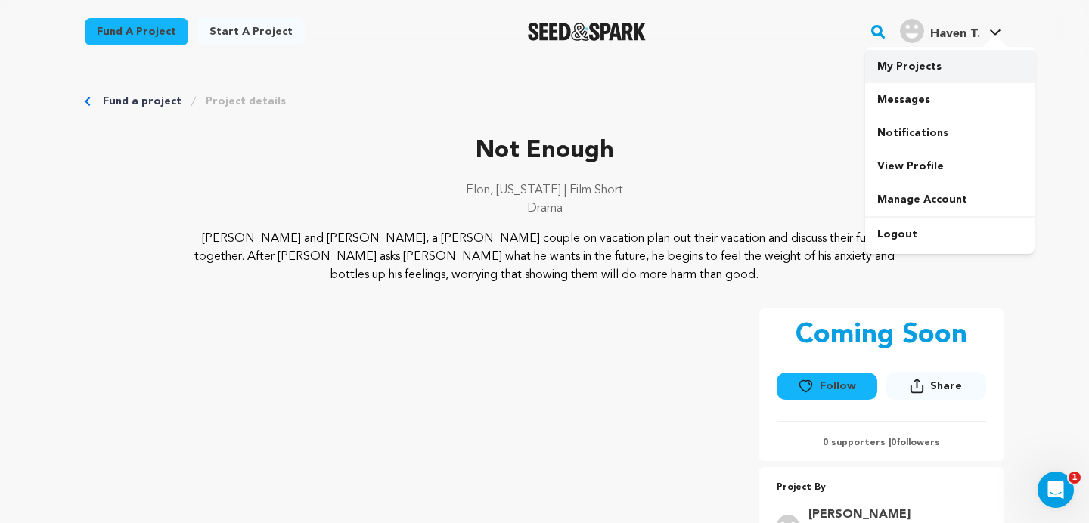
click at [918, 69] on link "My Projects" at bounding box center [949, 66] width 169 height 33
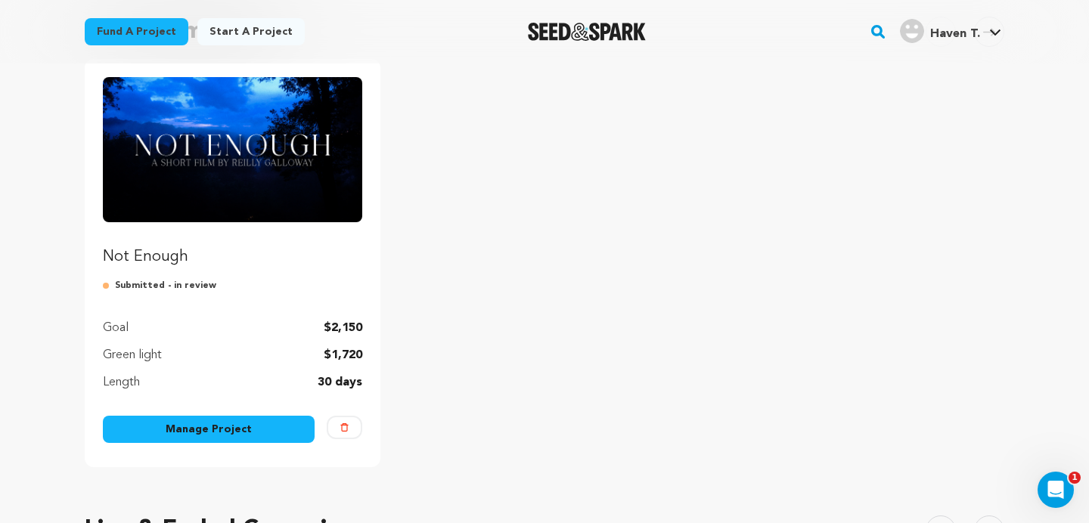
scroll to position [163, 0]
